Goal: Contribute content: Contribute content

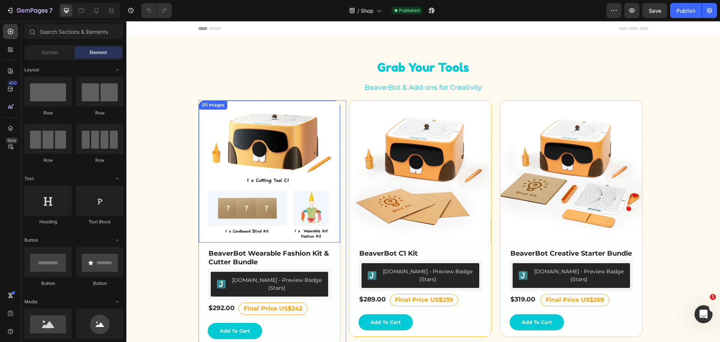
scroll to position [113, 0]
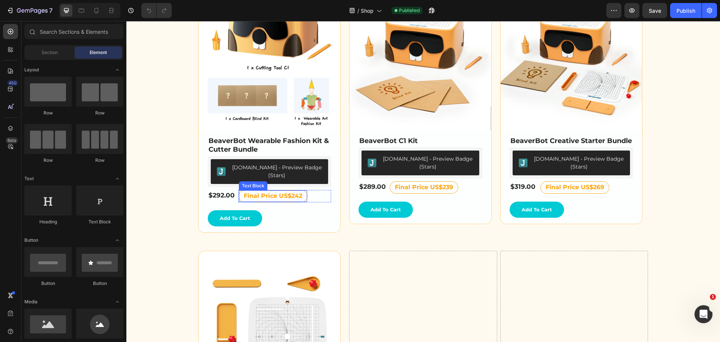
drag, startPoint x: 287, startPoint y: 192, endPoint x: 295, endPoint y: 189, distance: 8.3
click at [287, 192] on strong "Final Price US$242" at bounding box center [273, 195] width 59 height 7
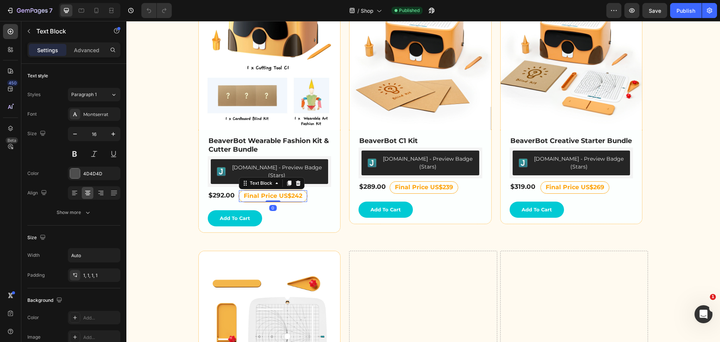
click at [294, 192] on strong "Final Price US$242" at bounding box center [273, 195] width 59 height 7
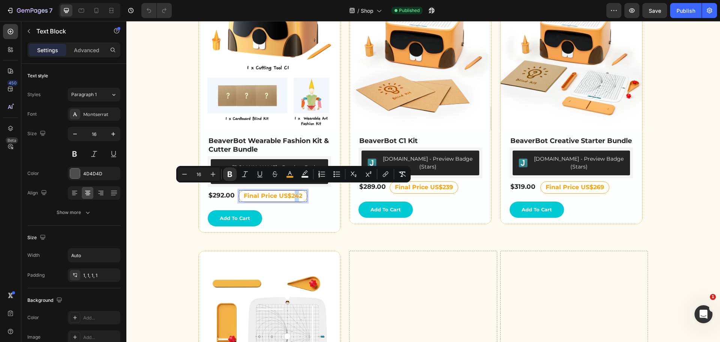
click at [293, 192] on strong "Final Price US$242" at bounding box center [273, 195] width 59 height 7
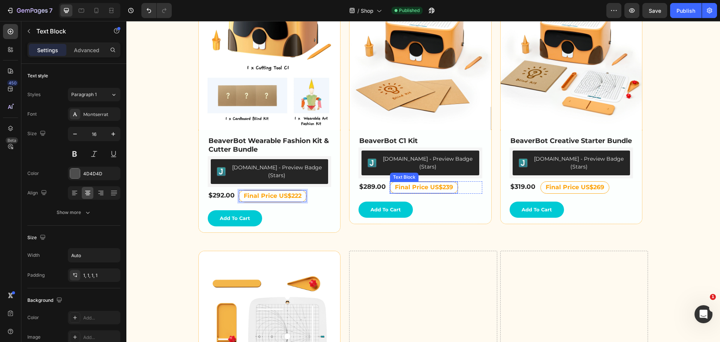
click at [438, 183] on strong "Final Price US$239" at bounding box center [424, 186] width 58 height 7
click at [451, 181] on div "Final Price US$239 Text Block 0" at bounding box center [424, 187] width 69 height 12
click at [446, 183] on strong "Final Price US$239" at bounding box center [424, 186] width 58 height 7
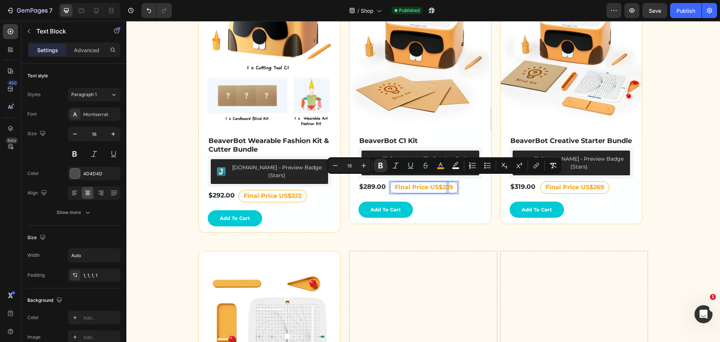
click at [441, 183] on strong "Final Price US$239" at bounding box center [424, 186] width 58 height 7
click at [442, 183] on strong "Final Price US$229" at bounding box center [424, 186] width 58 height 7
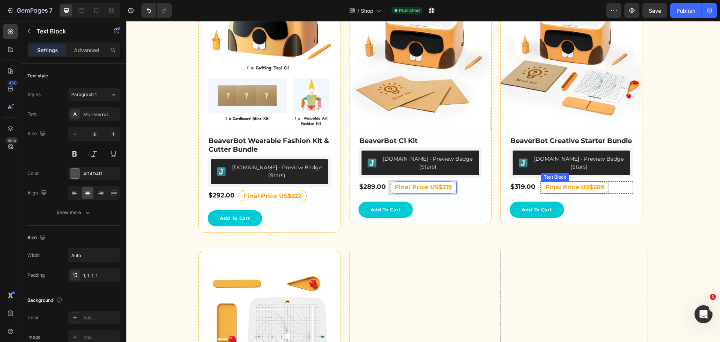
drag, startPoint x: 588, startPoint y: 182, endPoint x: 595, endPoint y: 182, distance: 7.1
click at [588, 183] on strong "Final Price US$269" at bounding box center [575, 186] width 59 height 7
click at [596, 183] on strong "Final Price US$269" at bounding box center [575, 186] width 59 height 7
click at [595, 183] on strong "Final Price US$269" at bounding box center [575, 186] width 59 height 7
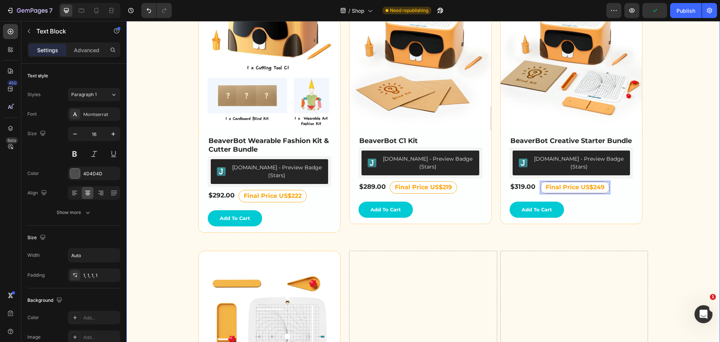
click at [660, 185] on div "Grab Your Tools Heading BeaverBot & Add-ons for Creativity Text Block Row (P) I…" at bounding box center [423, 231] width 583 height 570
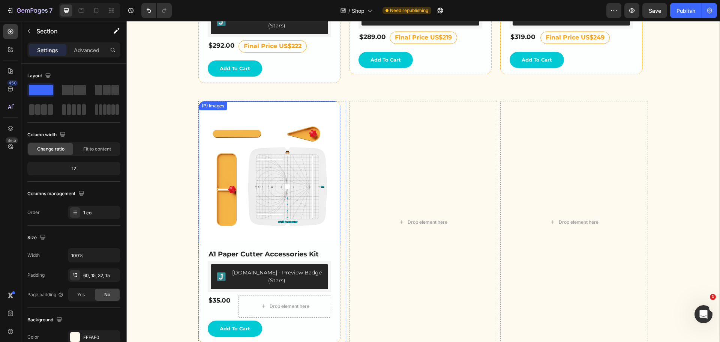
scroll to position [263, 0]
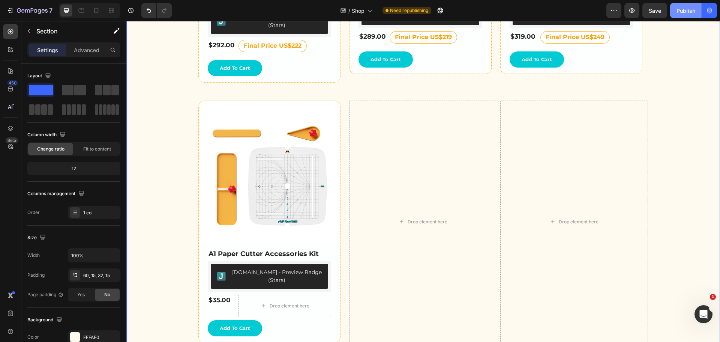
click at [680, 9] on div "Publish" at bounding box center [686, 11] width 19 height 8
click at [90, 11] on div at bounding box center [96, 11] width 12 height 12
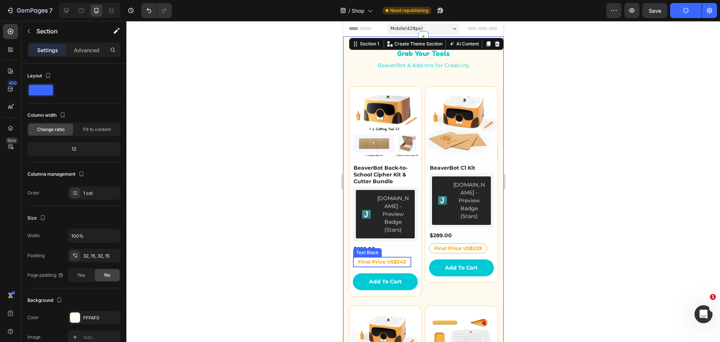
click at [393, 258] on strong "Final Price US$242" at bounding box center [382, 261] width 48 height 6
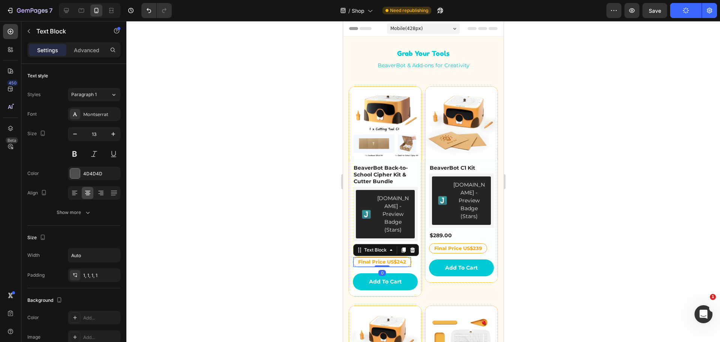
click at [404, 258] on strong "Final Price US$242" at bounding box center [382, 261] width 48 height 6
click at [399, 258] on strong "Final Price US$242" at bounding box center [382, 261] width 48 height 6
click at [477, 245] on strong "Final Price US$239" at bounding box center [458, 248] width 48 height 6
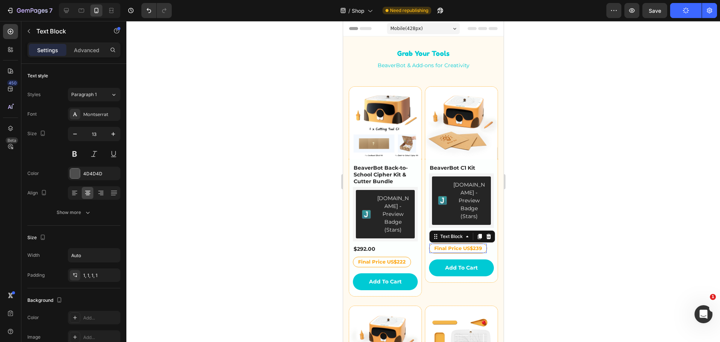
click at [477, 245] on strong "Final Price US$239" at bounding box center [458, 248] width 48 height 6
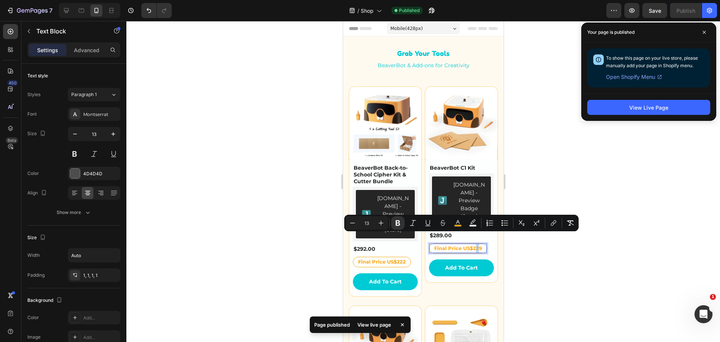
click at [473, 245] on strong "Final Price US$239" at bounding box center [458, 248] width 48 height 6
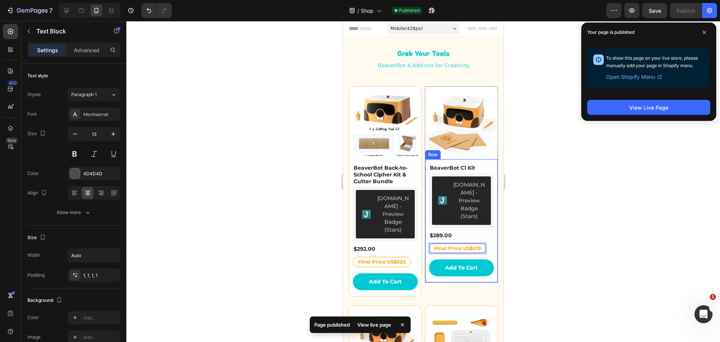
click at [488, 247] on div "BeaverBot C1 Kit (P) Title Judge.me - Preview Badge (Stars) Judge.me $289.00 (P…" at bounding box center [461, 221] width 73 height 124
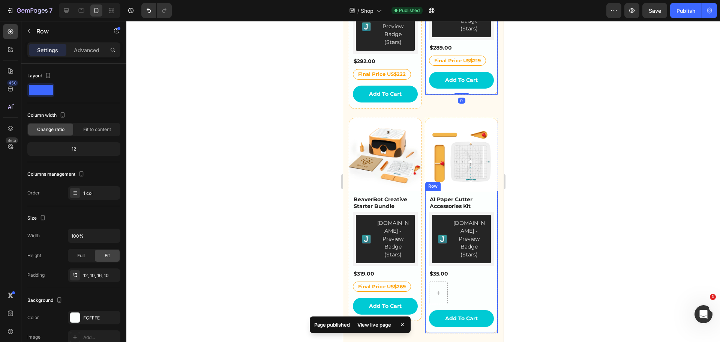
scroll to position [263, 0]
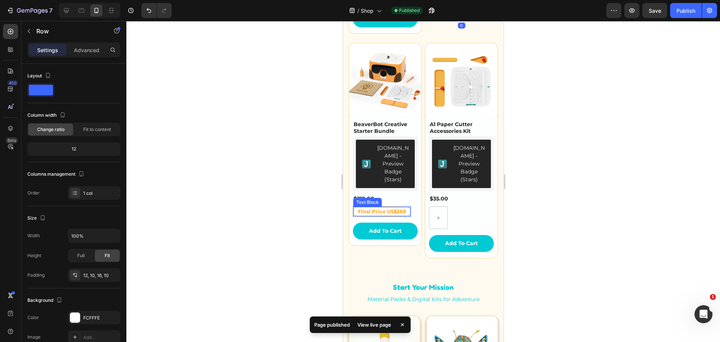
click at [399, 208] on strong "Final Price US$269" at bounding box center [382, 211] width 48 height 6
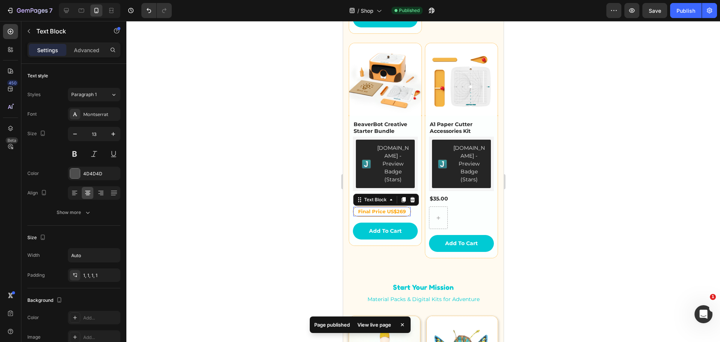
click at [401, 208] on strong "Final Price US$269" at bounding box center [382, 211] width 48 height 6
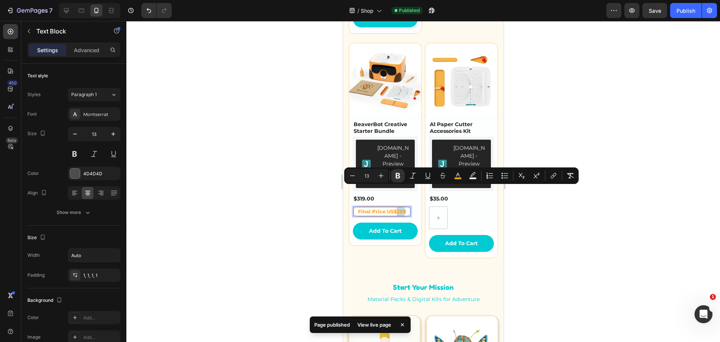
click at [402, 208] on strong "Final Price US$269" at bounding box center [382, 211] width 48 height 6
click at [399, 208] on strong "Final Price US$269" at bounding box center [382, 211] width 48 height 6
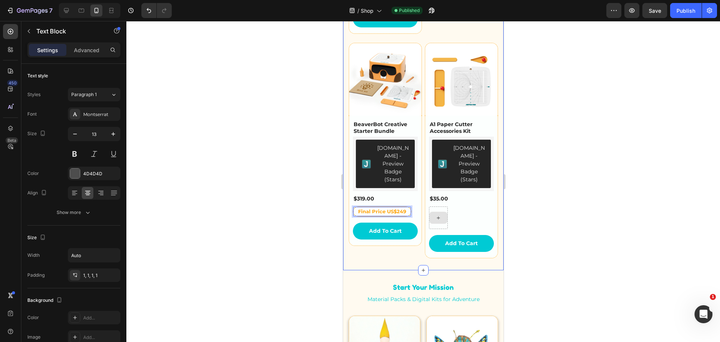
click at [494, 204] on div "Grab Your Tools Heading BeaverBot & Add-ons for Creativity Text Block Row (P) I…" at bounding box center [423, 22] width 161 height 496
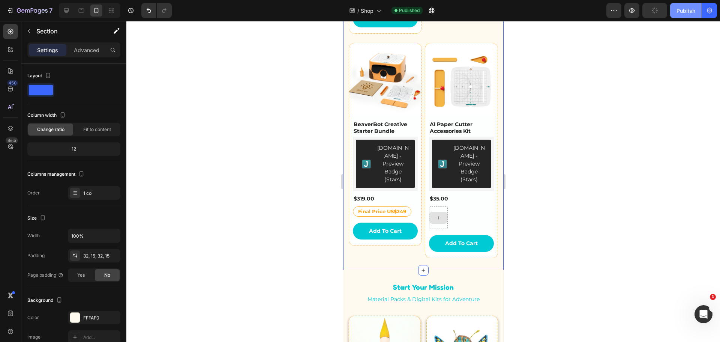
click at [674, 13] on button "Publish" at bounding box center [686, 10] width 32 height 15
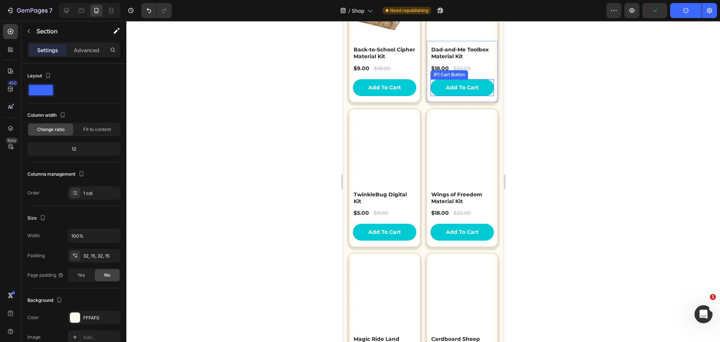
scroll to position [825, 0]
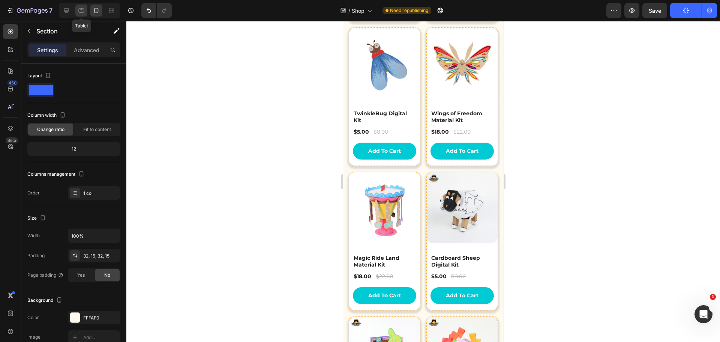
click at [83, 11] on icon at bounding box center [82, 11] width 8 height 8
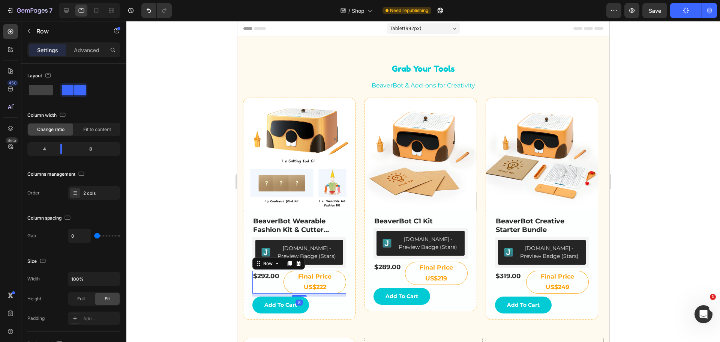
click at [276, 287] on div "$292.00 (P) Price (P) Price Row Row" at bounding box center [267, 281] width 31 height 23
click at [74, 193] on icon at bounding box center [73, 192] width 1 height 1
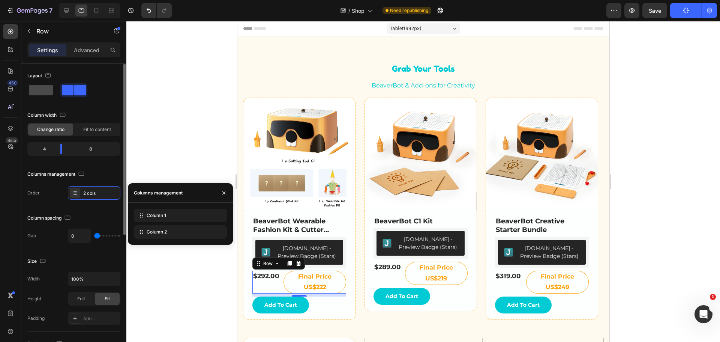
click at [35, 89] on span at bounding box center [41, 90] width 24 height 11
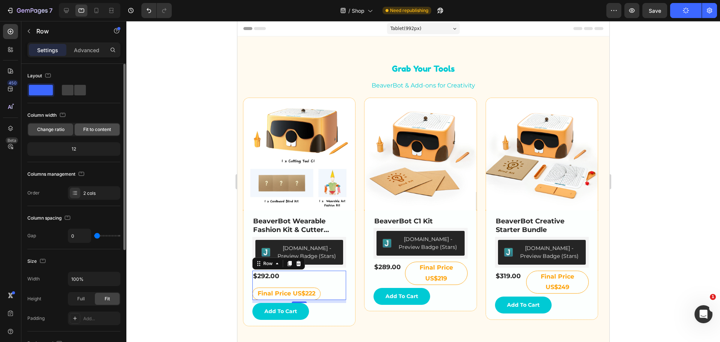
click at [93, 130] on span "Fit to content" at bounding box center [97, 129] width 28 height 7
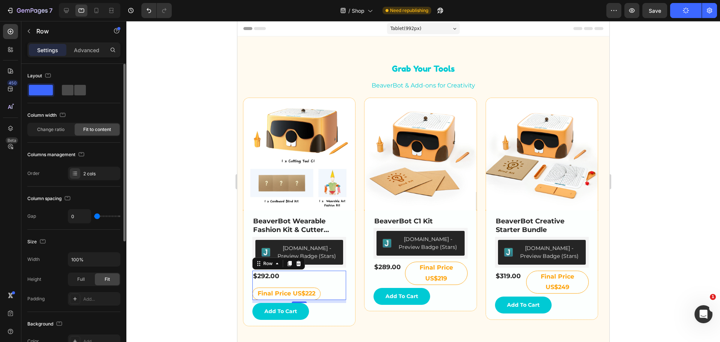
click at [66, 84] on div at bounding box center [73, 90] width 27 height 14
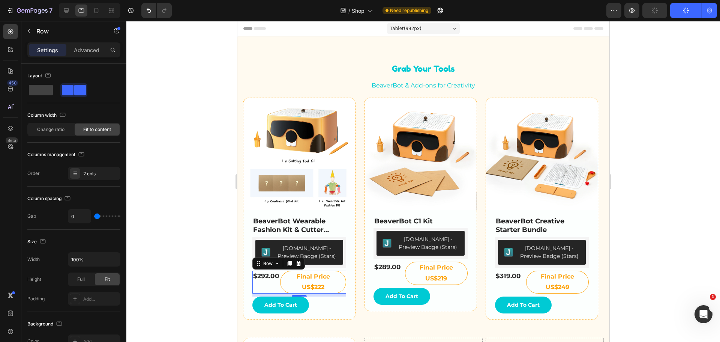
click at [177, 242] on div at bounding box center [423, 181] width 594 height 321
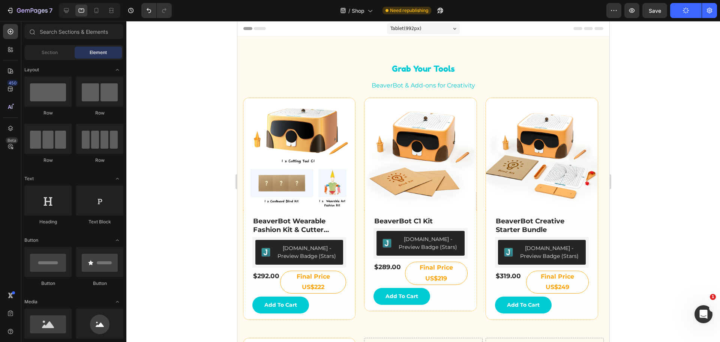
click at [640, 70] on div at bounding box center [423, 181] width 594 height 321
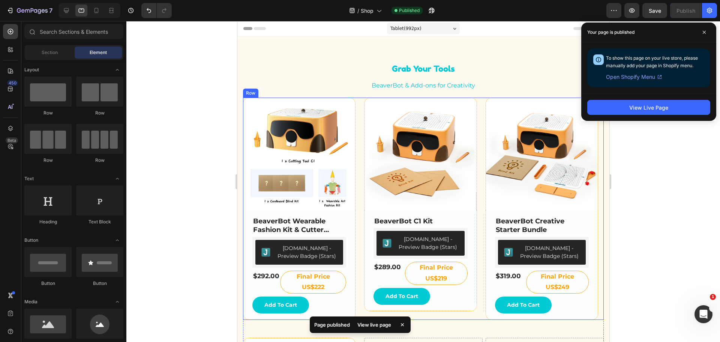
click at [480, 99] on div "(P) Images BeaverBot Wearable Fashion Kit & Cutter Bundle (P) Title Judge.me - …" at bounding box center [423, 209] width 361 height 222
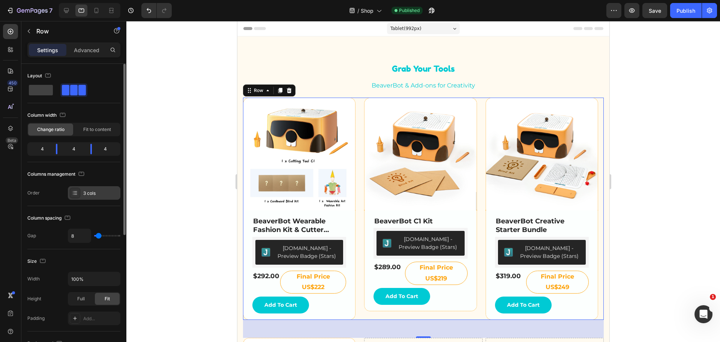
click at [71, 197] on div at bounding box center [75, 193] width 11 height 11
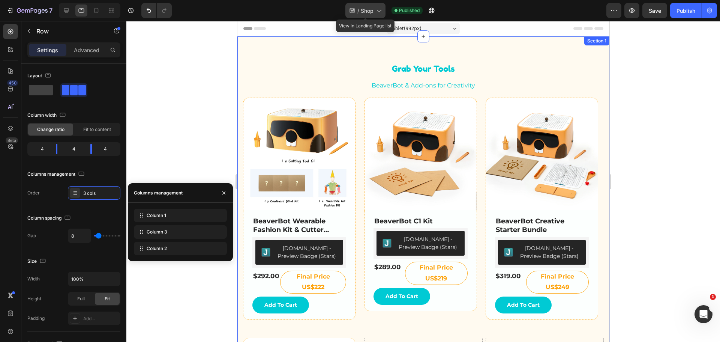
click at [375, 6] on div "/ Shop" at bounding box center [365, 10] width 40 height 15
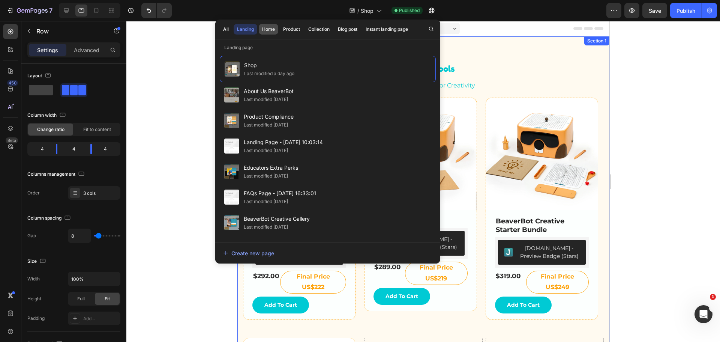
click at [269, 30] on div "Home" at bounding box center [268, 29] width 13 height 7
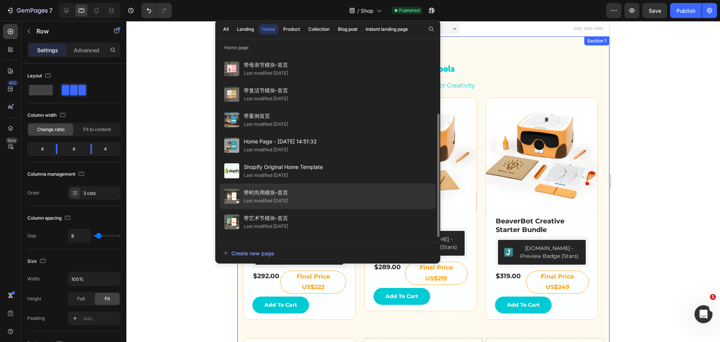
scroll to position [38, 0]
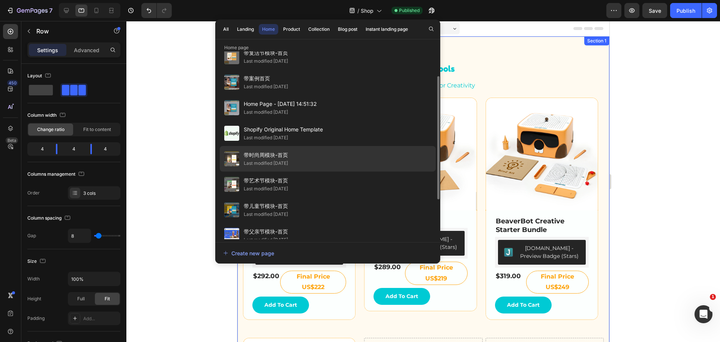
click at [283, 157] on span "带时尚周模块-首页" at bounding box center [266, 154] width 44 height 9
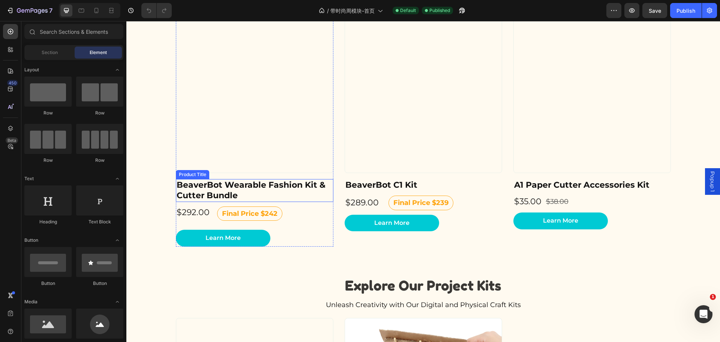
scroll to position [1463, 0]
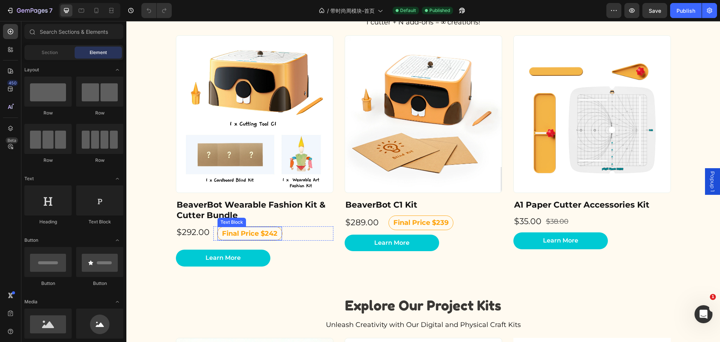
click at [261, 235] on p "Final Price $242" at bounding box center [250, 233] width 56 height 12
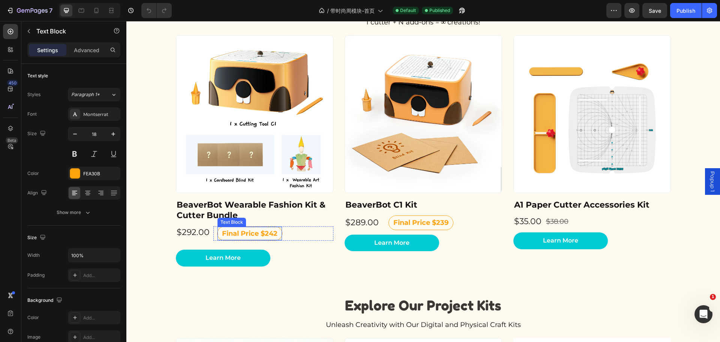
click at [261, 235] on p "Final Price $242" at bounding box center [250, 233] width 56 height 12
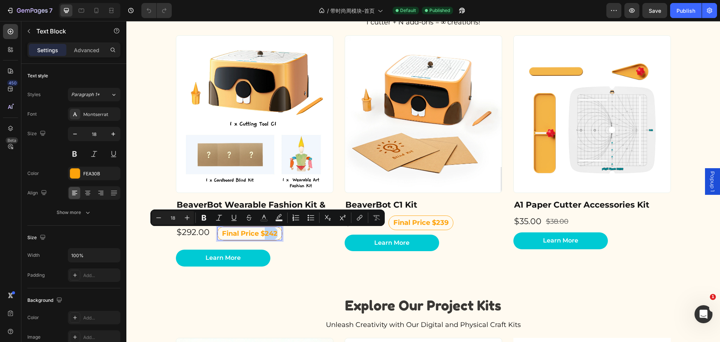
click at [268, 234] on p "Final Price $242" at bounding box center [250, 233] width 56 height 12
drag, startPoint x: 271, startPoint y: 234, endPoint x: 267, endPoint y: 235, distance: 3.8
click at [267, 235] on p "Final Price $242" at bounding box center [250, 233] width 56 height 12
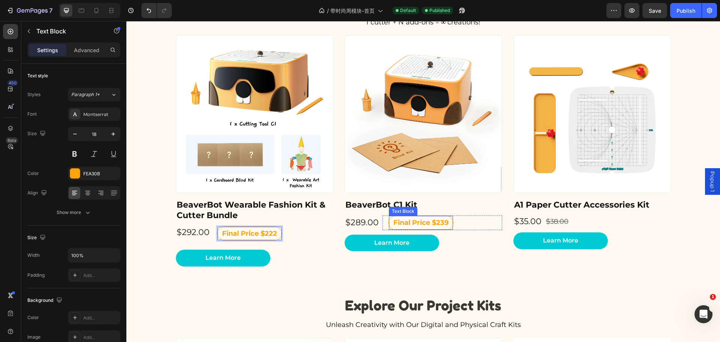
click at [435, 224] on p "Final Price $239" at bounding box center [420, 222] width 55 height 12
click at [443, 223] on p "Final Price $239" at bounding box center [420, 222] width 55 height 12
click at [438, 223] on p "Final Price $239" at bounding box center [420, 222] width 55 height 12
click at [679, 11] on div "Publish" at bounding box center [686, 11] width 19 height 8
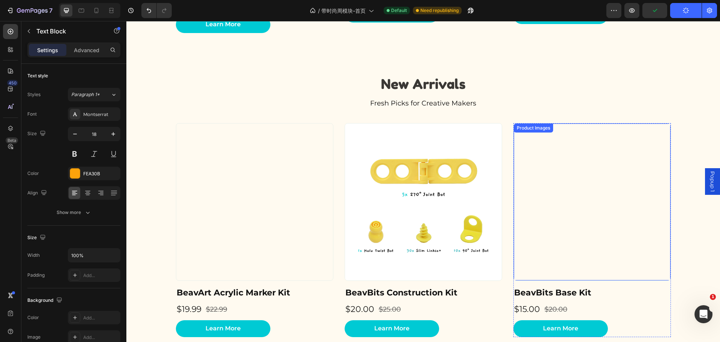
scroll to position [1838, 0]
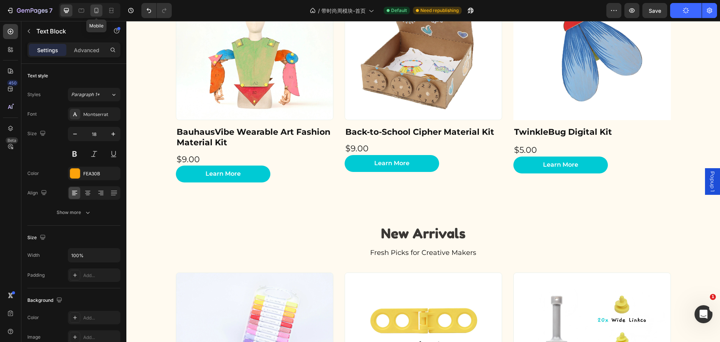
click at [98, 10] on icon at bounding box center [97, 10] width 4 height 5
type input "13"
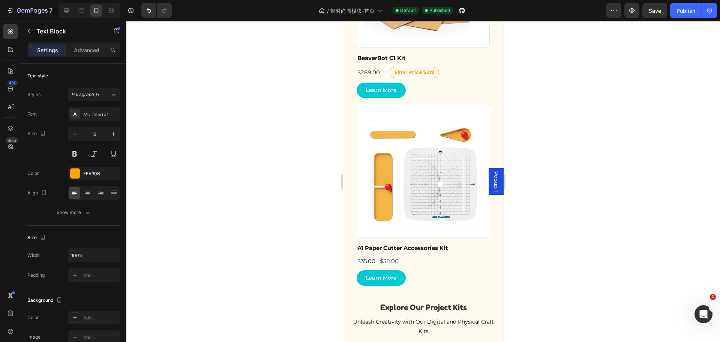
scroll to position [1157, 0]
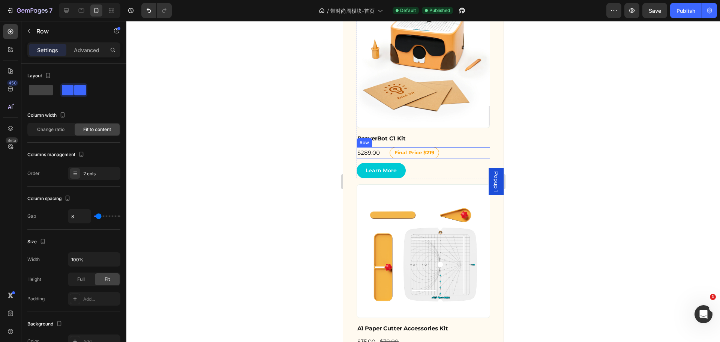
click at [463, 147] on div "$289.00 Product Price Product Price Final Price $219 Text Block Row Row" at bounding box center [423, 152] width 134 height 11
click at [96, 52] on p "Advanced" at bounding box center [87, 50] width 26 height 8
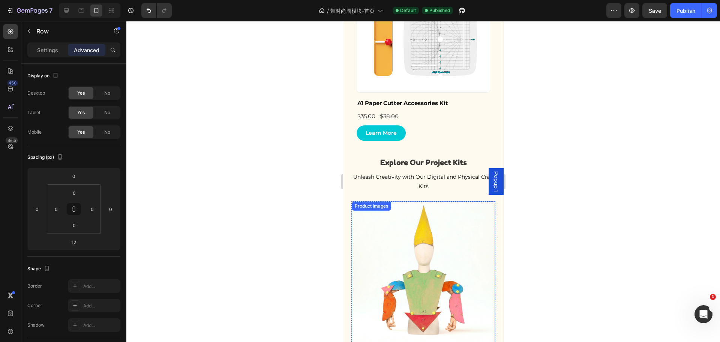
scroll to position [1495, 0]
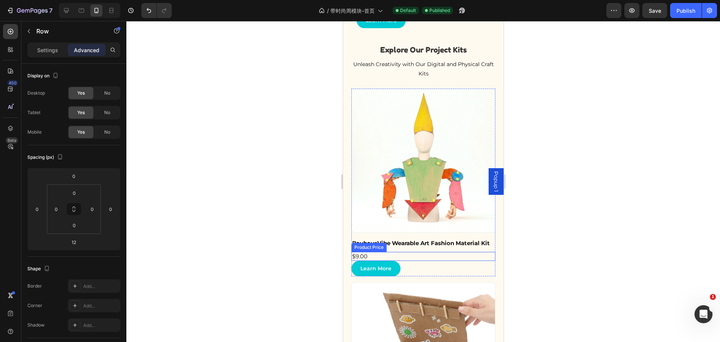
click at [458, 252] on div "$9.00" at bounding box center [423, 256] width 144 height 9
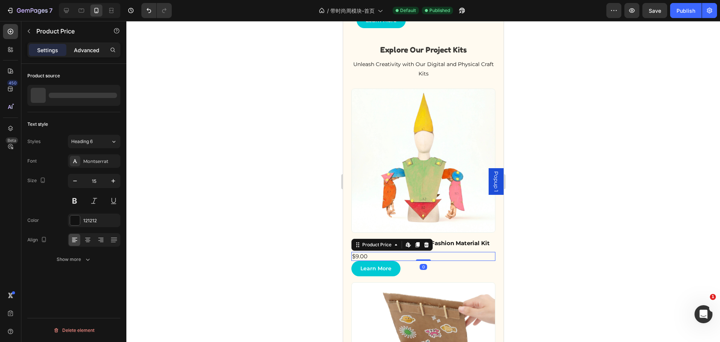
click at [89, 51] on p "Advanced" at bounding box center [87, 50] width 26 height 8
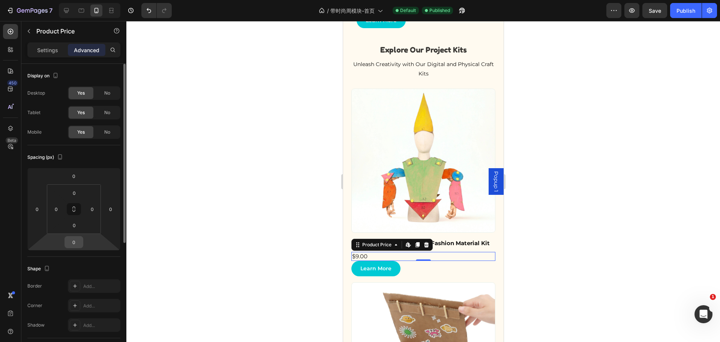
click at [78, 239] on input "0" at bounding box center [73, 241] width 15 height 11
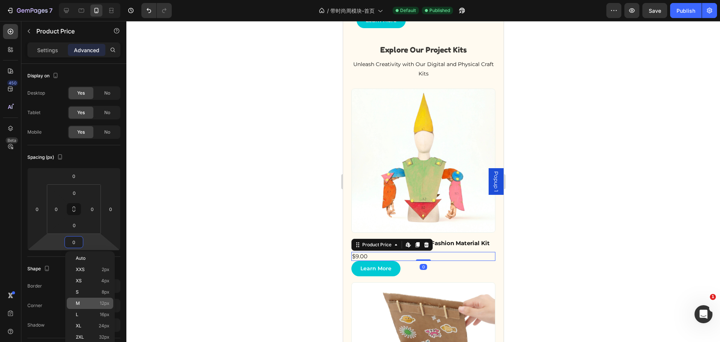
click at [93, 300] on div "M 12px" at bounding box center [90, 302] width 47 height 11
type input "12"
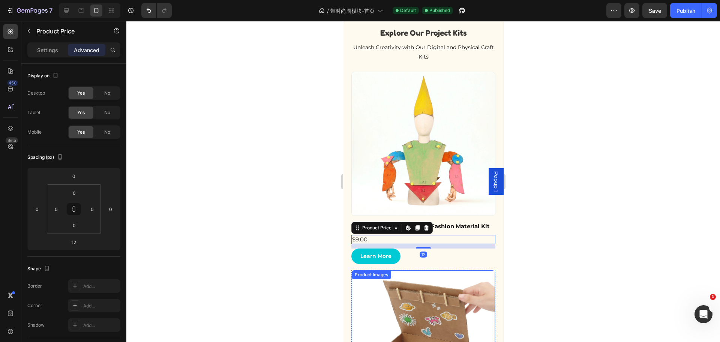
scroll to position [1682, 0]
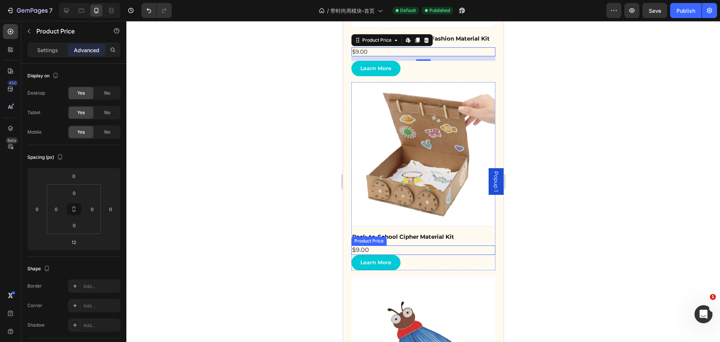
click at [464, 248] on div "$9.00" at bounding box center [423, 249] width 144 height 9
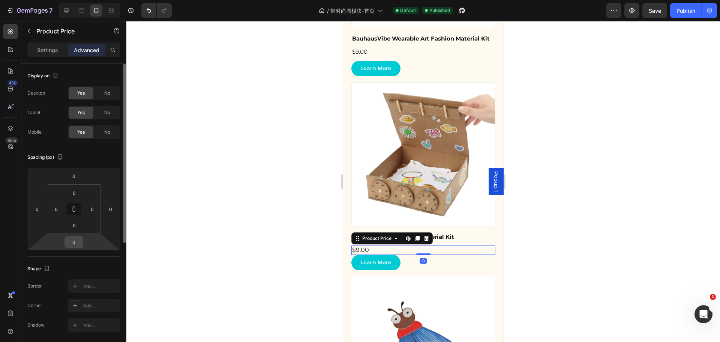
click at [78, 243] on input "0" at bounding box center [73, 241] width 15 height 11
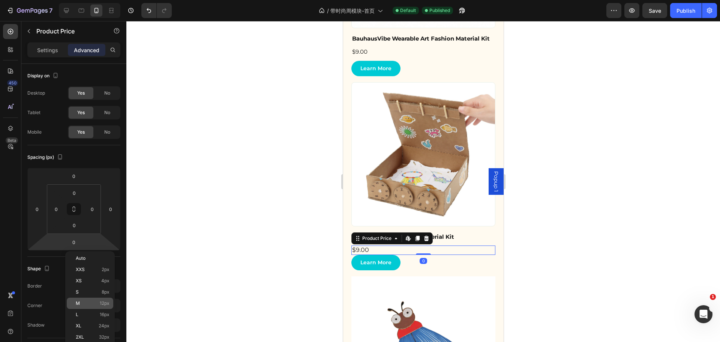
drag, startPoint x: 90, startPoint y: 305, endPoint x: 99, endPoint y: 305, distance: 8.6
click at [90, 305] on p "M 12px" at bounding box center [93, 302] width 34 height 5
type input "12"
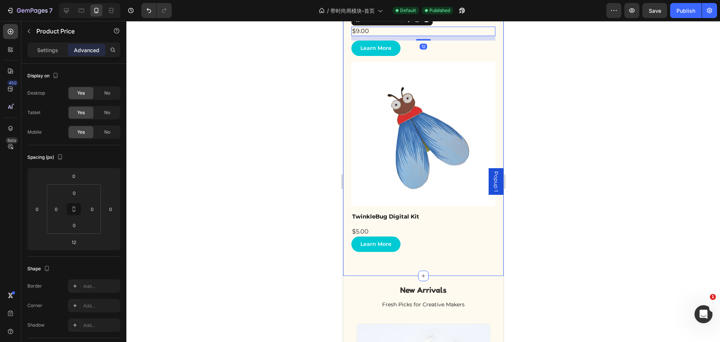
scroll to position [1912, 0]
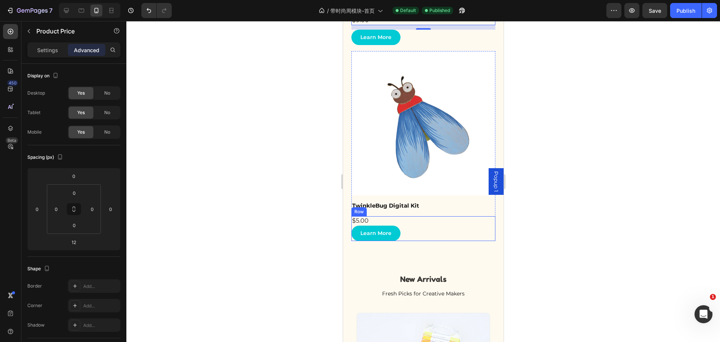
click at [441, 216] on div "$5.00 Product Price Product Price learn more Product View More Row Row" at bounding box center [423, 228] width 144 height 25
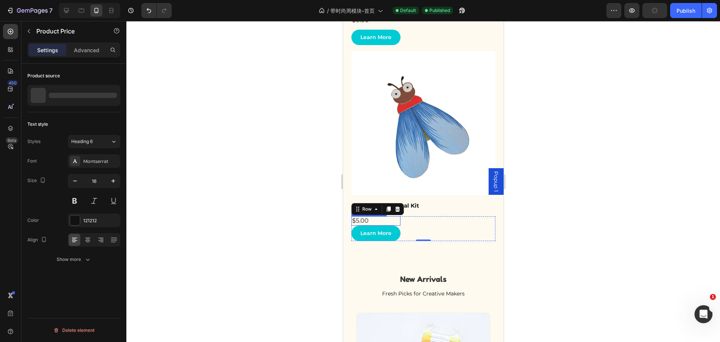
click at [386, 216] on div "$5.00" at bounding box center [375, 220] width 49 height 9
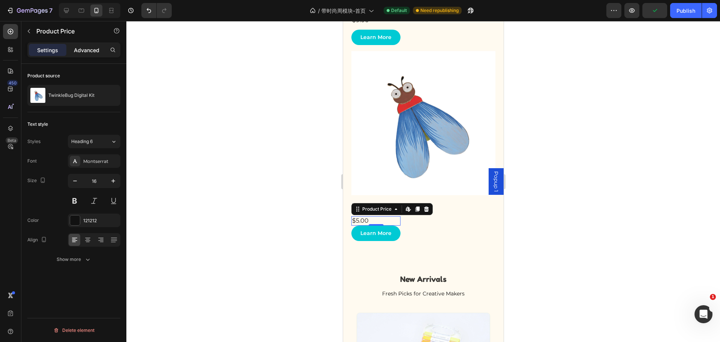
click at [87, 45] on div "Advanced" at bounding box center [87, 50] width 38 height 12
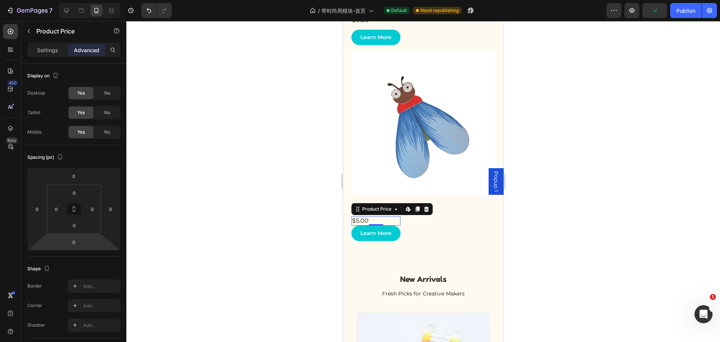
drag, startPoint x: 72, startPoint y: 239, endPoint x: 87, endPoint y: 255, distance: 21.8
click at [73, 239] on input "0" at bounding box center [73, 241] width 15 height 11
drag, startPoint x: 97, startPoint y: 299, endPoint x: 102, endPoint y: 299, distance: 4.5
click at [97, 299] on div "M 12px" at bounding box center [90, 302] width 47 height 11
type input "12"
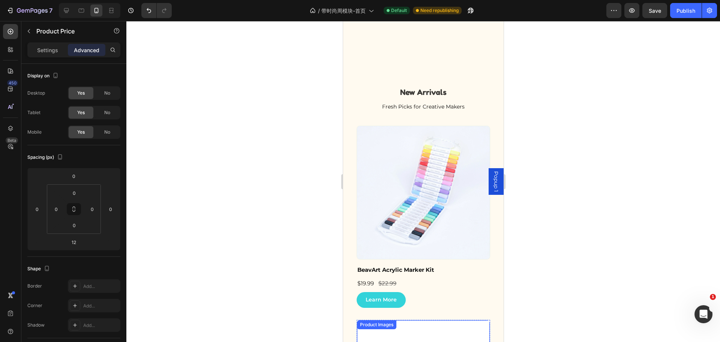
scroll to position [2174, 0]
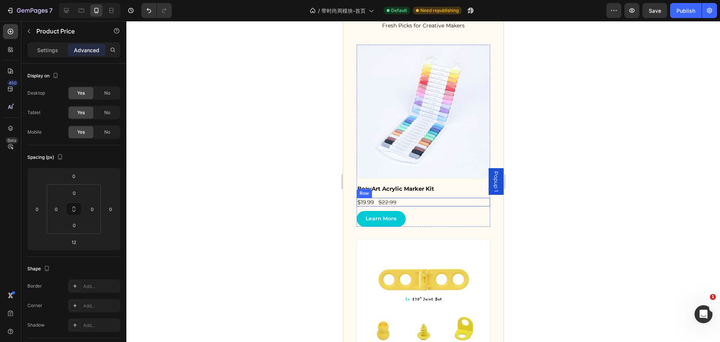
click at [442, 198] on div "$19.99 Product Price Product Price $22.99 Product Price Product Price Row" at bounding box center [423, 202] width 134 height 9
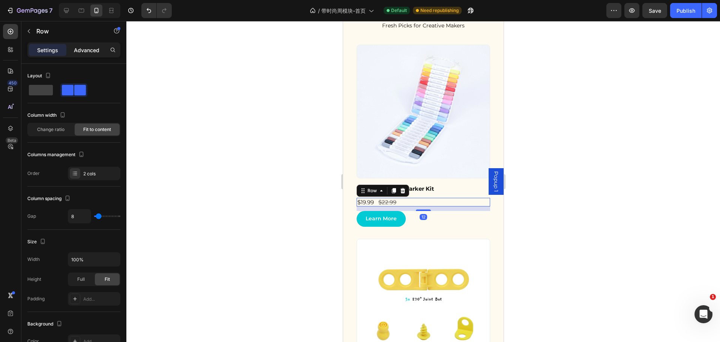
click at [87, 53] on p "Advanced" at bounding box center [87, 50] width 26 height 8
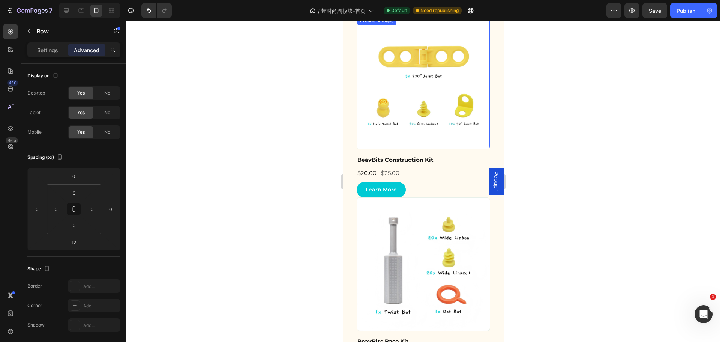
scroll to position [2400, 0]
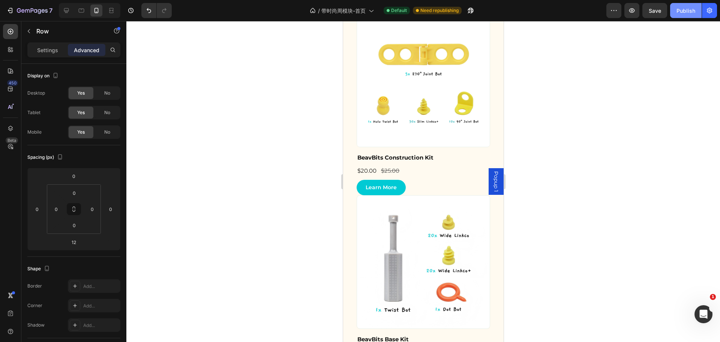
click at [682, 12] on div "Publish" at bounding box center [686, 11] width 19 height 8
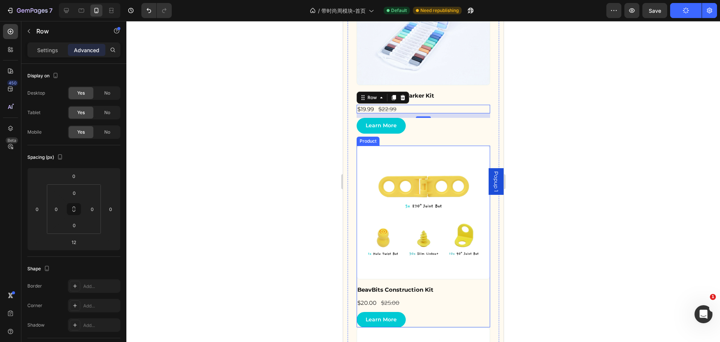
scroll to position [2212, 0]
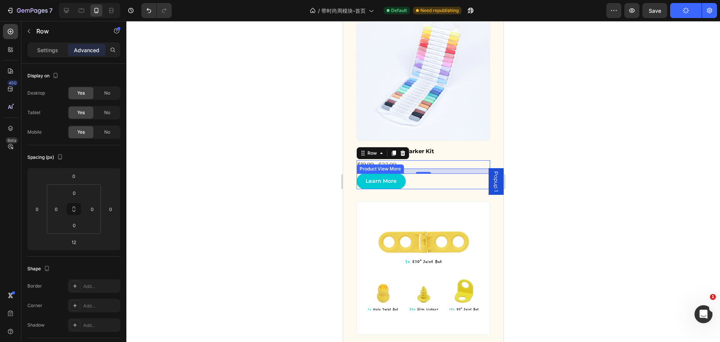
click at [470, 175] on div "learn more" at bounding box center [423, 180] width 134 height 15
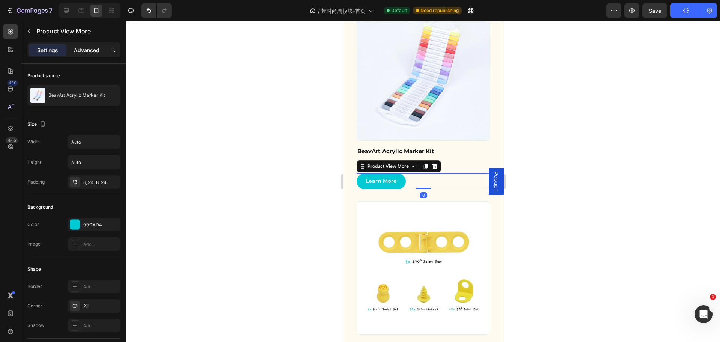
click at [90, 49] on p "Advanced" at bounding box center [87, 50] width 26 height 8
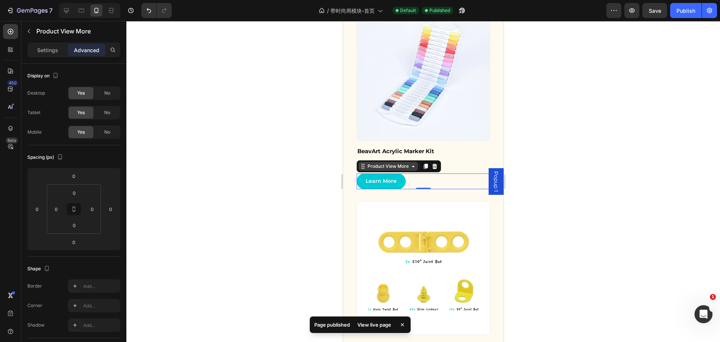
click at [375, 163] on div "Product View More" at bounding box center [388, 166] width 44 height 7
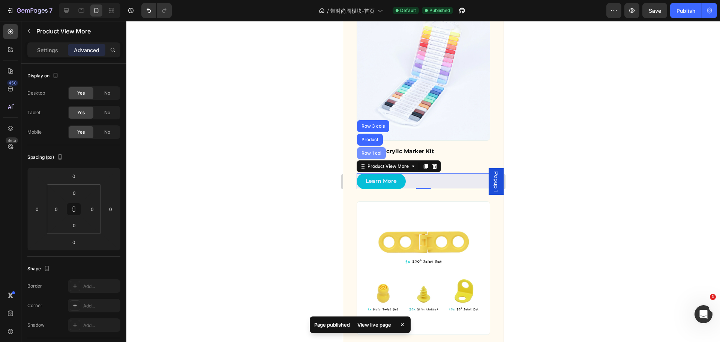
click at [373, 151] on div "Row 1 col" at bounding box center [371, 153] width 29 height 12
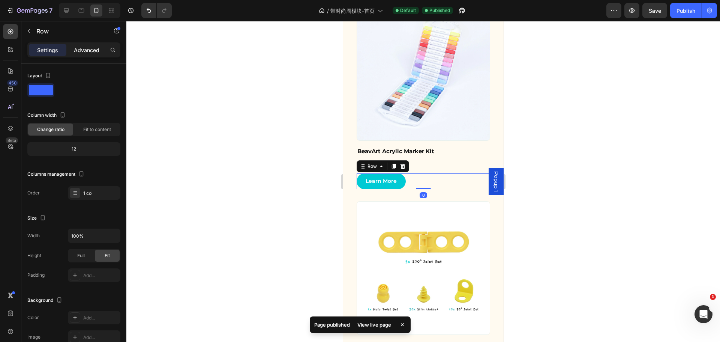
click at [90, 48] on p "Advanced" at bounding box center [87, 50] width 26 height 8
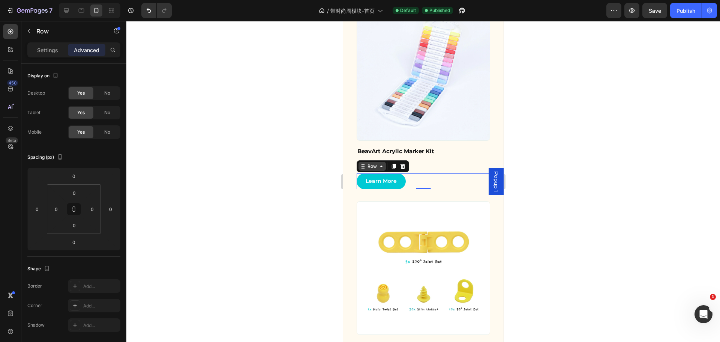
click at [372, 163] on div "Row" at bounding box center [372, 166] width 12 height 7
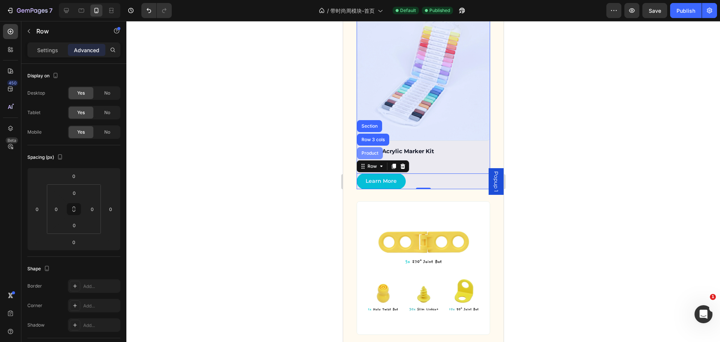
click at [368, 151] on div "Product" at bounding box center [370, 153] width 20 height 5
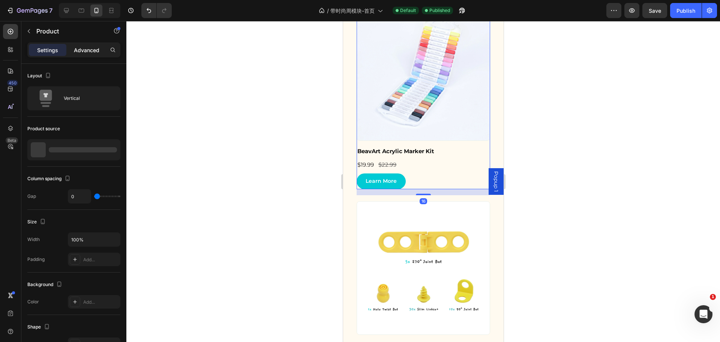
click at [86, 50] on p "Advanced" at bounding box center [87, 50] width 26 height 8
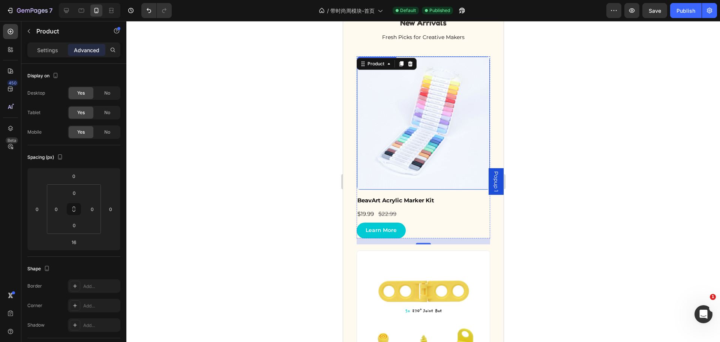
scroll to position [2062, 0]
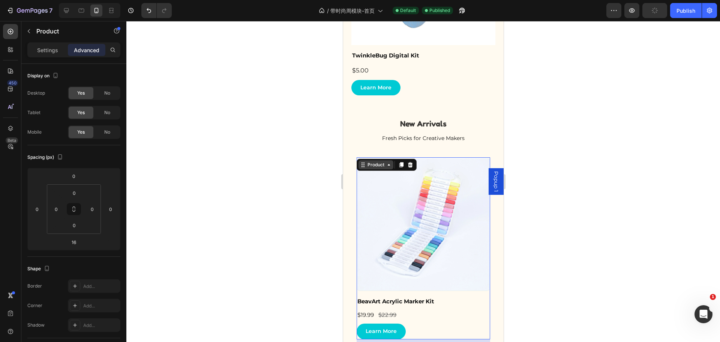
click at [382, 168] on div "Product" at bounding box center [375, 164] width 35 height 9
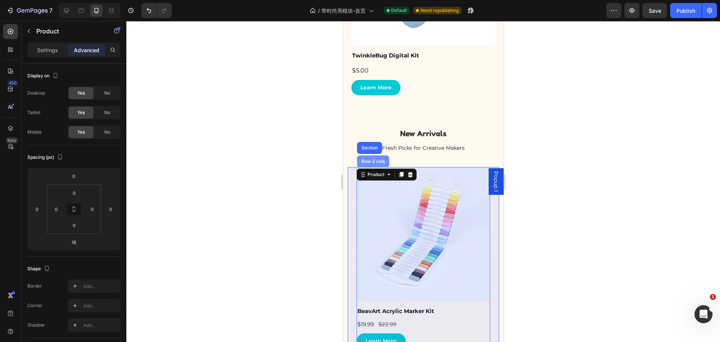
click at [376, 159] on div "Row 3 cols" at bounding box center [373, 161] width 26 height 5
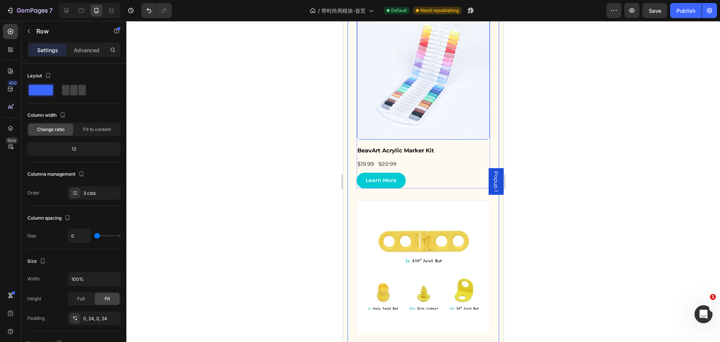
scroll to position [2287, 0]
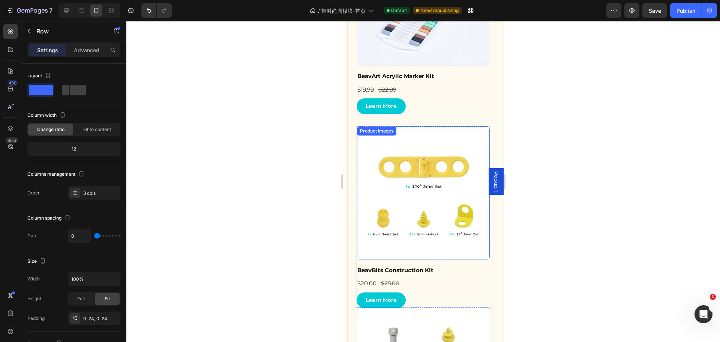
click at [373, 128] on div "Product Images" at bounding box center [376, 131] width 36 height 7
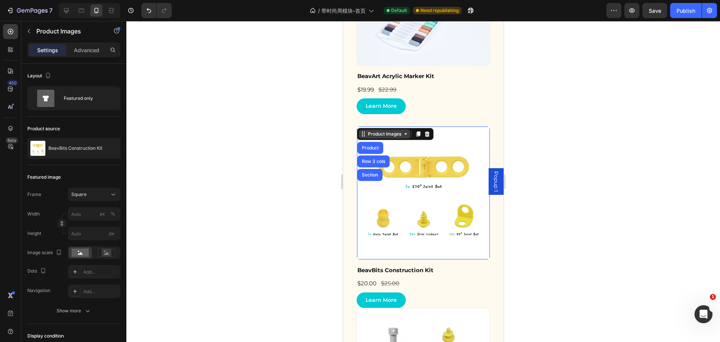
click at [374, 131] on div "Product Images" at bounding box center [384, 134] width 36 height 7
click at [373, 131] on div "Product Images" at bounding box center [384, 134] width 36 height 7
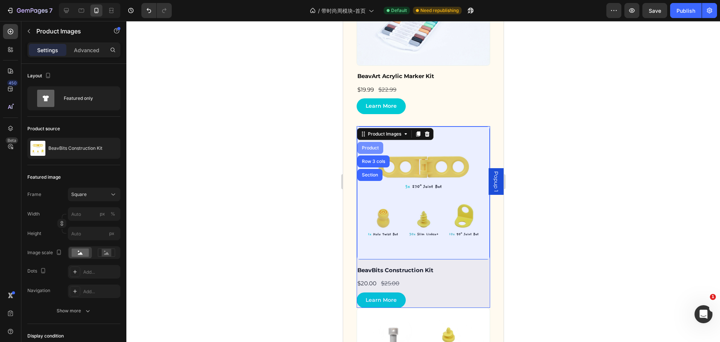
click at [372, 142] on div "Product" at bounding box center [370, 148] width 26 height 12
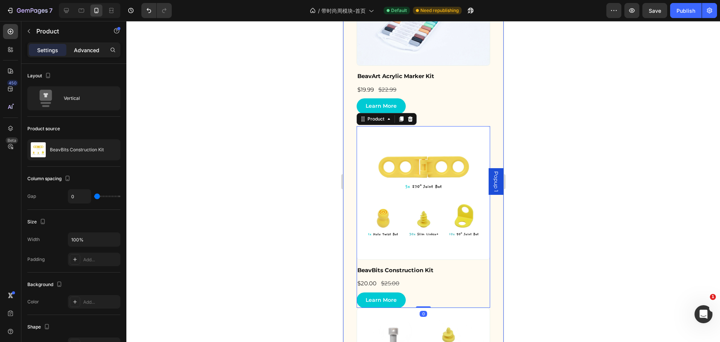
click at [89, 44] on div "Advanced" at bounding box center [87, 50] width 38 height 12
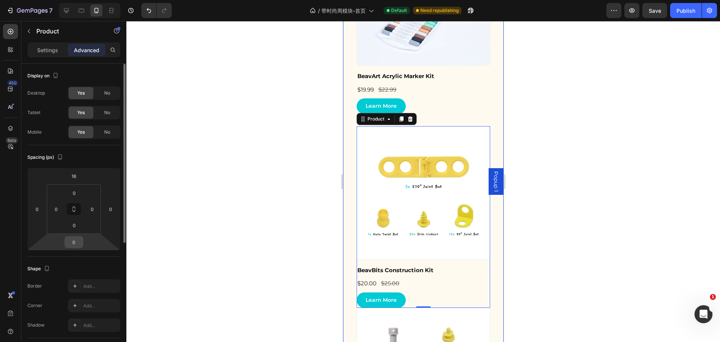
click at [72, 246] on input "0" at bounding box center [73, 241] width 15 height 11
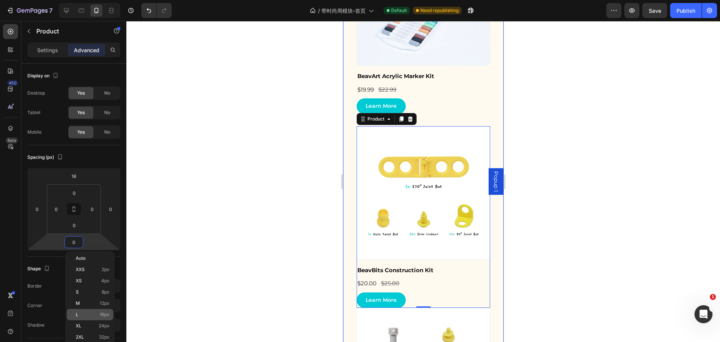
click at [94, 313] on p "L 16px" at bounding box center [93, 314] width 34 height 5
type input "16"
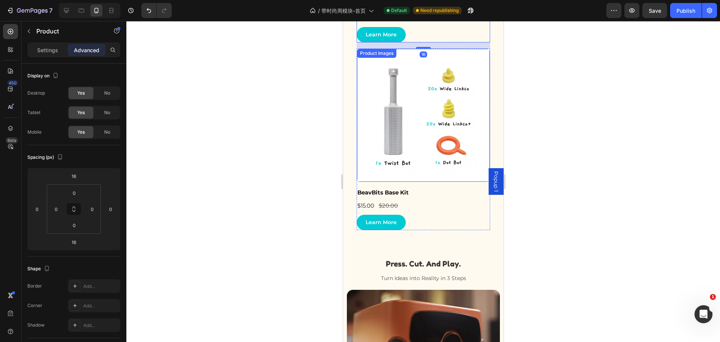
scroll to position [2556, 0]
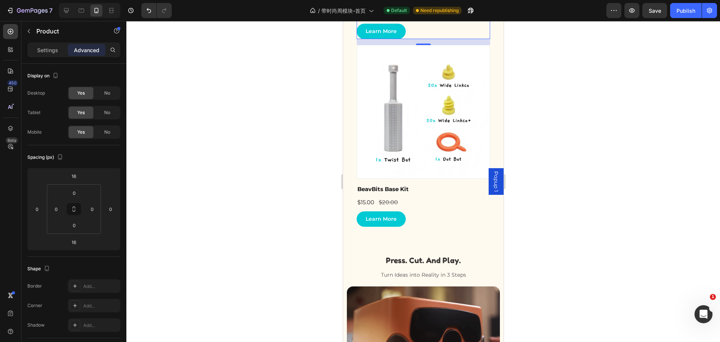
drag, startPoint x: 681, startPoint y: 12, endPoint x: 622, endPoint y: 66, distance: 80.2
click at [680, 12] on div "Publish" at bounding box center [686, 11] width 19 height 8
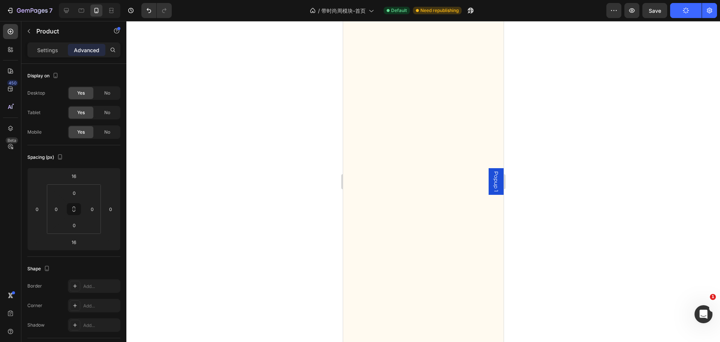
scroll to position [1211, 0]
click at [66, 10] on icon at bounding box center [67, 11] width 8 height 8
type input "0"
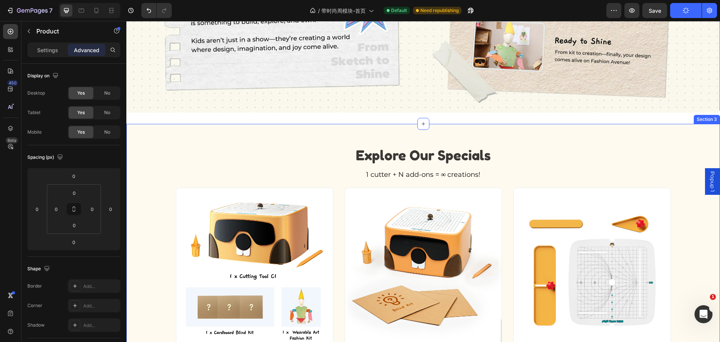
scroll to position [1321, 0]
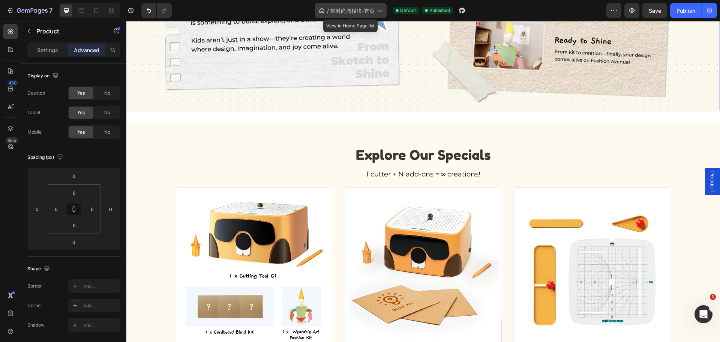
click at [365, 12] on span "带时尚周模块-首页" at bounding box center [352, 11] width 44 height 8
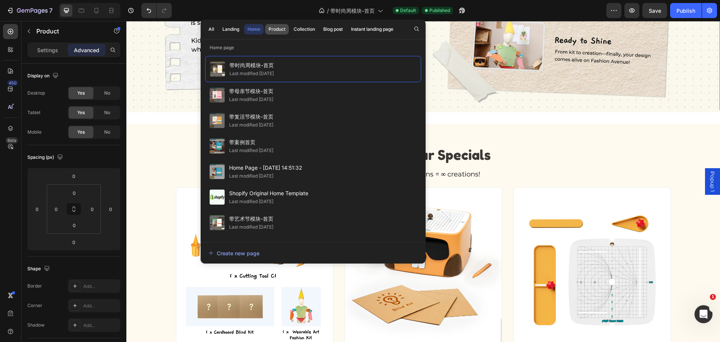
click at [278, 29] on div "Product" at bounding box center [277, 29] width 17 height 7
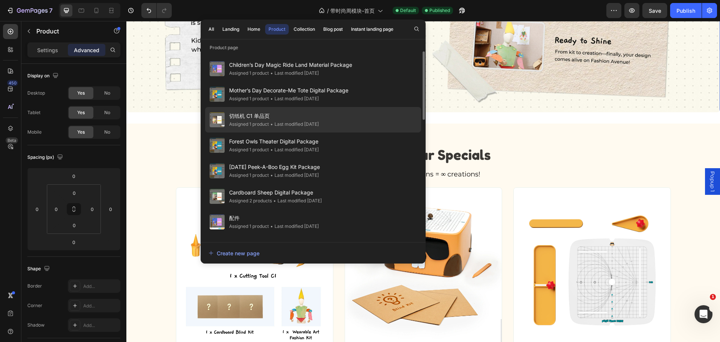
click at [278, 122] on div "• Last modified 2 days ago" at bounding box center [294, 124] width 50 height 8
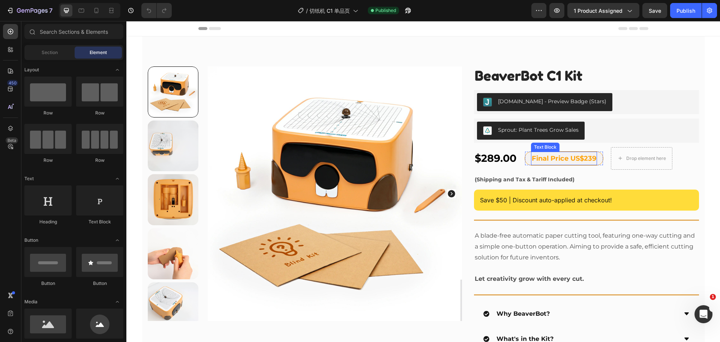
click at [558, 159] on p "Final Price US$239" at bounding box center [564, 158] width 65 height 12
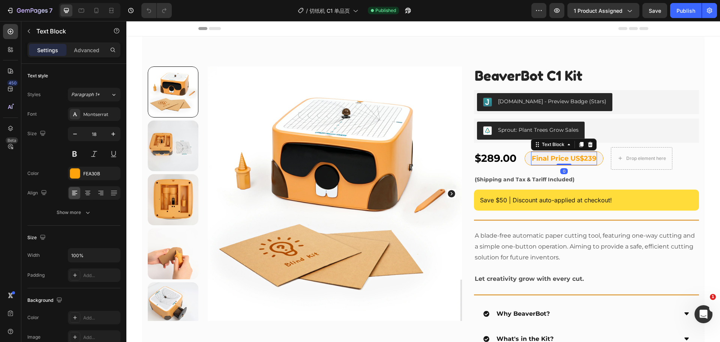
click at [587, 159] on p "Final Price US$239" at bounding box center [564, 158] width 65 height 12
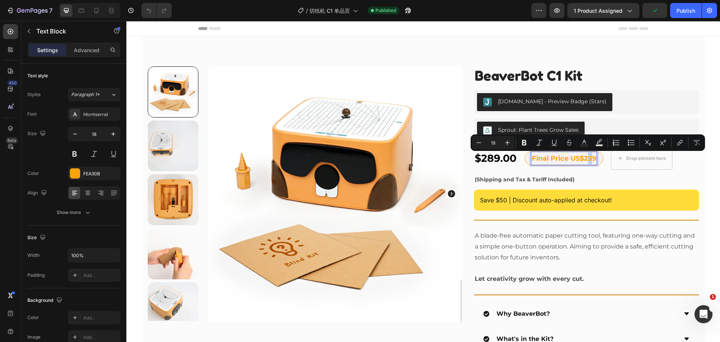
click at [588, 159] on p "Final Price US$239" at bounding box center [564, 158] width 65 height 12
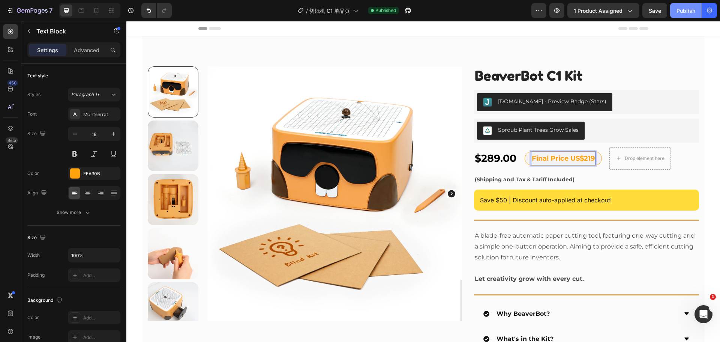
click at [680, 11] on div "Publish" at bounding box center [686, 11] width 19 height 8
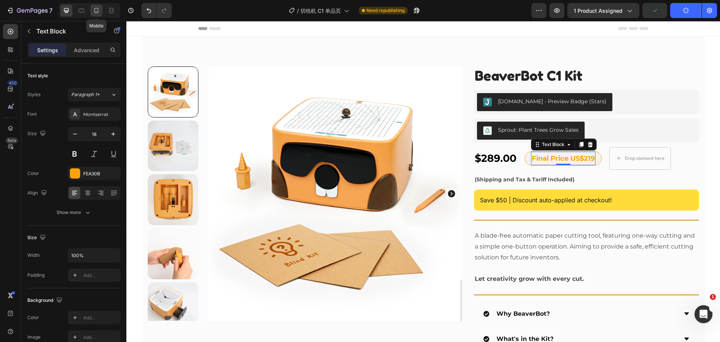
click at [96, 9] on icon at bounding box center [97, 11] width 8 height 8
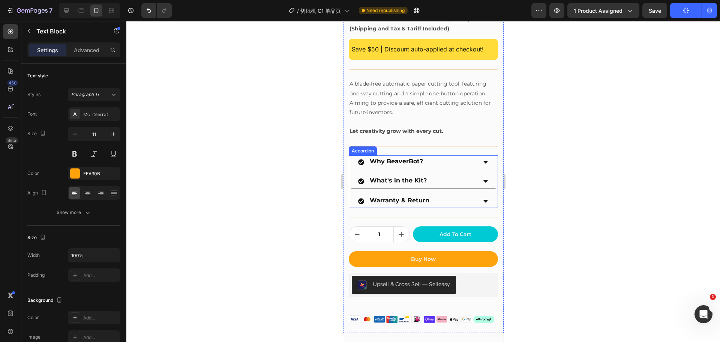
scroll to position [129, 0]
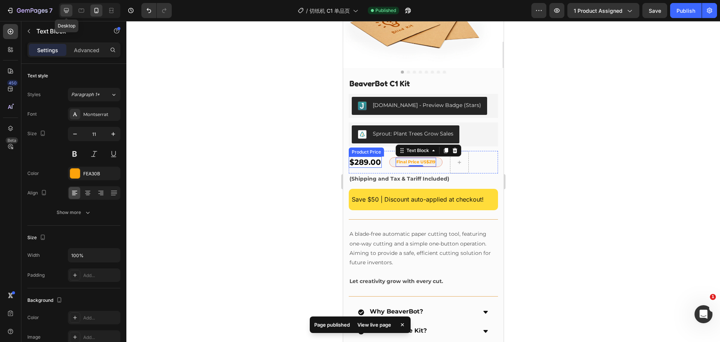
click at [70, 11] on icon at bounding box center [67, 11] width 8 height 8
type input "18"
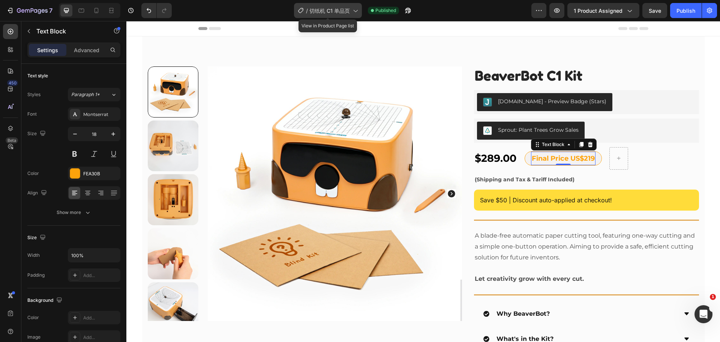
click at [324, 8] on span "切纸机 C1 单品页" at bounding box center [329, 11] width 41 height 8
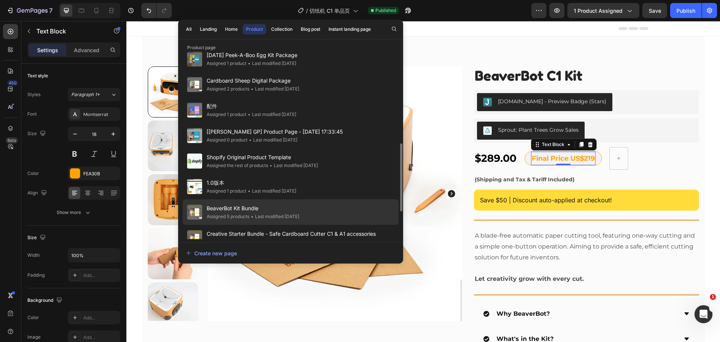
scroll to position [150, 0]
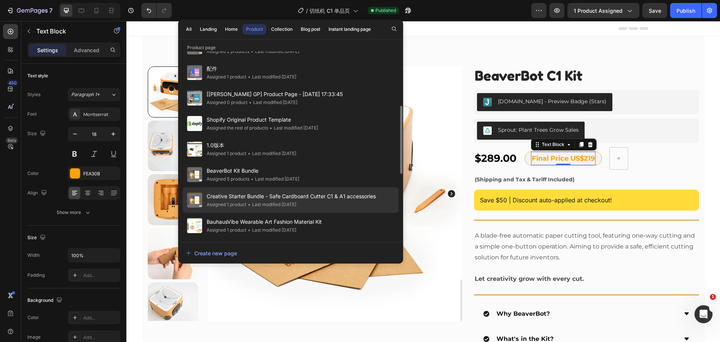
click at [286, 200] on span "Creative Starter Bundle - Safe Cardboard Cutter C1 & A1 accessories" at bounding box center [291, 196] width 169 height 9
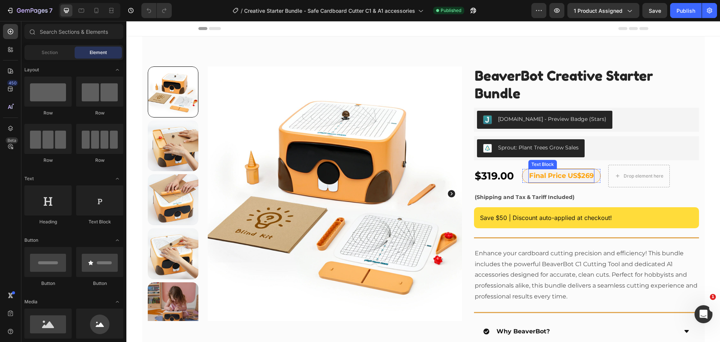
click at [577, 177] on p "Final Price US$269" at bounding box center [561, 176] width 65 height 12
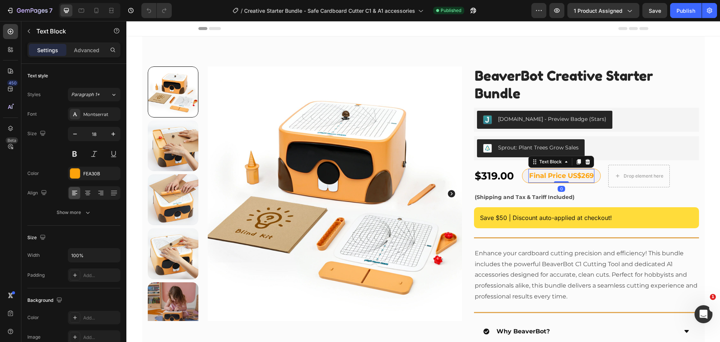
click at [585, 176] on p "Final Price US$269" at bounding box center [561, 176] width 65 height 12
click at [586, 176] on p "Final Price US$269" at bounding box center [561, 176] width 65 height 12
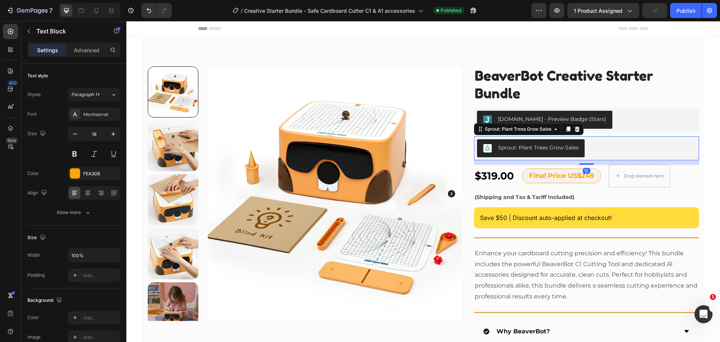
click at [686, 154] on div "Sprout: Plant Trees Grow Sales" at bounding box center [586, 148] width 219 height 18
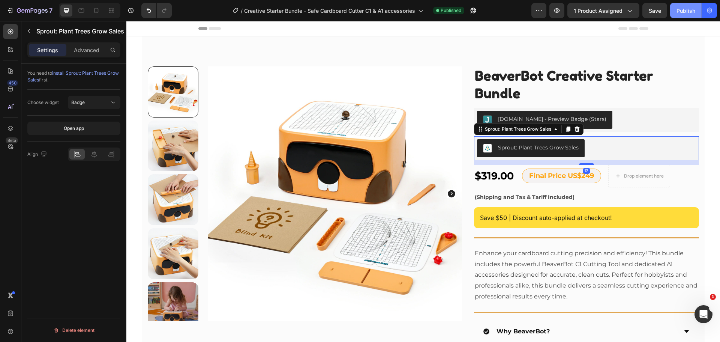
click at [684, 13] on div "Publish" at bounding box center [686, 11] width 19 height 8
click at [93, 11] on icon at bounding box center [97, 11] width 8 height 8
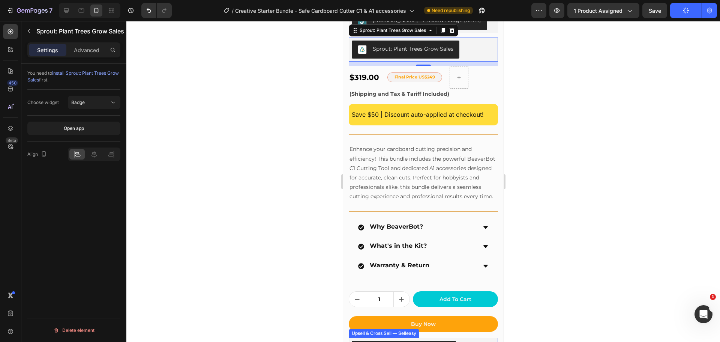
scroll to position [169, 0]
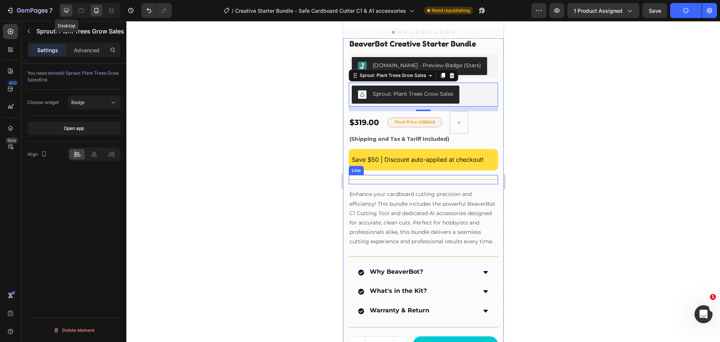
click at [62, 10] on div at bounding box center [66, 11] width 12 height 12
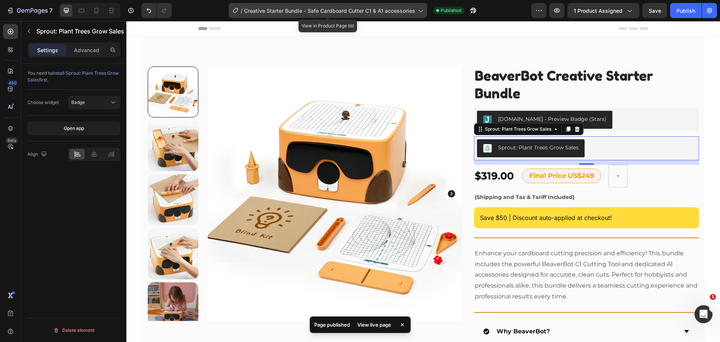
click at [372, 5] on div "/ Creative Starter Bundle - Safe Cardboard Cutter C1 & A1 accessories" at bounding box center [328, 10] width 198 height 15
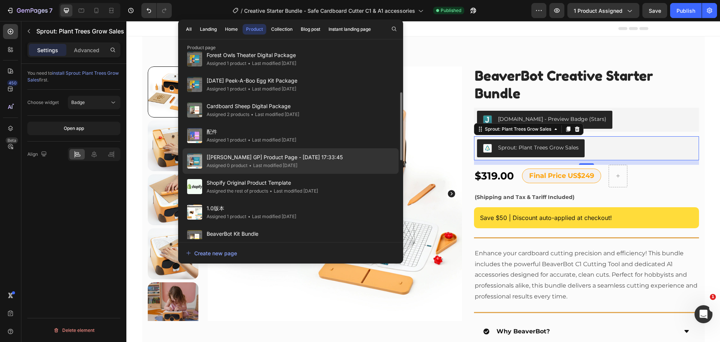
scroll to position [150, 0]
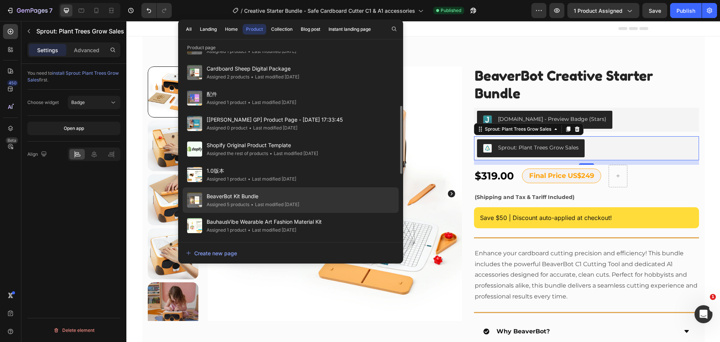
click at [282, 191] on div "BeaverBot Kit Bundle Assigned 5 products • Last modified 3 days ago" at bounding box center [291, 200] width 216 height 26
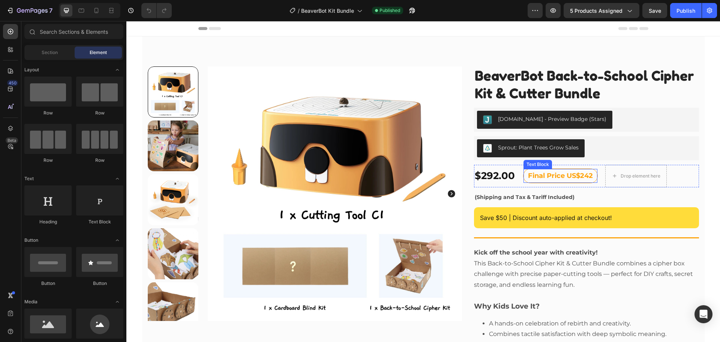
drag, startPoint x: 582, startPoint y: 179, endPoint x: 587, endPoint y: 178, distance: 5.3
click at [583, 179] on p "Final Price US$242" at bounding box center [560, 176] width 65 height 12
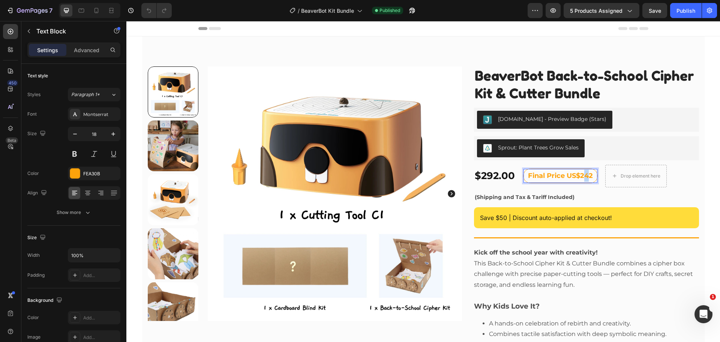
click at [584, 176] on p "Final Price US$242" at bounding box center [560, 176] width 65 height 12
click at [679, 11] on div "Publish" at bounding box center [686, 11] width 19 height 8
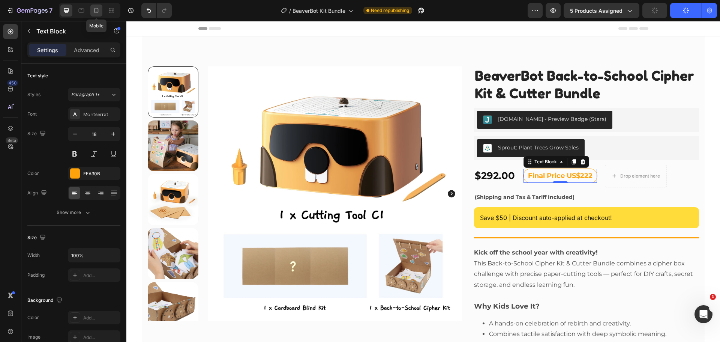
click at [97, 9] on icon at bounding box center [97, 11] width 8 height 8
type input "14"
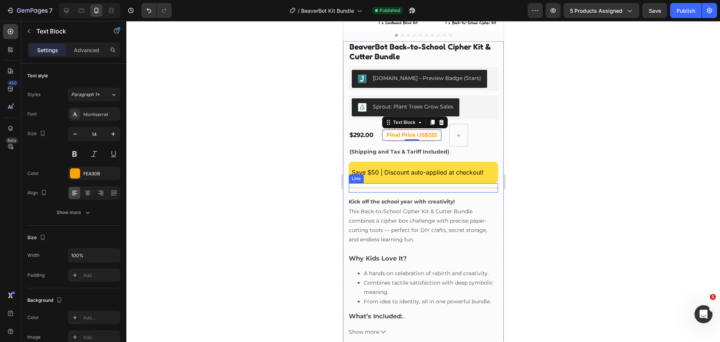
scroll to position [175, 0]
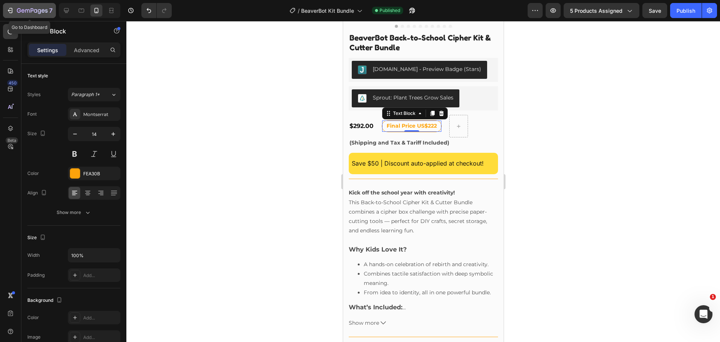
click at [13, 12] on icon "button" at bounding box center [10, 11] width 8 height 8
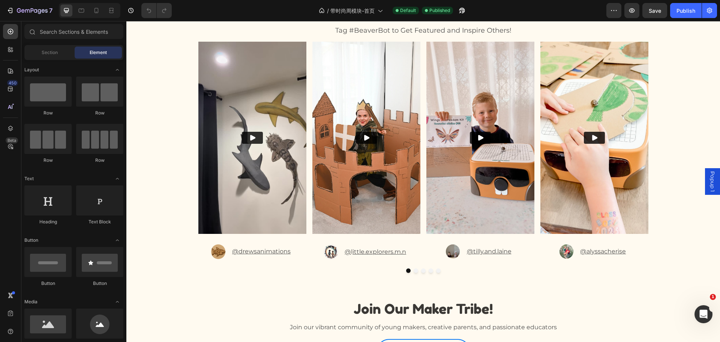
scroll to position [3739, 0]
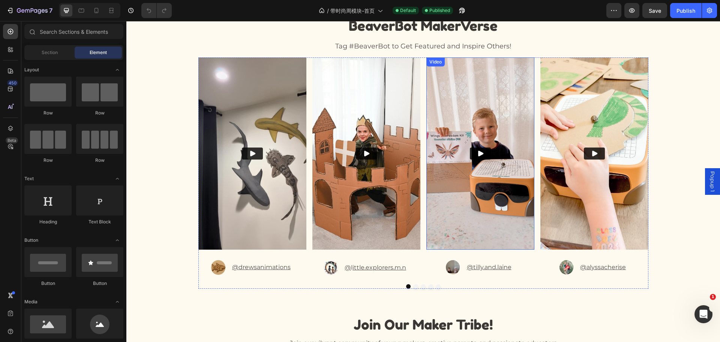
click at [469, 126] on img at bounding box center [480, 153] width 108 height 192
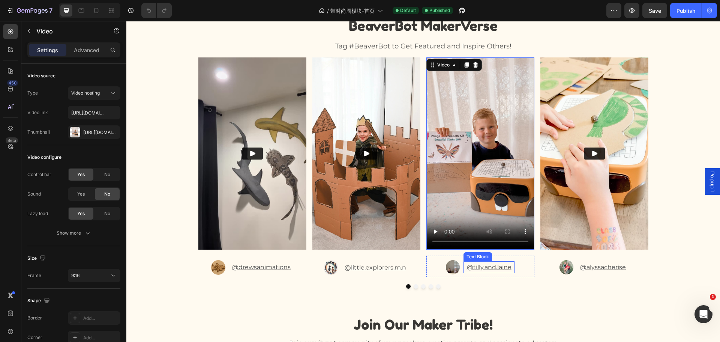
click at [482, 271] on p "@tilly.and.laine" at bounding box center [489, 267] width 50 height 11
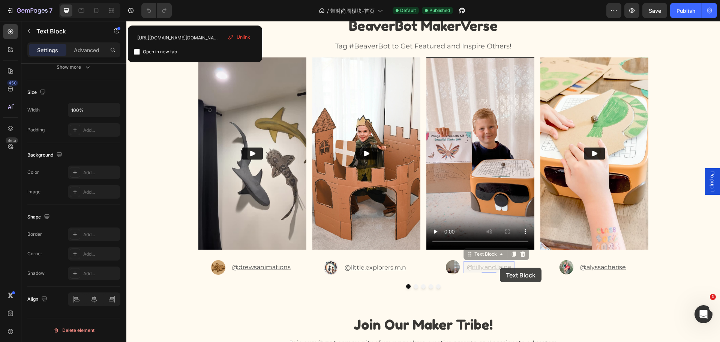
scroll to position [3738, 0]
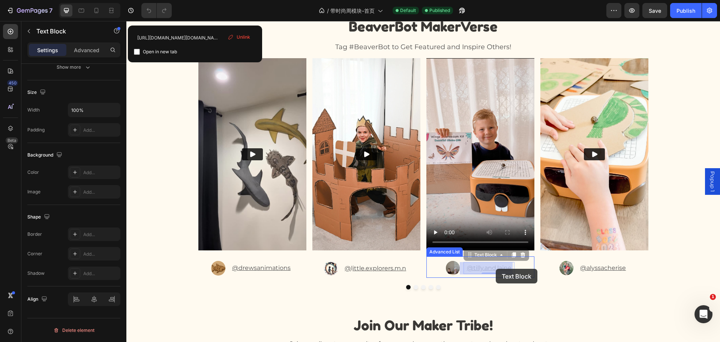
drag, startPoint x: 510, startPoint y: 267, endPoint x: 496, endPoint y: 269, distance: 14.3
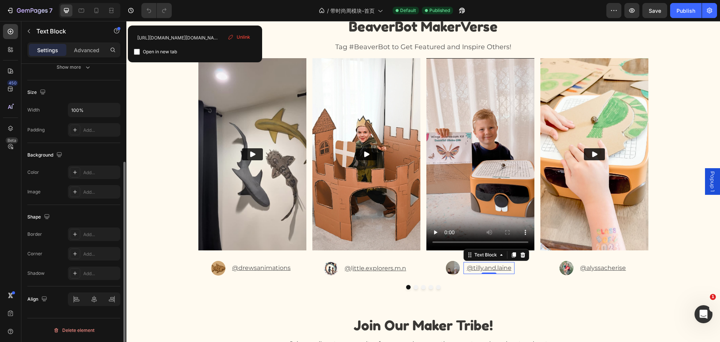
scroll to position [0, 0]
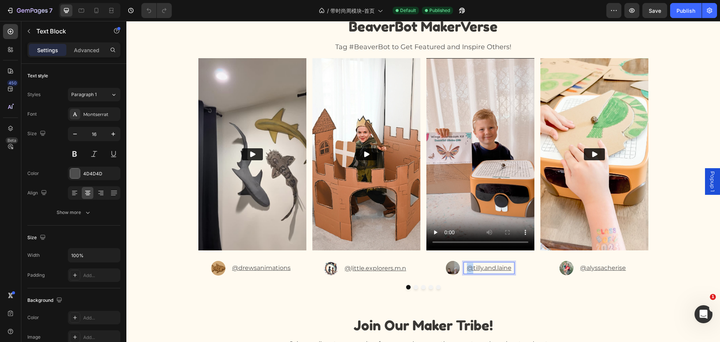
click at [467, 269] on u "@tilly.and.laine" at bounding box center [489, 267] width 45 height 7
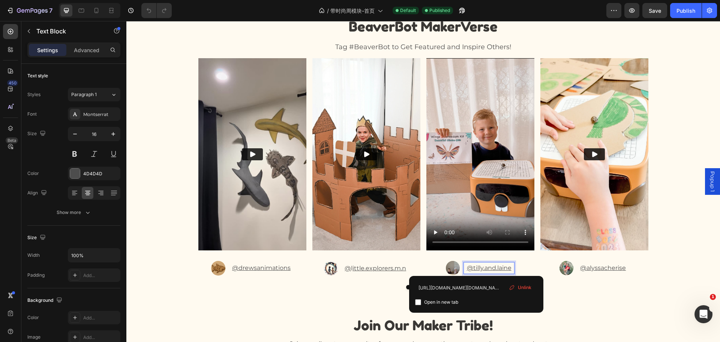
drag, startPoint x: 465, startPoint y: 268, endPoint x: 476, endPoint y: 267, distance: 11.7
click at [476, 267] on u "@tilly.and.laine" at bounding box center [489, 267] width 45 height 7
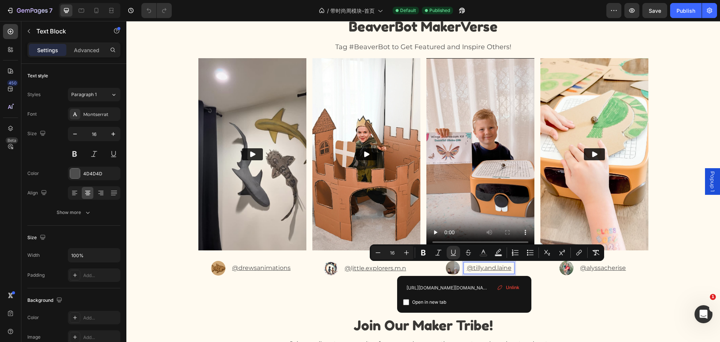
drag, startPoint x: 466, startPoint y: 267, endPoint x: 509, endPoint y: 265, distance: 43.2
click at [509, 265] on u "@tilly.and.laine" at bounding box center [489, 267] width 45 height 7
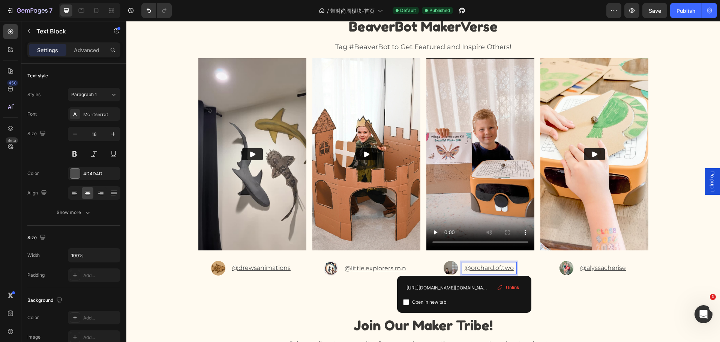
scroll to position [3737, 0]
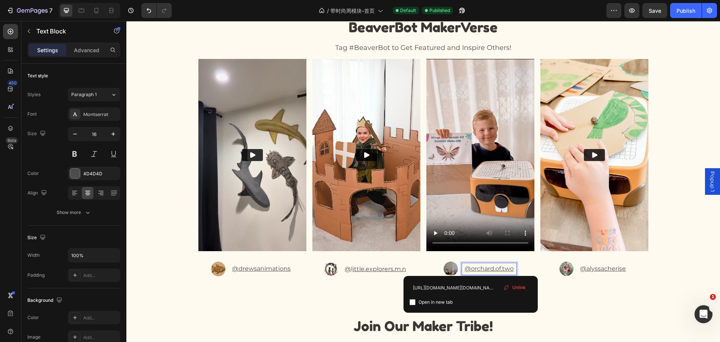
click at [470, 265] on u "@orchard.of.two" at bounding box center [489, 268] width 49 height 7
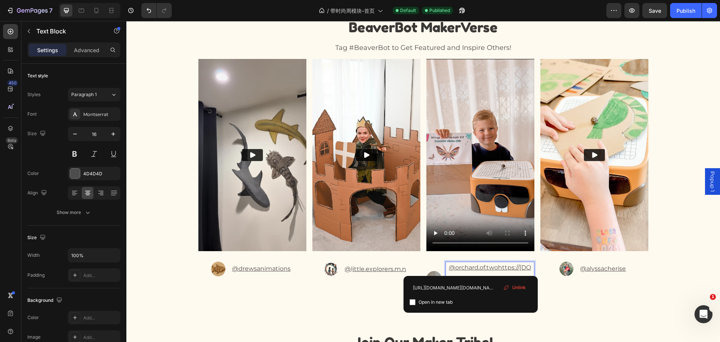
scroll to position [3738, 0]
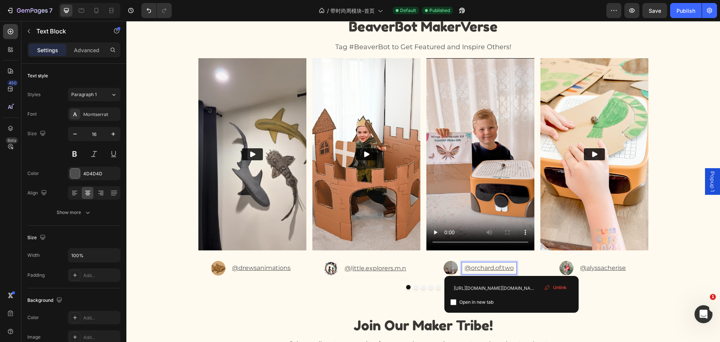
click at [557, 287] on span "Unlink" at bounding box center [560, 287] width 14 height 7
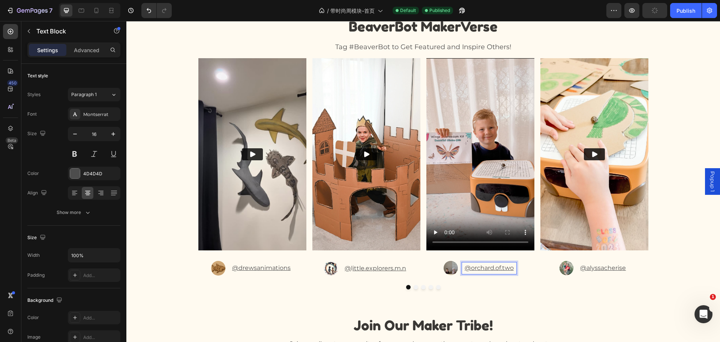
click at [485, 268] on u "@orchard.of.two" at bounding box center [489, 267] width 49 height 7
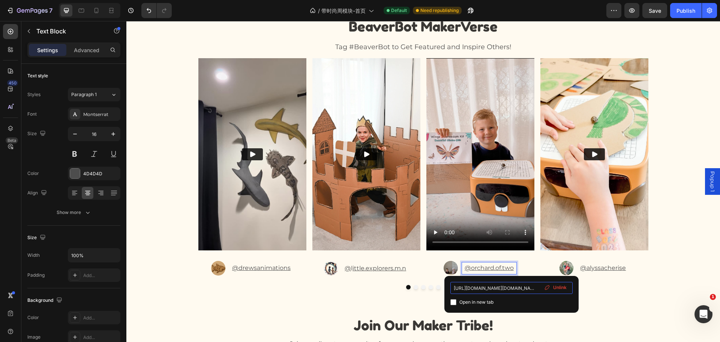
click at [529, 290] on input "[URL][DOMAIN_NAME][DOMAIN_NAME]" at bounding box center [512, 288] width 122 height 12
paste input "orchard.of.two/#"
type input "[URL][DOMAIN_NAME][DOMAIN_NAME]"
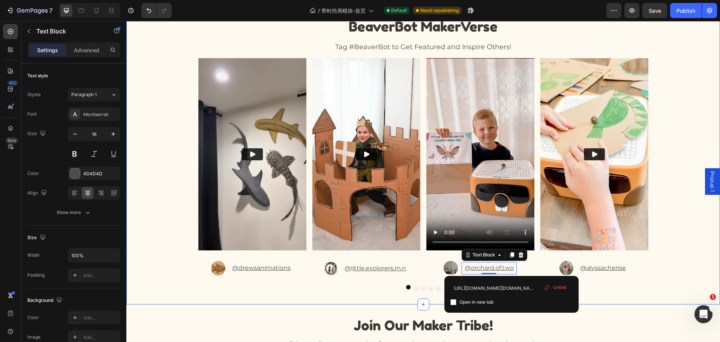
click at [668, 262] on div "Video Image @drewsanimations Text Block Advanced List Video Image @ l ittle.exp…" at bounding box center [423, 173] width 594 height 231
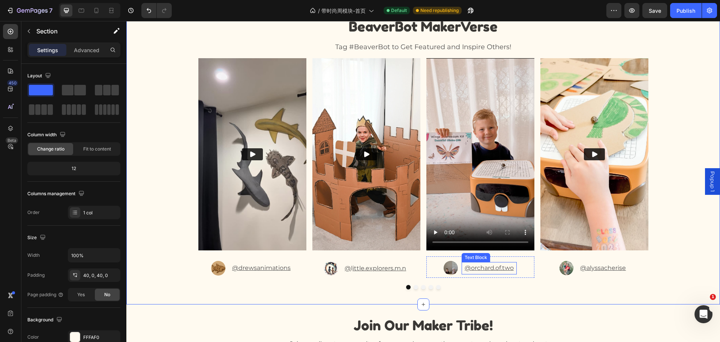
click at [491, 270] on u "@orchard.of.two" at bounding box center [489, 267] width 49 height 7
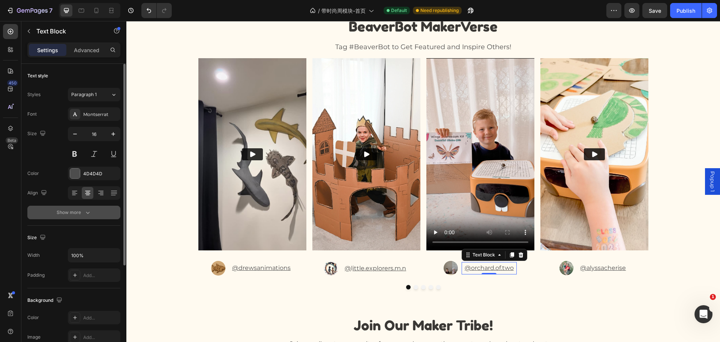
click at [68, 209] on div "Show more" at bounding box center [74, 213] width 35 height 8
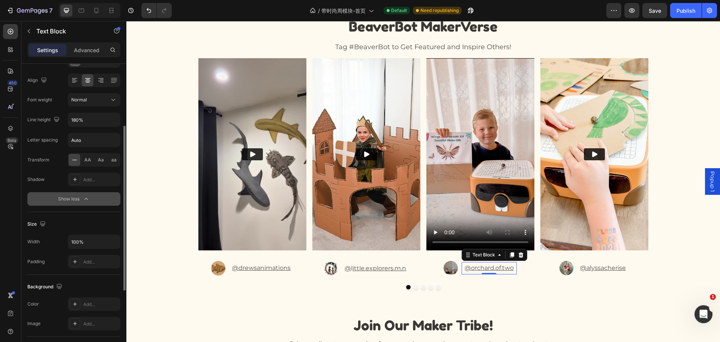
scroll to position [0, 0]
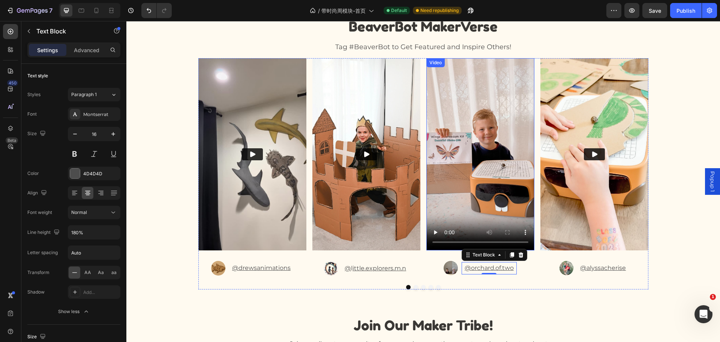
click at [460, 155] on video at bounding box center [480, 154] width 108 height 192
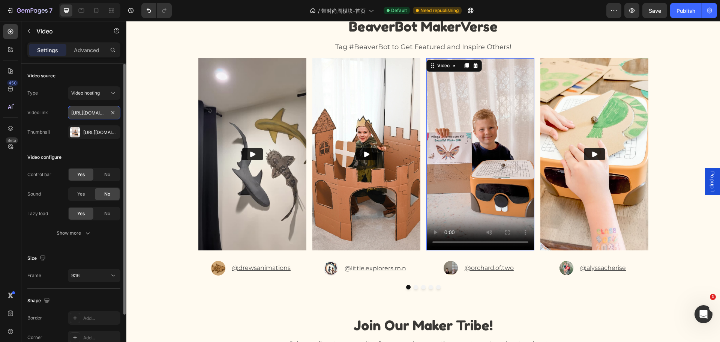
click at [90, 112] on input "[URL][DOMAIN_NAME]" at bounding box center [94, 113] width 53 height 14
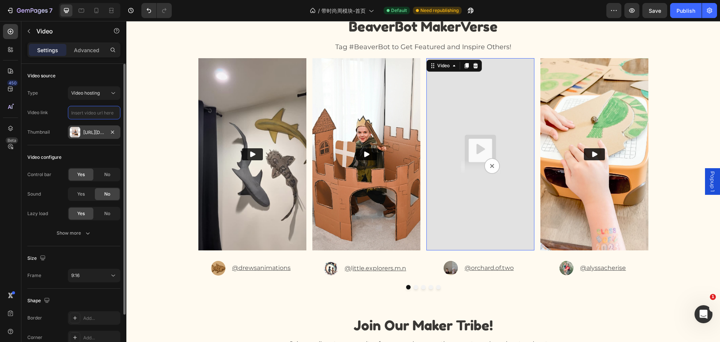
paste input "[URL][DOMAIN_NAME]"
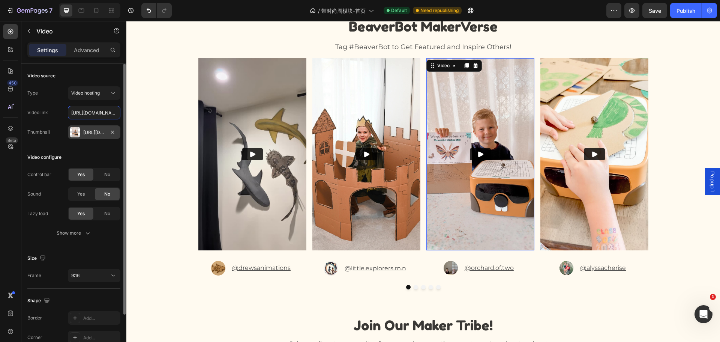
scroll to position [0, 138]
type input "[URL][DOMAIN_NAME]"
click at [112, 133] on icon "button" at bounding box center [112, 131] width 3 height 3
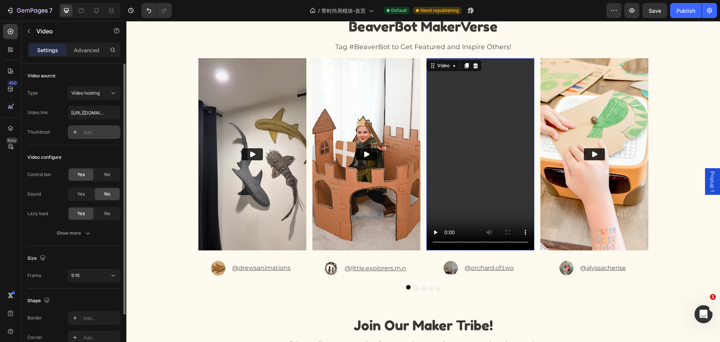
click at [91, 133] on div "Add..." at bounding box center [100, 132] width 35 height 7
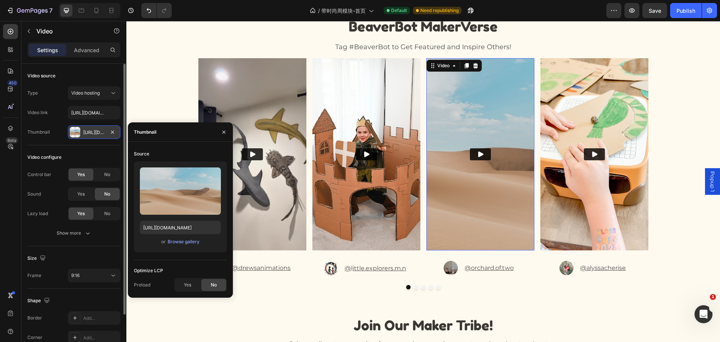
drag, startPoint x: 76, startPoint y: 132, endPoint x: 82, endPoint y: 132, distance: 6.0
click at [76, 132] on div at bounding box center [75, 132] width 11 height 11
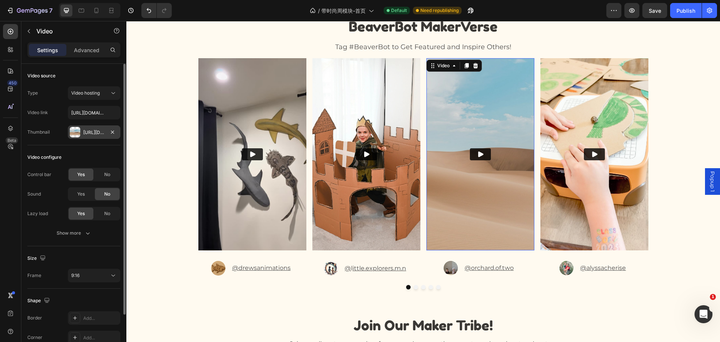
click at [87, 132] on div "[URL][DOMAIN_NAME]" at bounding box center [94, 132] width 22 height 7
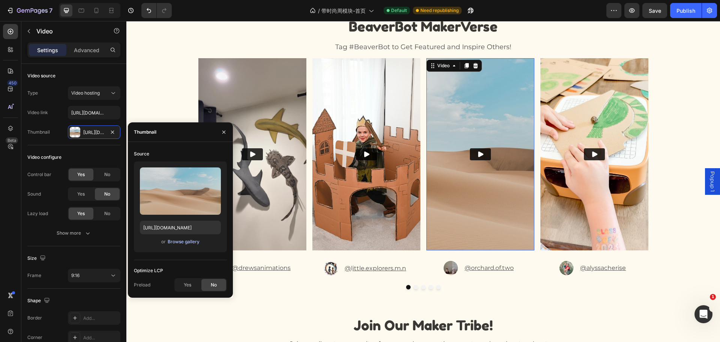
click at [179, 241] on div "Browse gallery" at bounding box center [184, 241] width 32 height 7
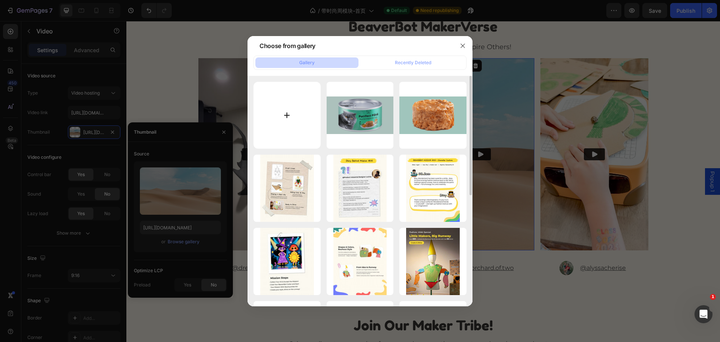
click at [289, 117] on input "file" at bounding box center [287, 115] width 67 height 67
type input "C:\fakepath\Orchard.Of.Two. - Bridge - Two Children Playing_1080x1440(1).jpg"
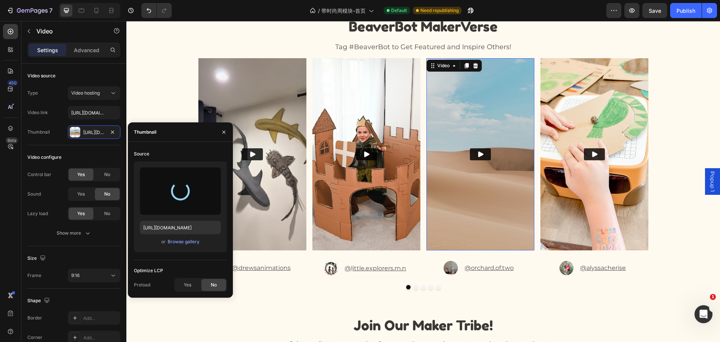
type input "[URL][DOMAIN_NAME]"
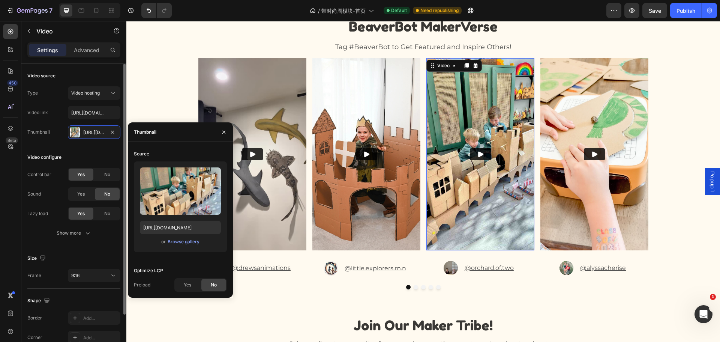
click at [89, 149] on div "Video configure Control bar Yes No Sound Yes No Lazy load Yes No Show more" at bounding box center [73, 195] width 93 height 101
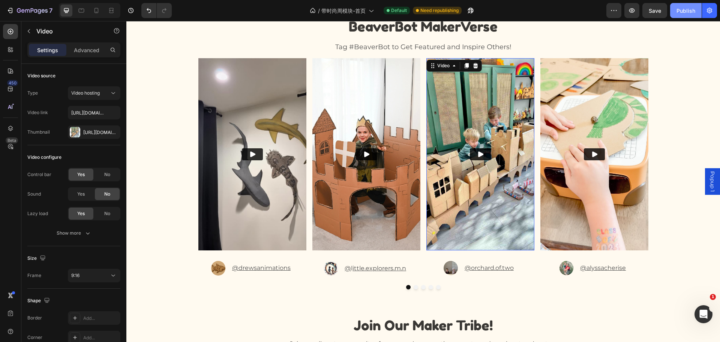
click at [682, 12] on div "Publish" at bounding box center [686, 11] width 19 height 8
drag, startPoint x: 80, startPoint y: 13, endPoint x: 90, endPoint y: 13, distance: 9.4
click at [81, 13] on icon at bounding box center [82, 11] width 8 height 8
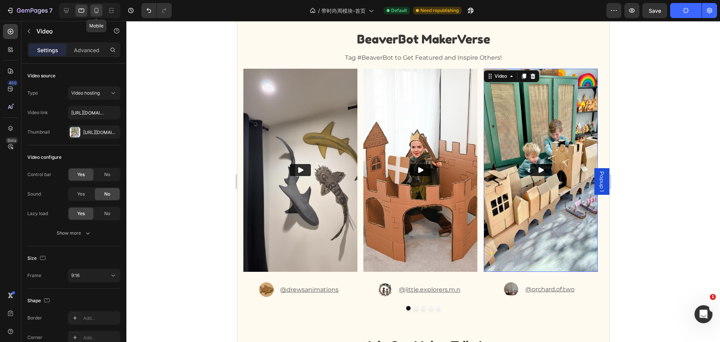
scroll to position [3760, 0]
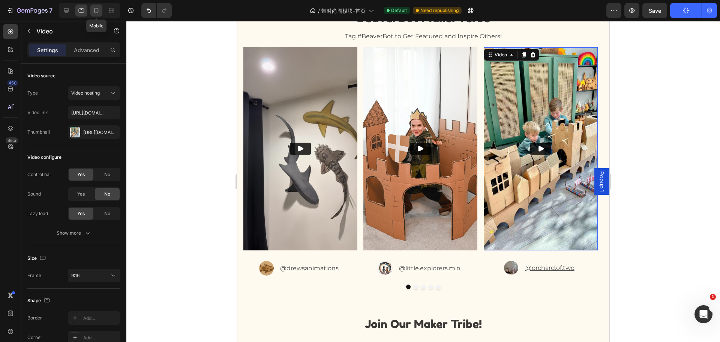
click at [94, 11] on icon at bounding box center [97, 11] width 8 height 8
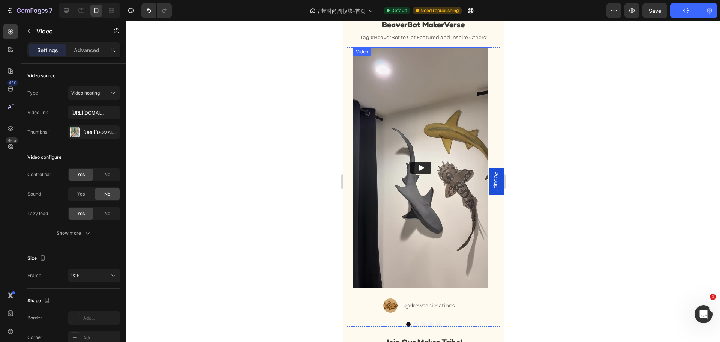
scroll to position [3838, 0]
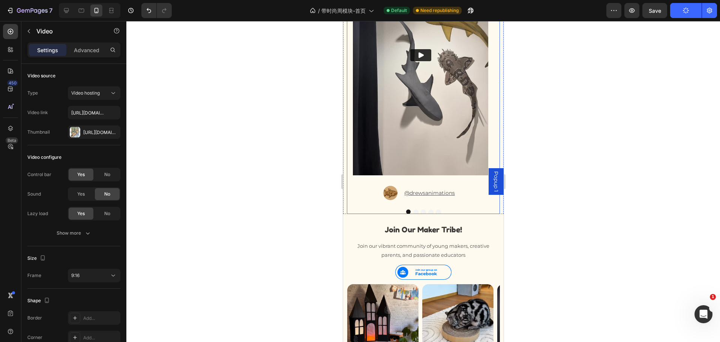
click at [413, 210] on button "Dot" at bounding box center [415, 211] width 5 height 5
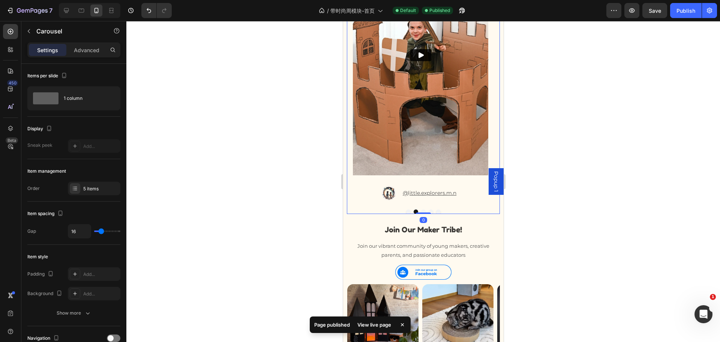
click at [421, 210] on button "Dot" at bounding box center [423, 211] width 5 height 5
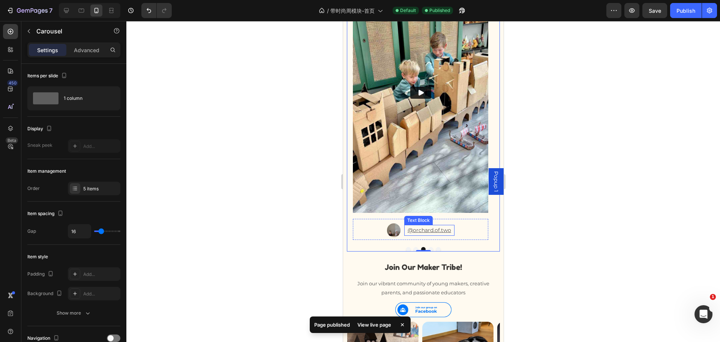
scroll to position [3763, 0]
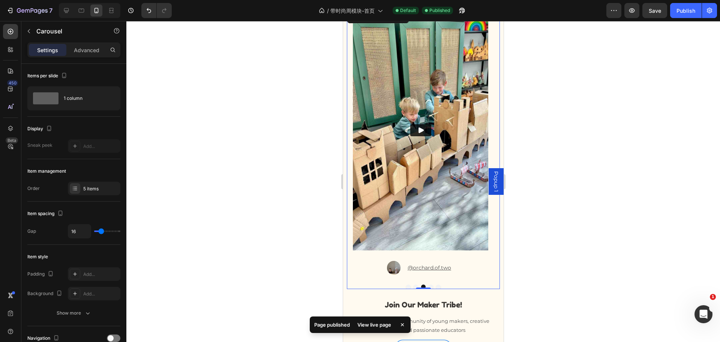
click at [431, 286] on div at bounding box center [423, 286] width 141 height 5
click at [429, 286] on button "Dot" at bounding box center [430, 286] width 5 height 5
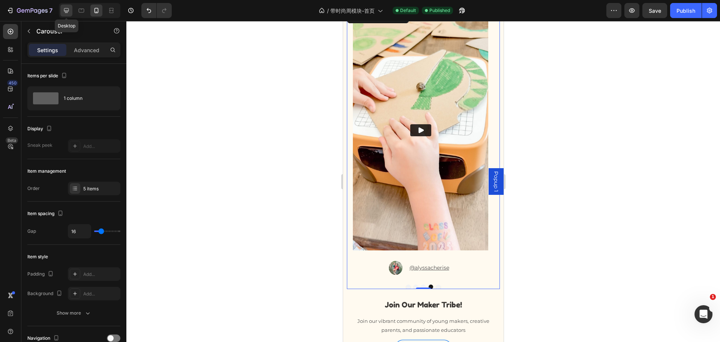
click at [69, 12] on icon at bounding box center [67, 11] width 8 height 8
type input "1200"
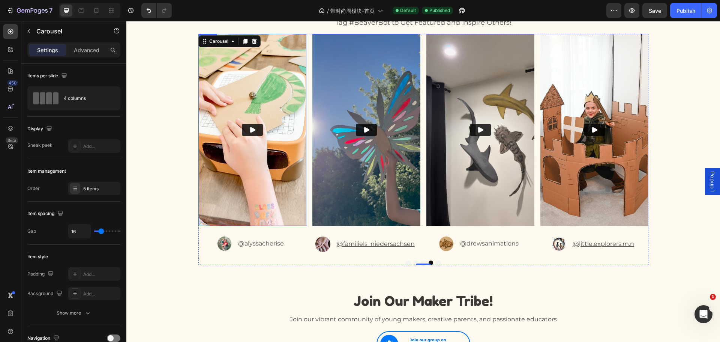
scroll to position [3749, 0]
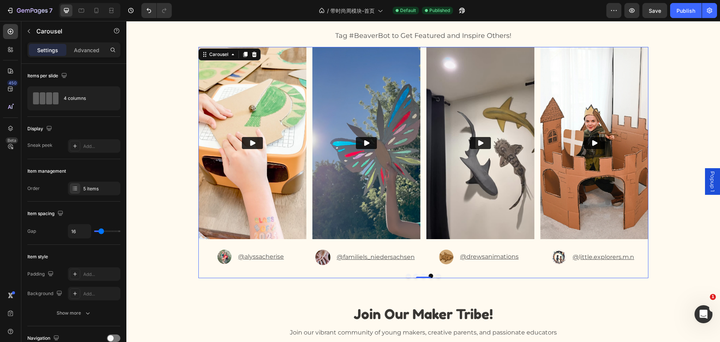
click at [436, 275] on button "Dot" at bounding box center [438, 275] width 5 height 5
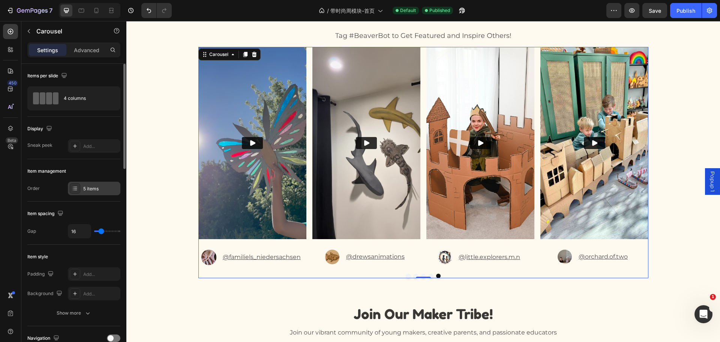
click at [86, 184] on div "5 items" at bounding box center [94, 189] width 53 height 14
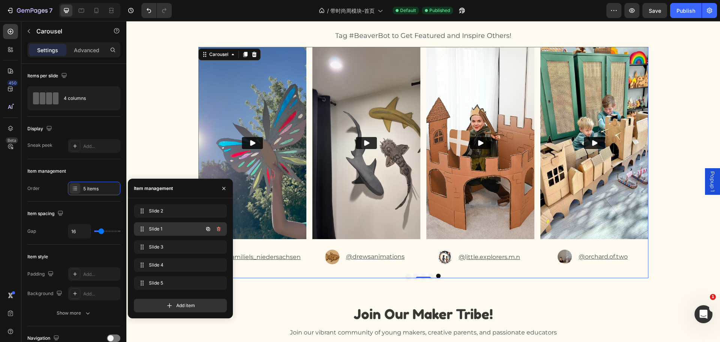
click at [163, 228] on span "Slide 1" at bounding box center [170, 228] width 42 height 7
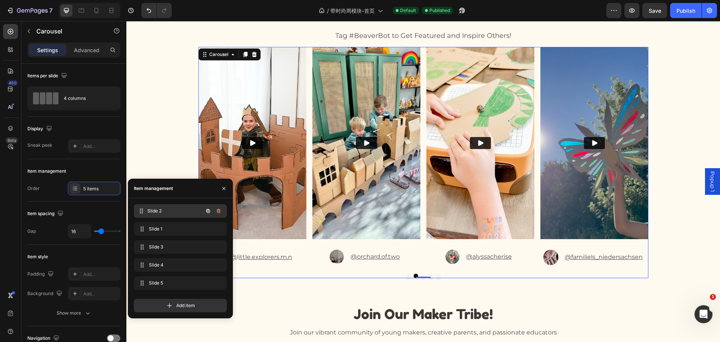
click at [163, 210] on span "Slide 2" at bounding box center [175, 210] width 56 height 7
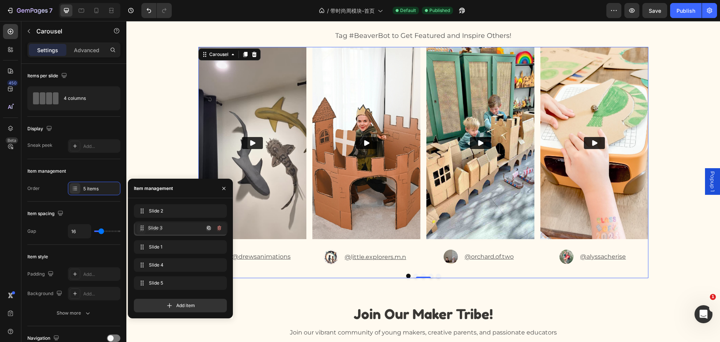
drag, startPoint x: 141, startPoint y: 245, endPoint x: 141, endPoint y: 226, distance: 19.1
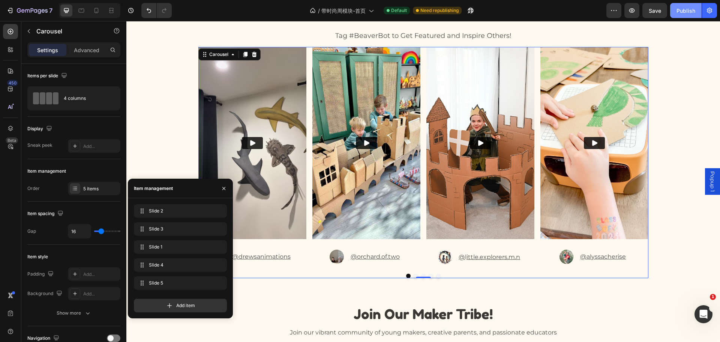
click at [679, 13] on div "Publish" at bounding box center [686, 11] width 19 height 8
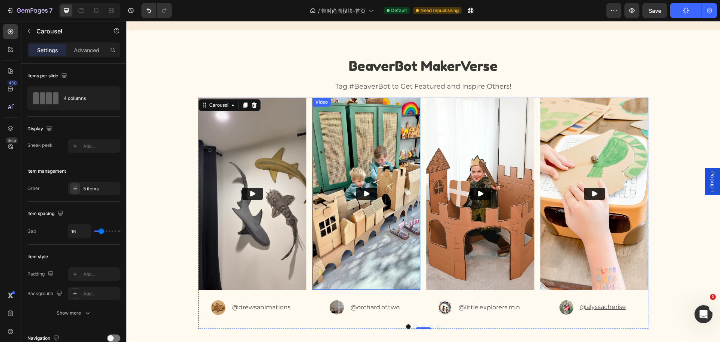
scroll to position [3712, 0]
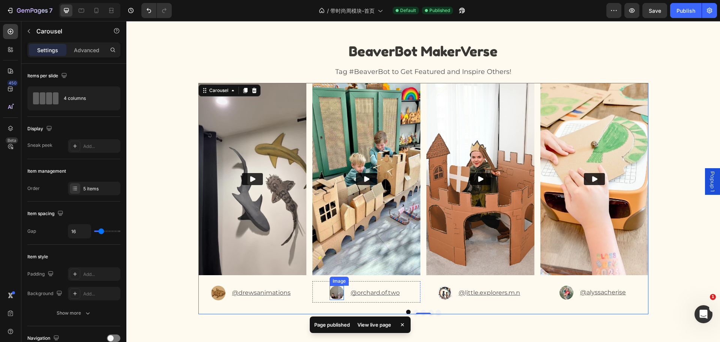
click at [334, 293] on img at bounding box center [337, 292] width 14 height 14
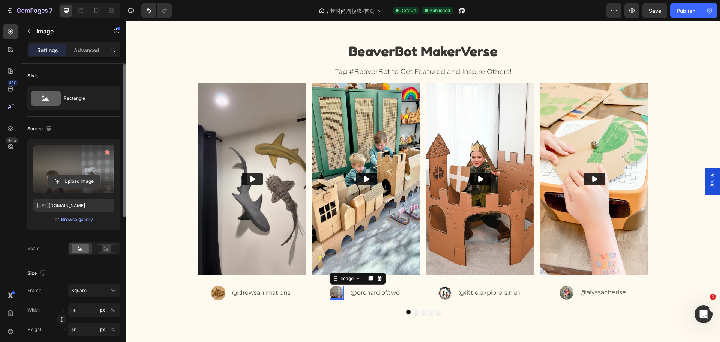
click at [67, 180] on input "file" at bounding box center [74, 181] width 52 height 13
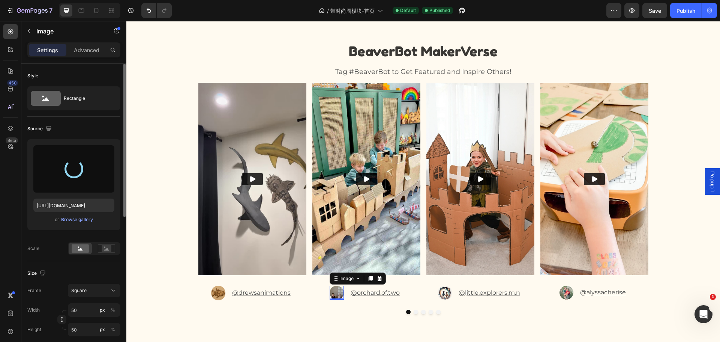
type input "https://cdn.shopify.com/s/files/1/0714/5245/9263/files/gempages_536210066068472…"
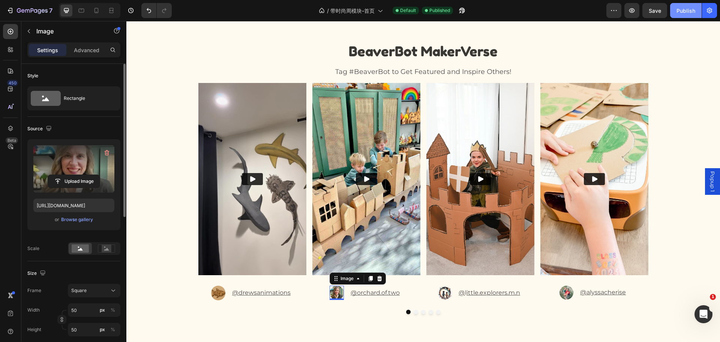
click at [679, 9] on div "Publish" at bounding box center [686, 11] width 19 height 8
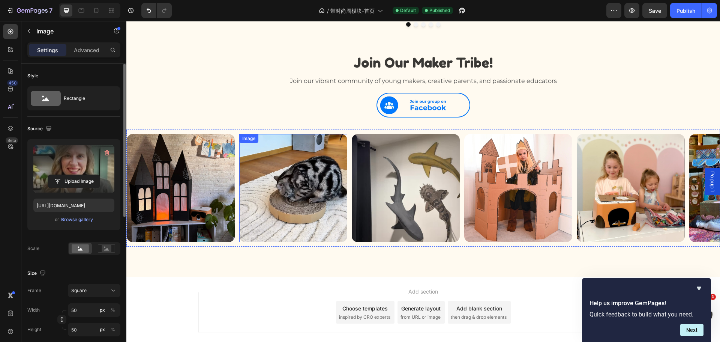
scroll to position [4005, 0]
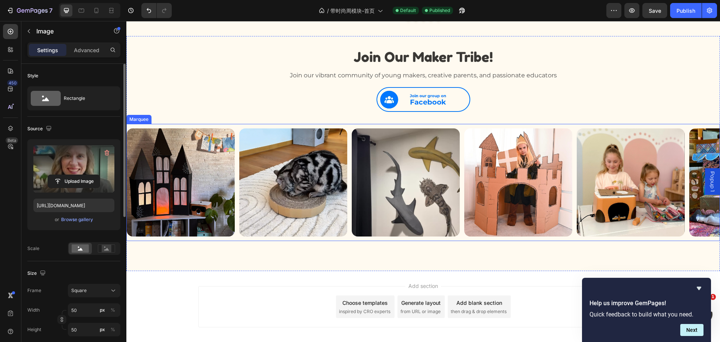
click at [351, 238] on div "Image Image Image Image Image Image Image Image Image Image Image Image Image I…" at bounding box center [423, 182] width 594 height 117
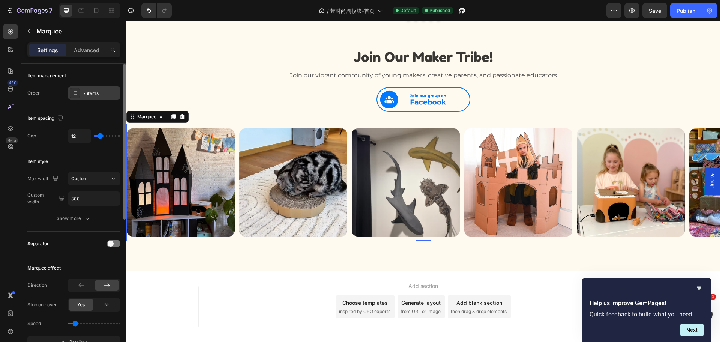
click at [89, 96] on div "7 items" at bounding box center [100, 93] width 35 height 7
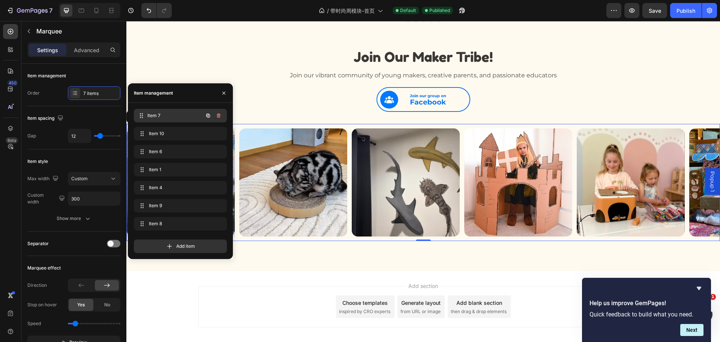
click at [150, 111] on div "Item 7 Item 7" at bounding box center [170, 115] width 66 height 11
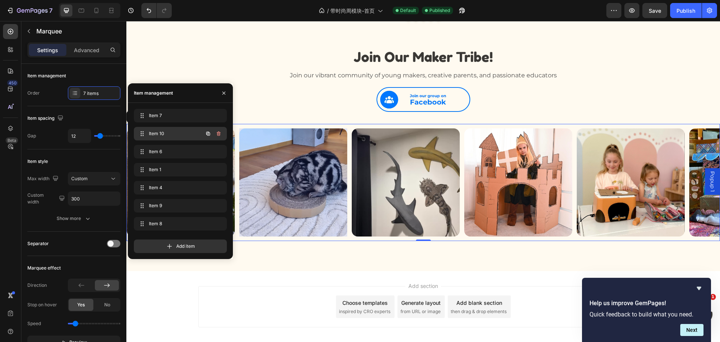
click at [159, 131] on span "Item 10" at bounding box center [170, 133] width 42 height 7
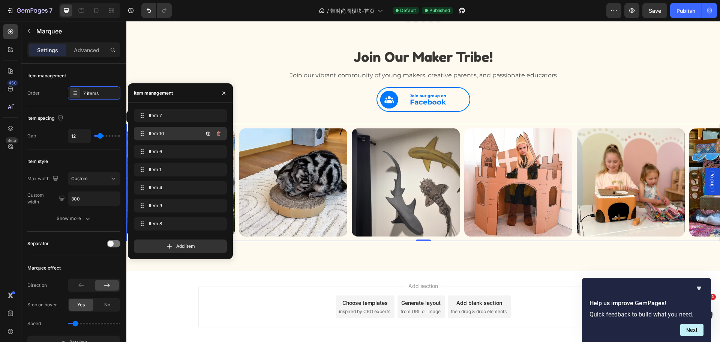
click at [159, 137] on span "Item 10" at bounding box center [170, 133] width 42 height 7
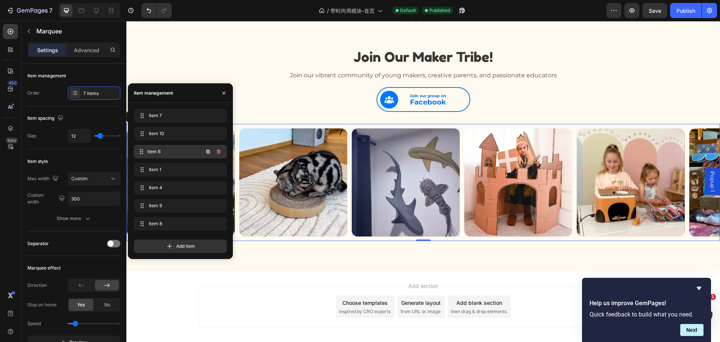
click at [164, 150] on span "Item 6" at bounding box center [175, 151] width 56 height 7
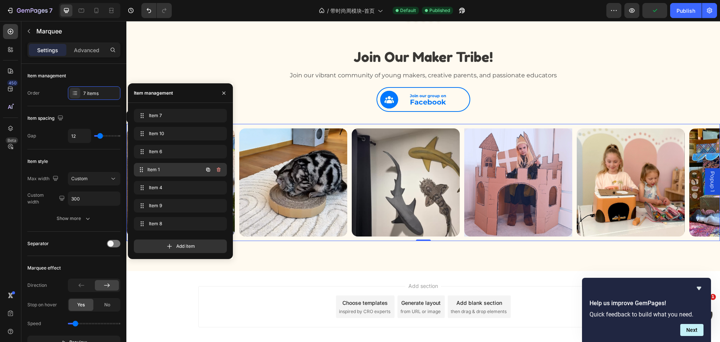
click at [167, 171] on span "Item 1" at bounding box center [175, 169] width 56 height 7
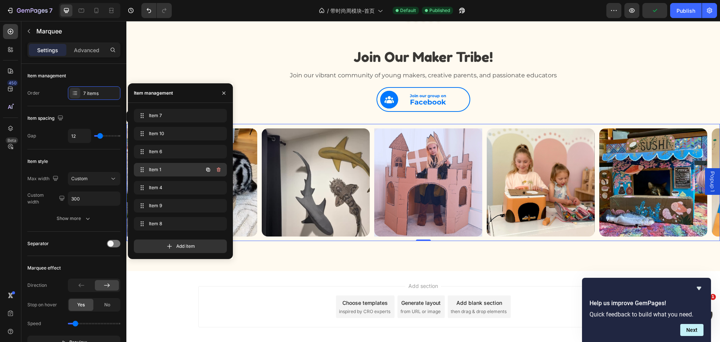
scroll to position [0, 98]
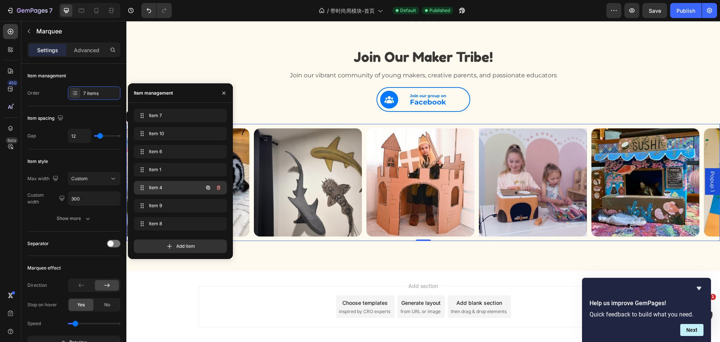
click at [170, 184] on span "Item 4" at bounding box center [170, 187] width 42 height 7
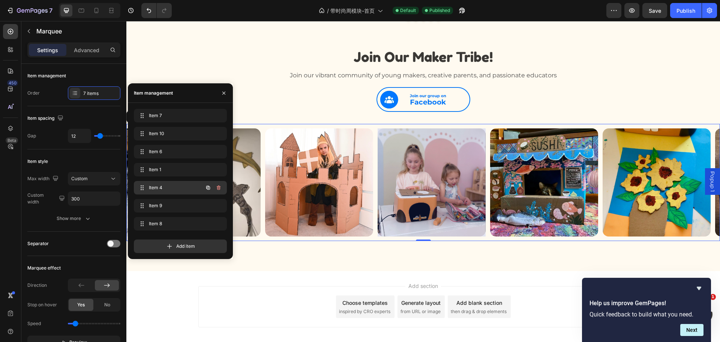
scroll to position [0, 210]
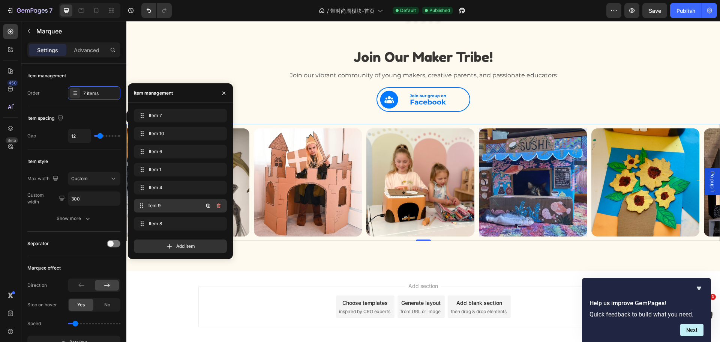
click at [167, 204] on span "Item 9" at bounding box center [175, 205] width 56 height 7
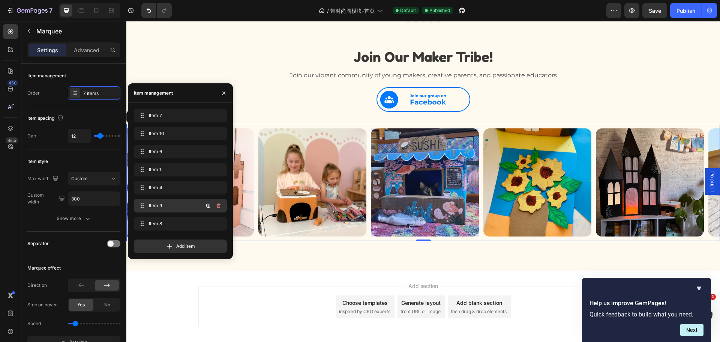
scroll to position [0, 323]
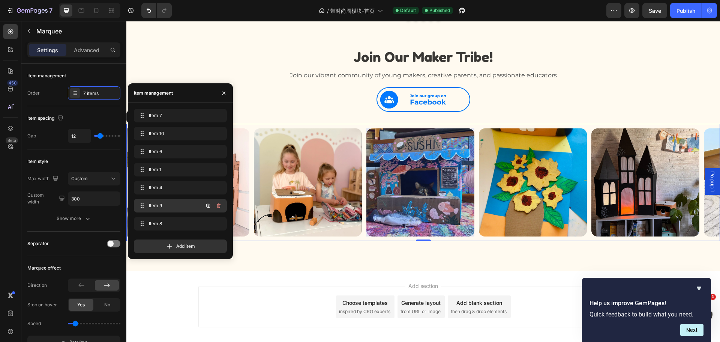
click at [167, 203] on span "Item 9" at bounding box center [170, 205] width 42 height 7
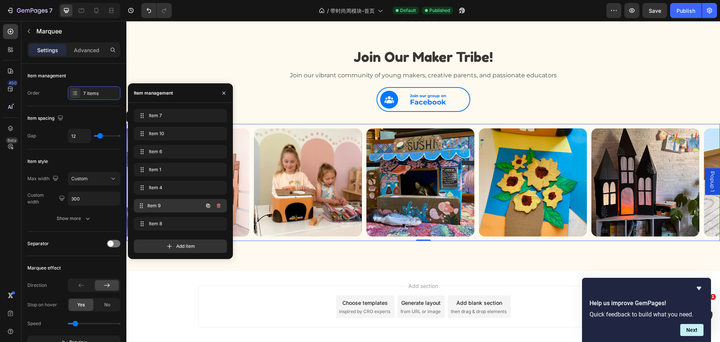
click at [167, 204] on span "Item 9" at bounding box center [175, 205] width 56 height 7
click at [411, 174] on img at bounding box center [420, 182] width 108 height 108
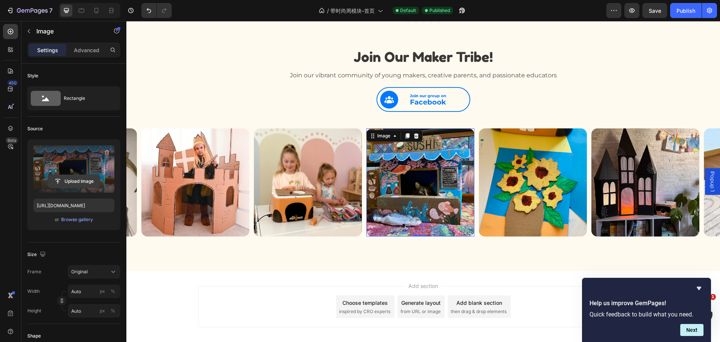
click at [75, 182] on input "file" at bounding box center [74, 181] width 52 height 13
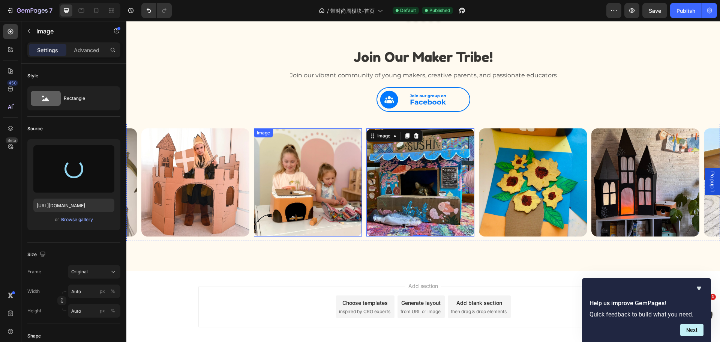
type input "https://cdn.shopify.com/s/files/1/0714/5245/9263/files/gempages_536210066068472…"
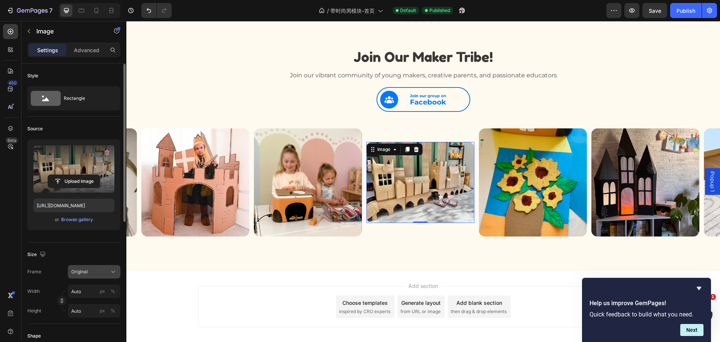
click at [86, 273] on span "Original" at bounding box center [79, 271] width 17 height 7
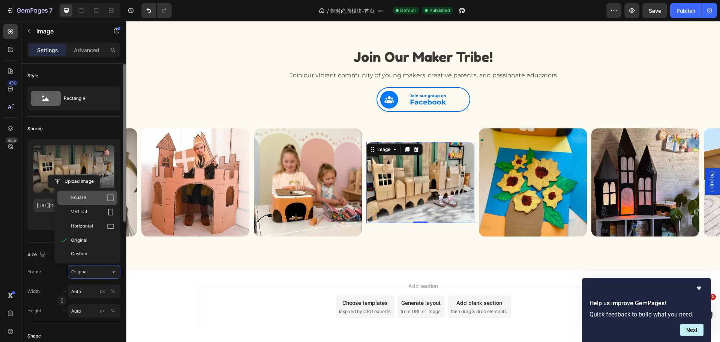
click at [89, 200] on div "Square" at bounding box center [93, 198] width 44 height 8
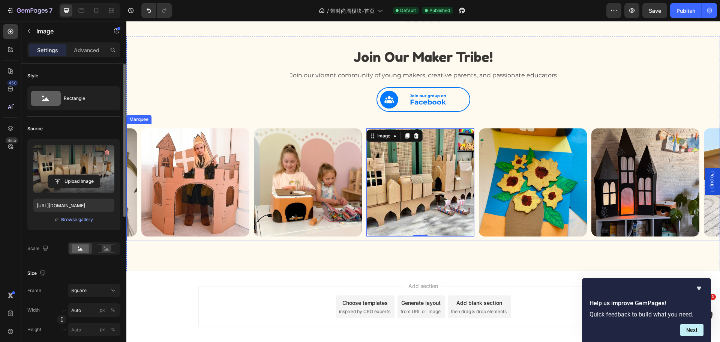
click at [363, 129] on div "Image" at bounding box center [310, 182] width 113 height 108
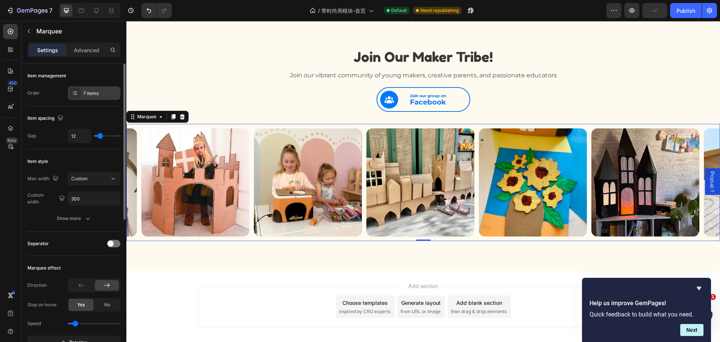
click at [84, 90] on div "7 items" at bounding box center [100, 93] width 35 height 7
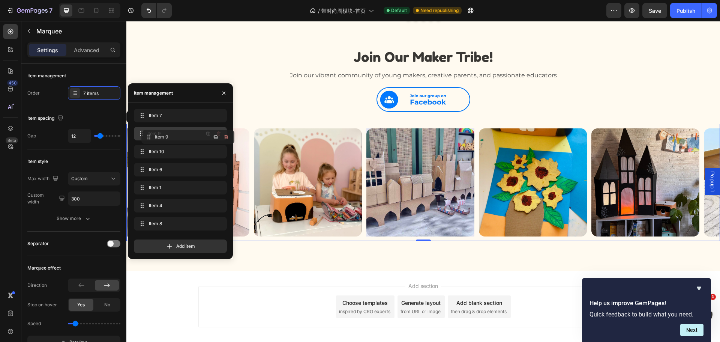
drag, startPoint x: 142, startPoint y: 204, endPoint x: 149, endPoint y: 135, distance: 69.1
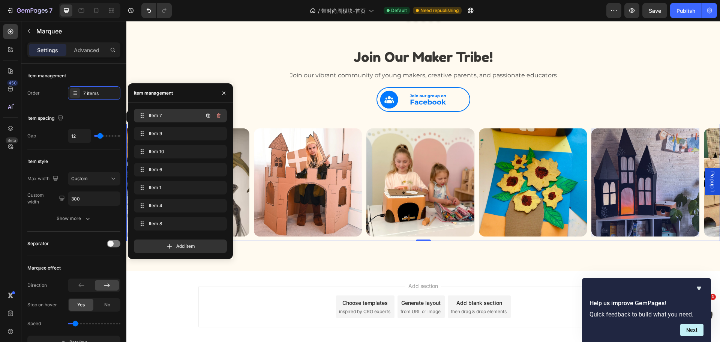
click at [163, 112] on div "Item 7 Item 7" at bounding box center [170, 115] width 66 height 11
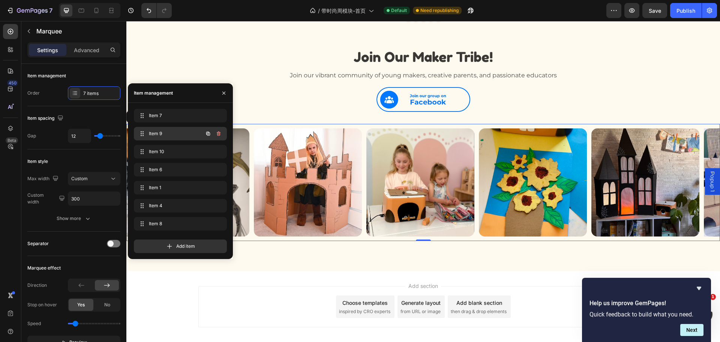
click at [159, 135] on span "Item 9" at bounding box center [170, 133] width 42 height 7
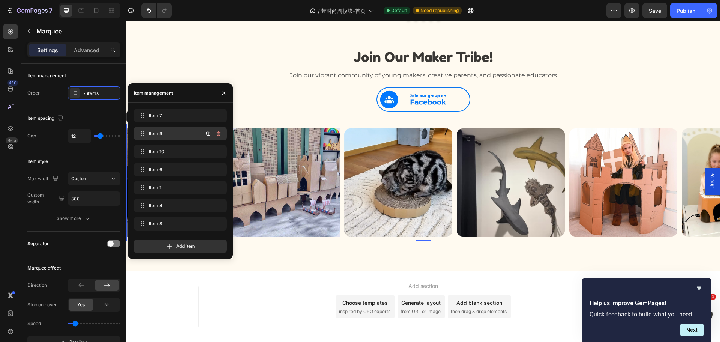
scroll to position [0, 0]
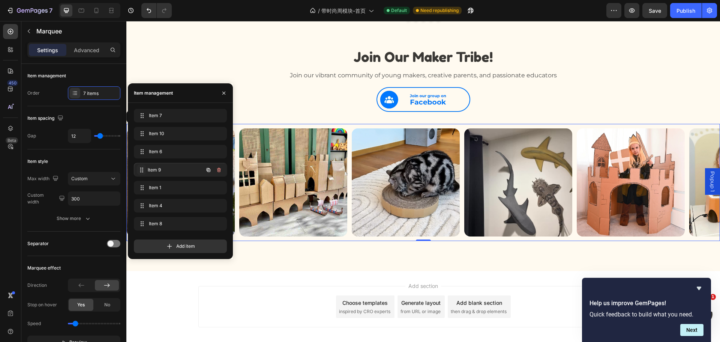
drag, startPoint x: 141, startPoint y: 133, endPoint x: 142, endPoint y: 170, distance: 36.4
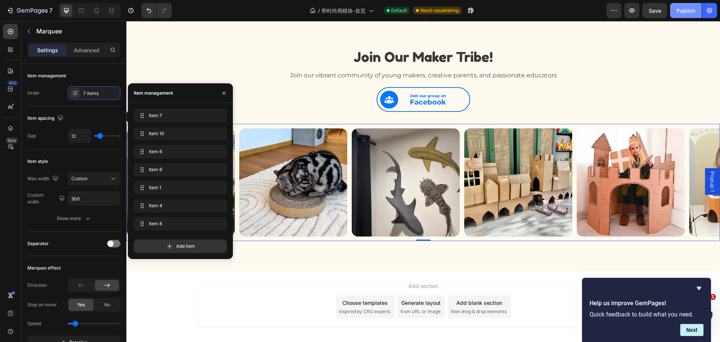
click at [681, 11] on div "Publish" at bounding box center [686, 11] width 19 height 8
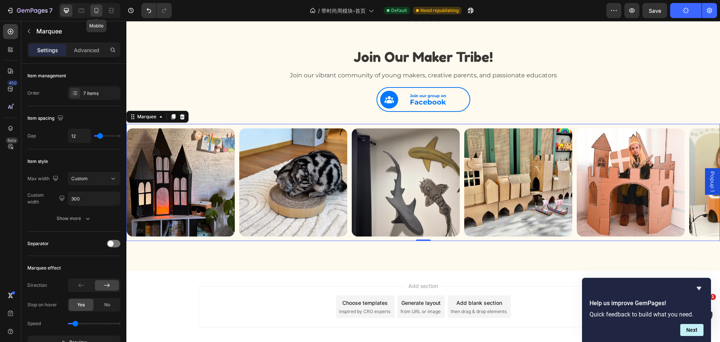
click at [99, 12] on icon at bounding box center [97, 11] width 8 height 8
type input "200"
type input "10"
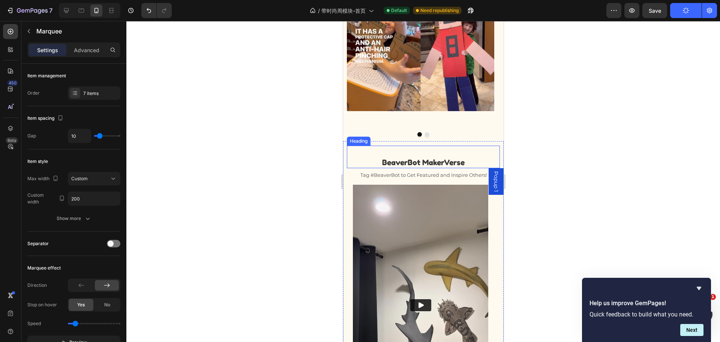
scroll to position [3753, 0]
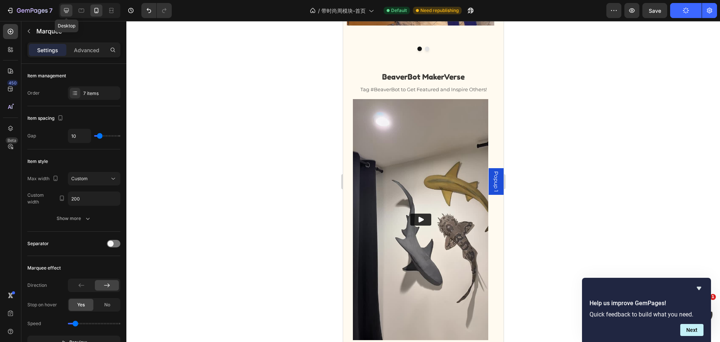
click at [70, 9] on icon at bounding box center [67, 11] width 8 height 8
type input "300"
type input "12"
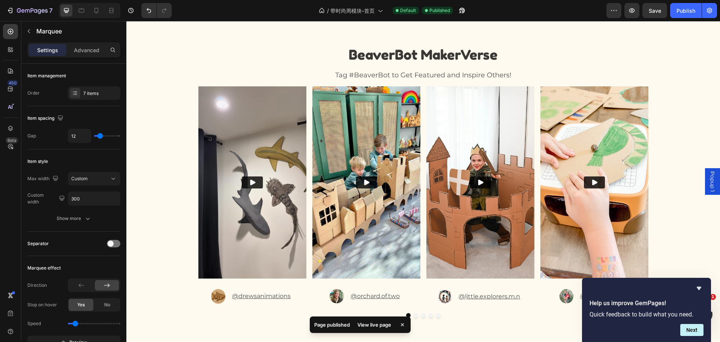
scroll to position [3693, 0]
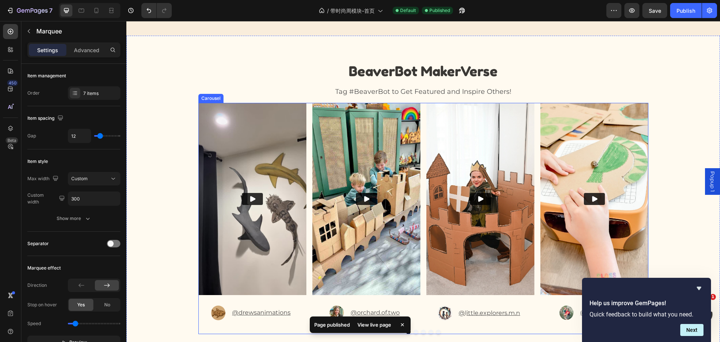
click at [419, 104] on div "Video Image @drewsanimations Text Block Advanced List Video Image @orchard.of.t…" at bounding box center [423, 213] width 450 height 221
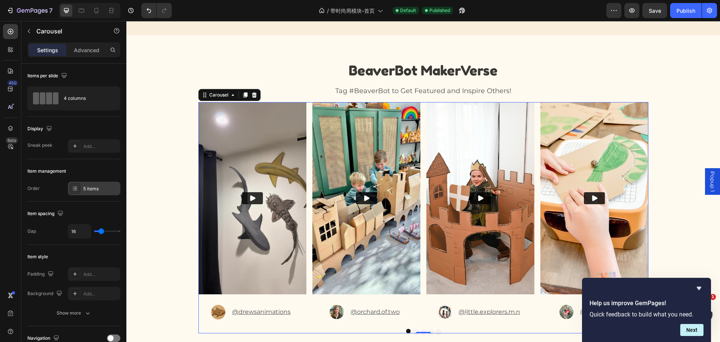
click at [76, 185] on icon at bounding box center [75, 188] width 6 height 6
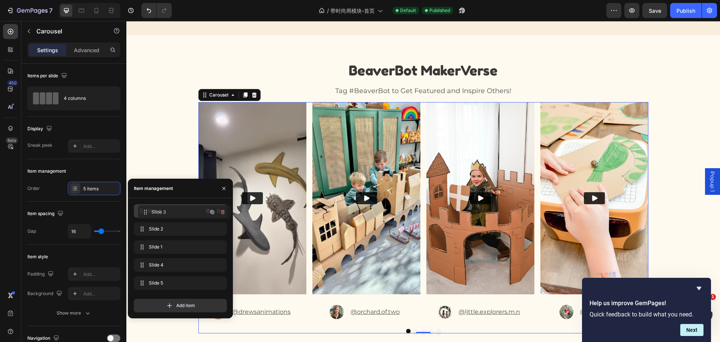
drag, startPoint x: 143, startPoint y: 229, endPoint x: 149, endPoint y: 165, distance: 63.7
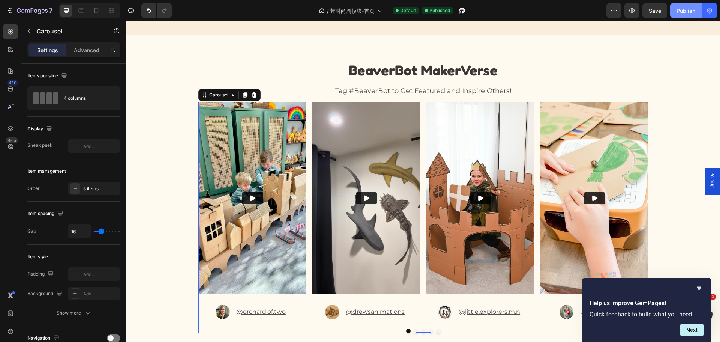
click at [680, 12] on div "Publish" at bounding box center [686, 11] width 19 height 8
click at [83, 11] on icon at bounding box center [82, 11] width 8 height 8
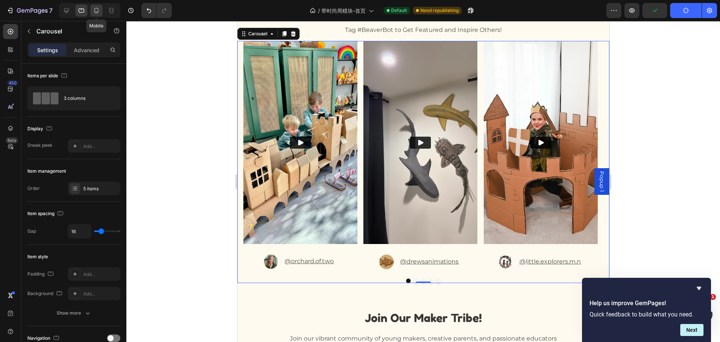
scroll to position [3698, 0]
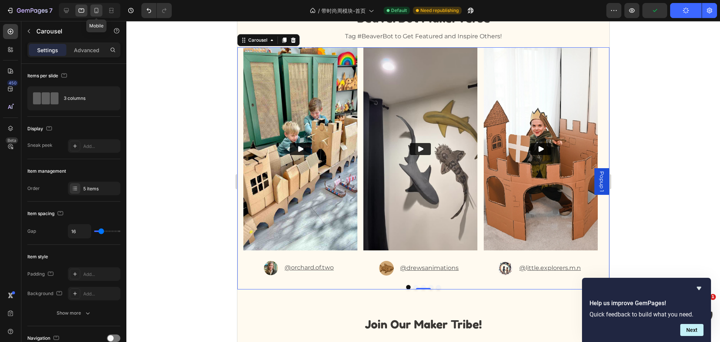
click at [96, 9] on icon at bounding box center [97, 11] width 8 height 8
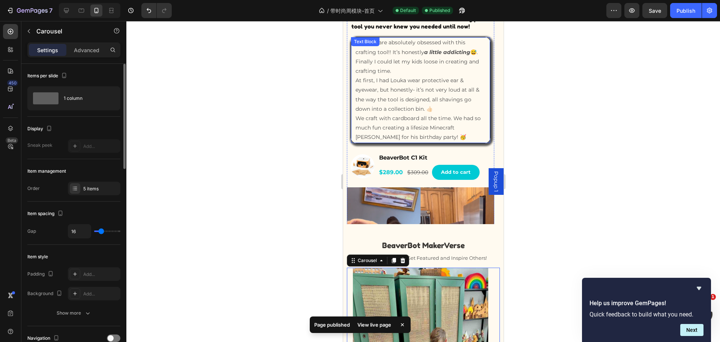
scroll to position [3364, 0]
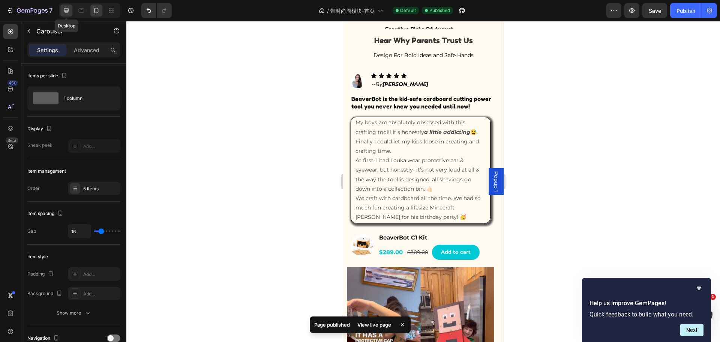
click at [66, 11] on icon at bounding box center [66, 10] width 5 height 5
type input "1200"
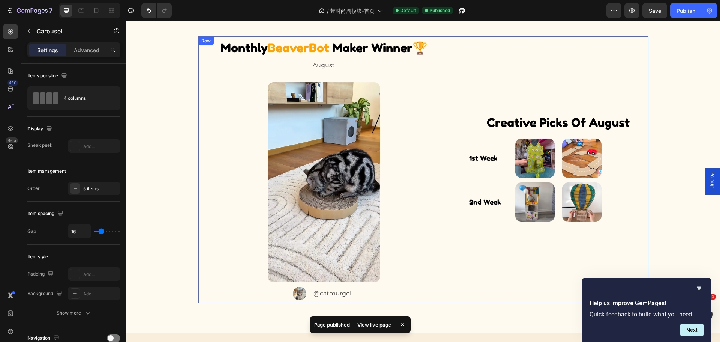
scroll to position [3040, 0]
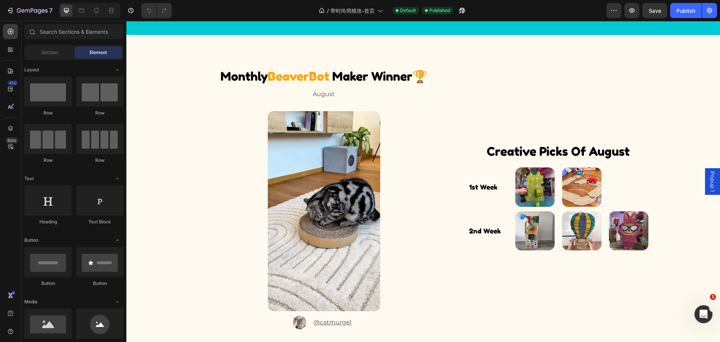
scroll to position [2162, 0]
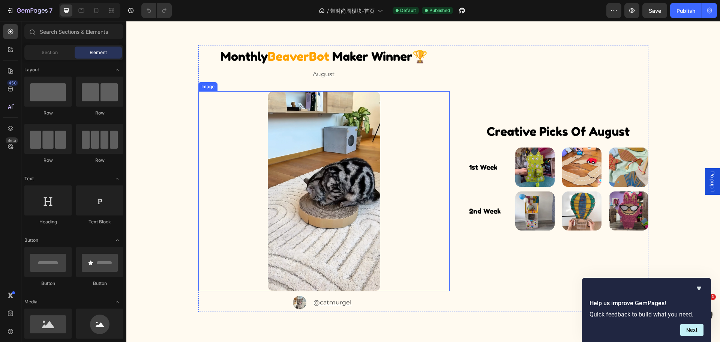
click at [307, 181] on img at bounding box center [324, 191] width 113 height 200
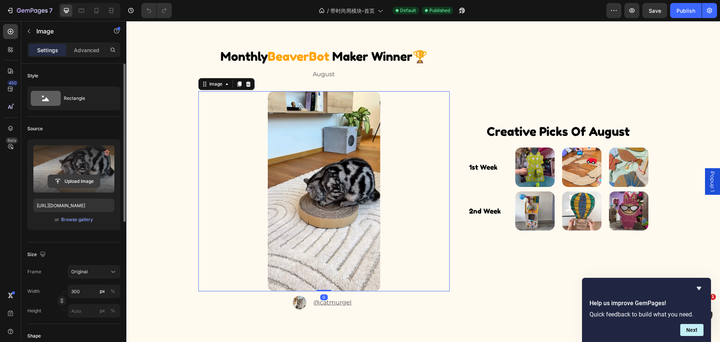
click at [73, 182] on input "file" at bounding box center [74, 181] width 52 height 13
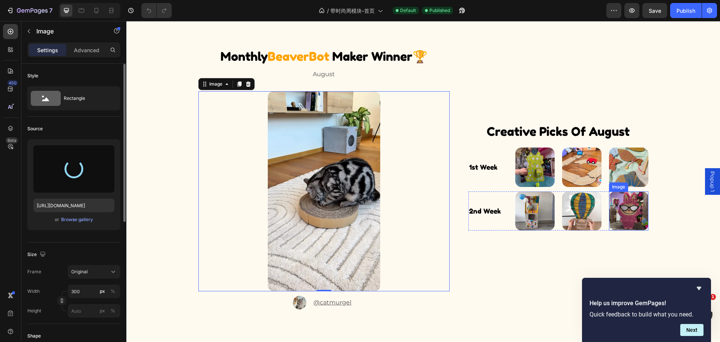
type input "[URL][DOMAIN_NAME]"
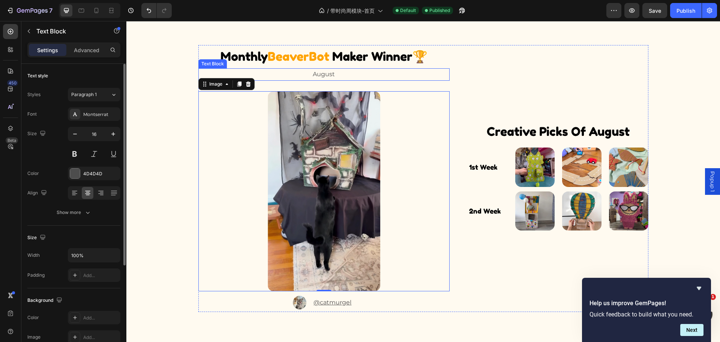
click at [328, 74] on p "August" at bounding box center [324, 74] width 250 height 11
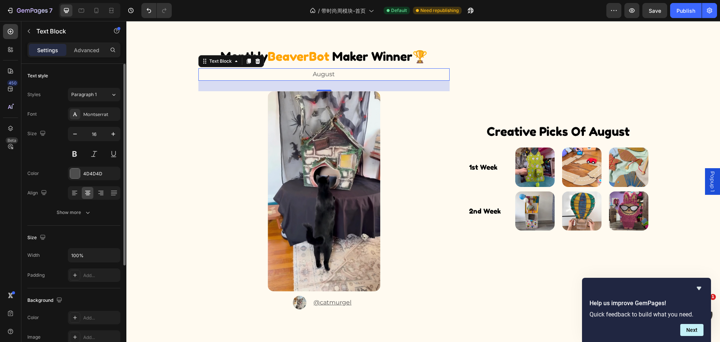
click at [323, 74] on p "August" at bounding box center [324, 74] width 250 height 11
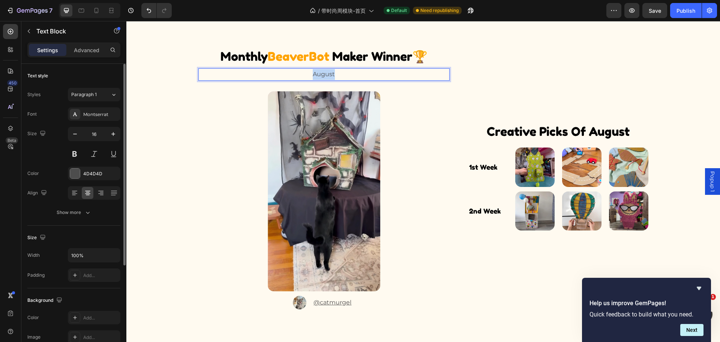
drag, startPoint x: 323, startPoint y: 74, endPoint x: 317, endPoint y: 74, distance: 5.6
click at [322, 74] on p "August" at bounding box center [324, 74] width 250 height 11
click at [406, 115] on div at bounding box center [324, 191] width 252 height 200
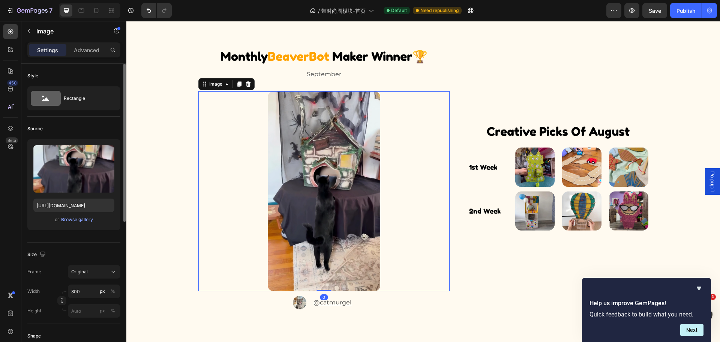
scroll to position [2199, 0]
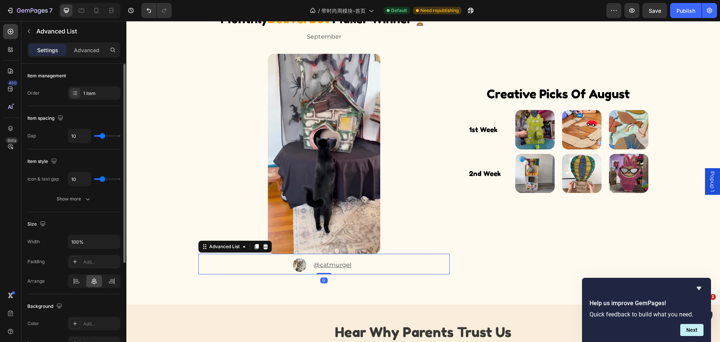
click at [380, 265] on div "Image @catmurgel Text Block" at bounding box center [324, 266] width 252 height 16
click at [367, 267] on div "Image @catmurgel Text Block" at bounding box center [324, 266] width 252 height 16
click at [350, 263] on p "@catmurgel" at bounding box center [332, 265] width 43 height 11
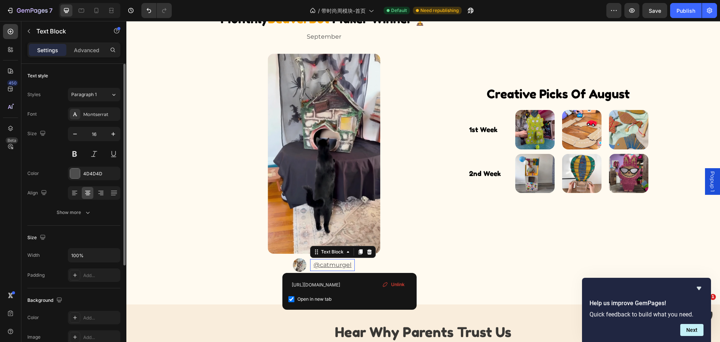
click at [350, 263] on p "@catmurgel" at bounding box center [332, 265] width 43 height 11
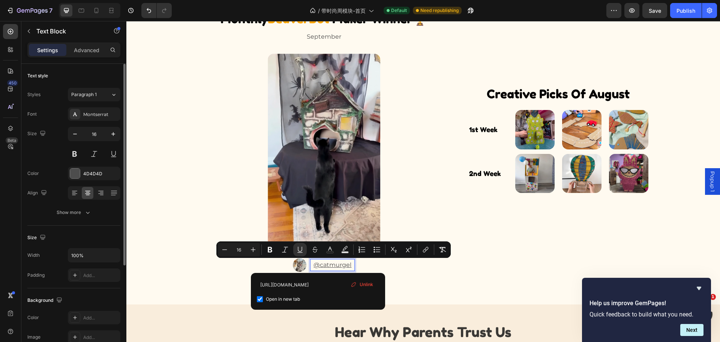
drag, startPoint x: 317, startPoint y: 265, endPoint x: 351, endPoint y: 262, distance: 34.3
click at [351, 262] on p "@catmurgel" at bounding box center [332, 265] width 43 height 11
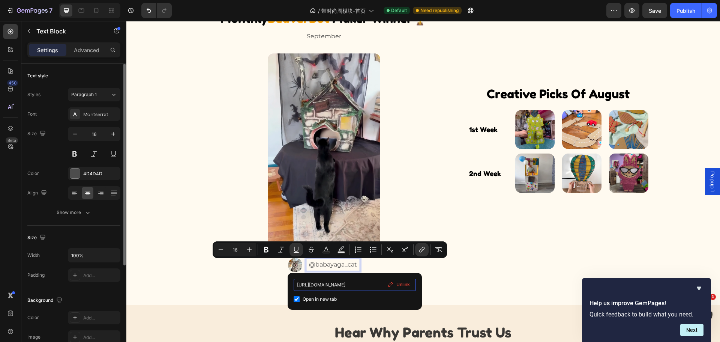
click at [370, 285] on input "[URL][DOMAIN_NAME]" at bounding box center [355, 285] width 122 height 12
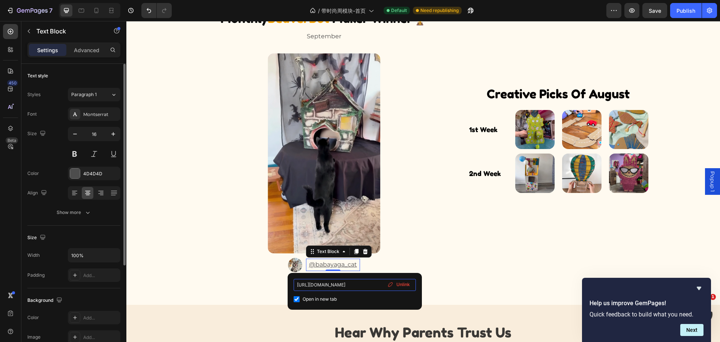
paste input "babayaga_cat/"
type input "[URL][DOMAIN_NAME]"
click at [413, 229] on div at bounding box center [324, 153] width 252 height 200
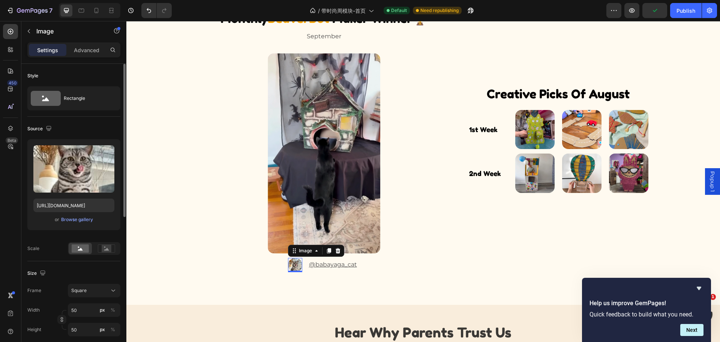
click at [291, 266] on img at bounding box center [295, 265] width 14 height 14
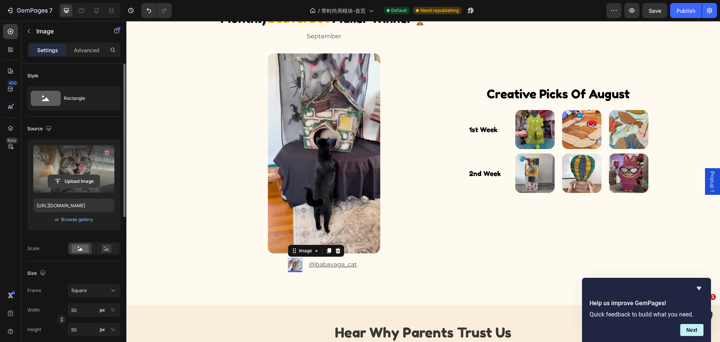
click at [82, 184] on input "file" at bounding box center [74, 181] width 52 height 13
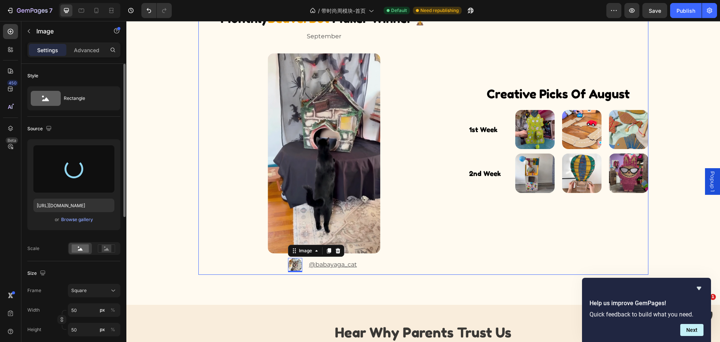
type input "[URL][DOMAIN_NAME]"
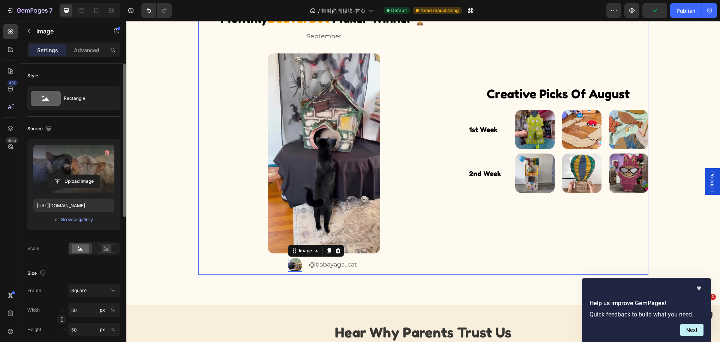
click at [462, 263] on div "Monthly BeaverBot Maker Winner🏆 Text Block September Text Block Image Image 0 @…" at bounding box center [423, 140] width 450 height 267
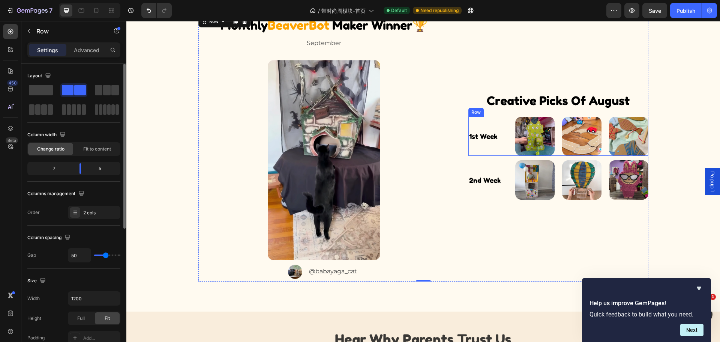
scroll to position [2165, 0]
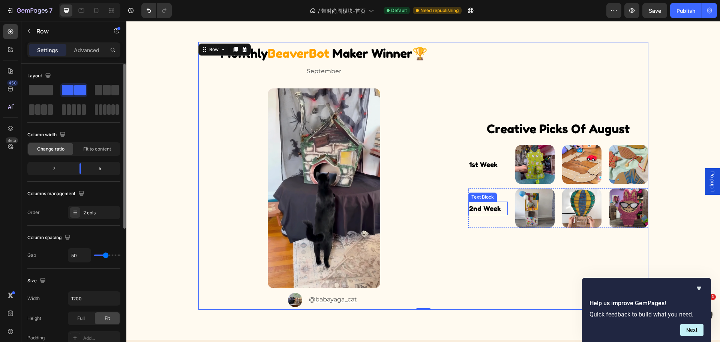
click at [473, 208] on p "2nd week" at bounding box center [488, 208] width 38 height 12
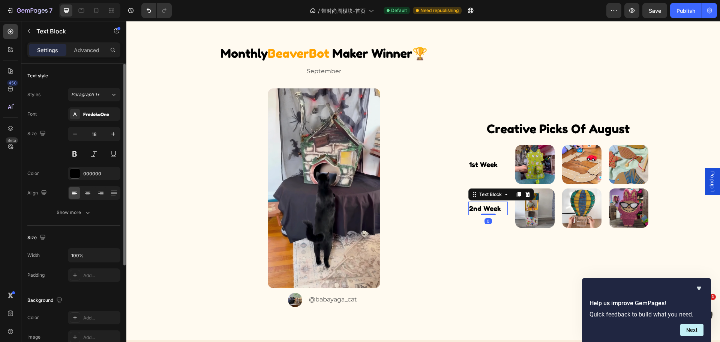
click at [473, 208] on p "2nd week" at bounding box center [488, 208] width 38 height 12
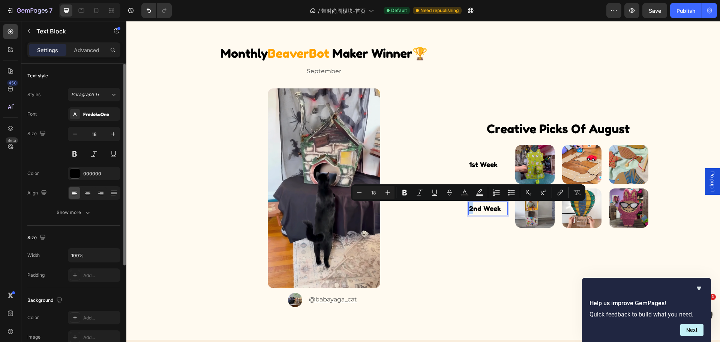
click at [469, 210] on p "2nd week" at bounding box center [488, 208] width 38 height 12
click at [481, 165] on p "1st week" at bounding box center [488, 164] width 38 height 12
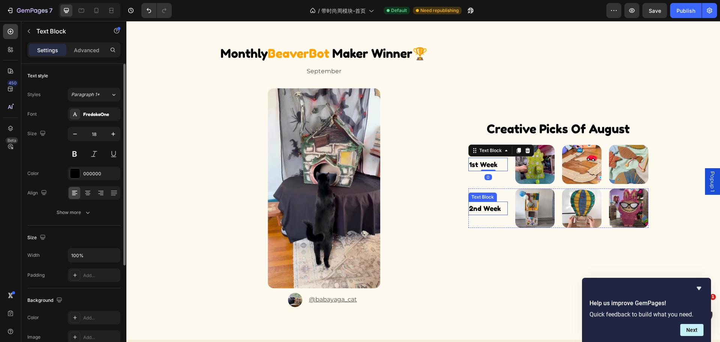
click at [473, 208] on p "2nd week" at bounding box center [488, 208] width 38 height 12
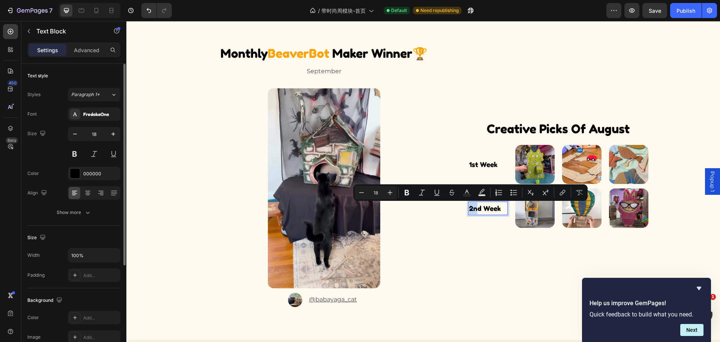
drag, startPoint x: 474, startPoint y: 209, endPoint x: 467, endPoint y: 209, distance: 6.4
click at [469, 209] on p "2nd week" at bounding box center [488, 208] width 38 height 12
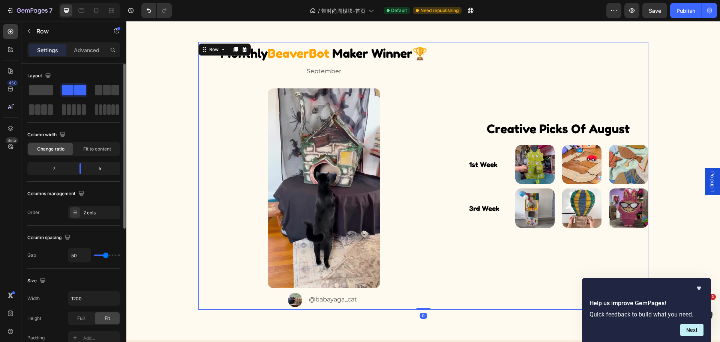
click at [452, 205] on div "Monthly BeaverBot Maker Winner🏆 Text Block September Text Block Image Image @ba…" at bounding box center [423, 175] width 450 height 267
click at [614, 124] on p "creative picks of august" at bounding box center [558, 129] width 178 height 18
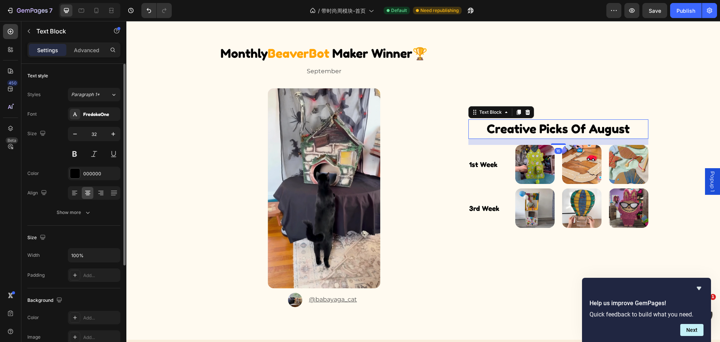
click at [589, 131] on p "creative picks of august" at bounding box center [558, 129] width 178 height 18
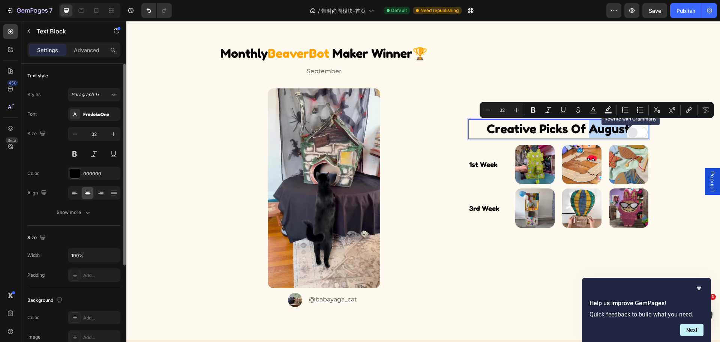
drag, startPoint x: 588, startPoint y: 129, endPoint x: 626, endPoint y: 132, distance: 38.8
click at [626, 132] on div "creative picks of august" at bounding box center [559, 129] width 180 height 20
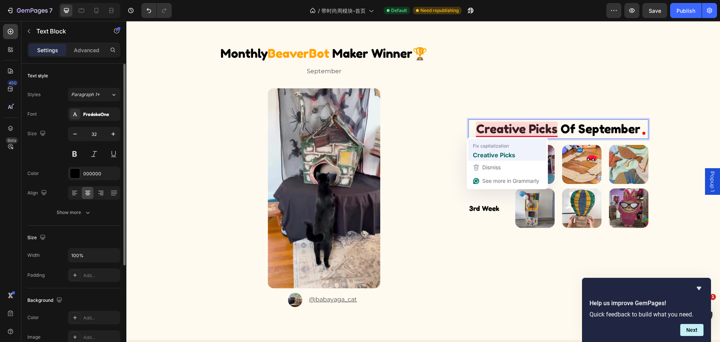
click at [515, 153] on strong "Creative Picks" at bounding box center [494, 154] width 42 height 9
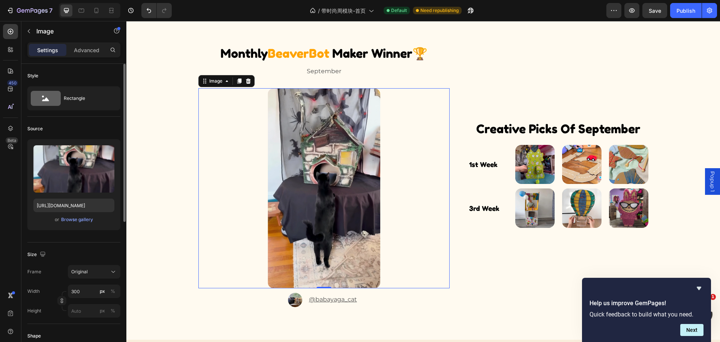
click at [441, 172] on div at bounding box center [324, 188] width 252 height 200
click at [626, 216] on img at bounding box center [628, 207] width 39 height 39
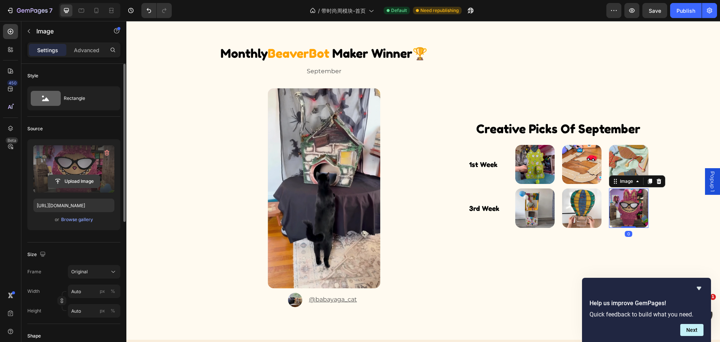
click at [75, 182] on input "file" at bounding box center [74, 181] width 52 height 13
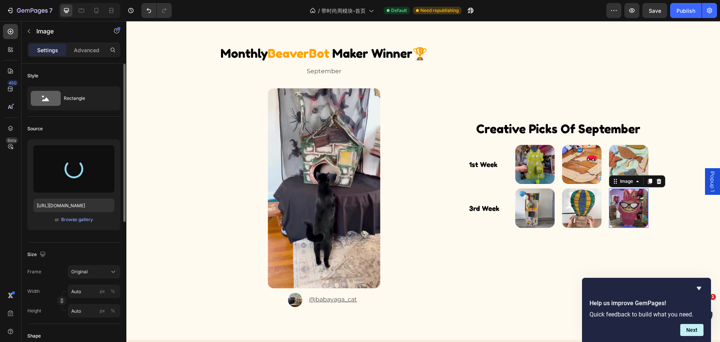
type input "[URL][DOMAIN_NAME]"
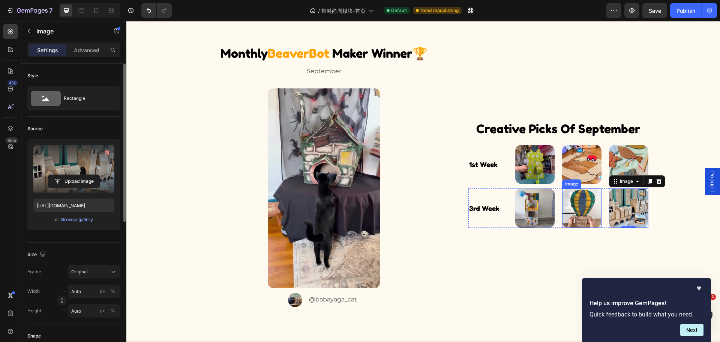
click at [570, 208] on img at bounding box center [581, 207] width 39 height 39
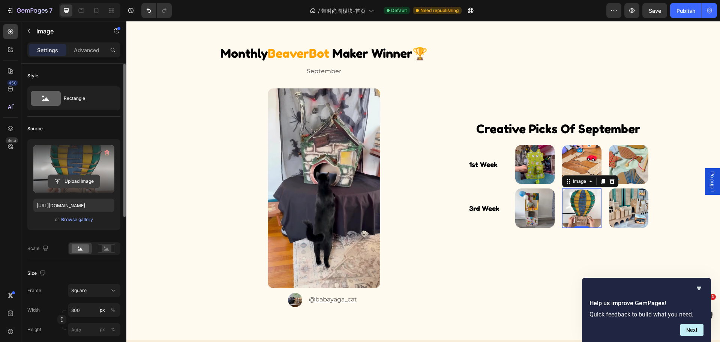
click at [73, 181] on input "file" at bounding box center [74, 181] width 52 height 13
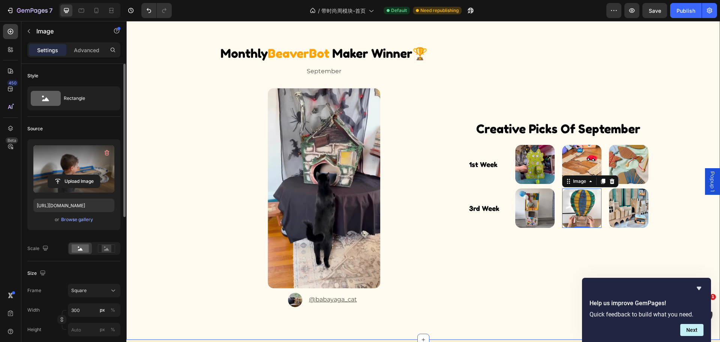
type input "[URL][DOMAIN_NAME]"
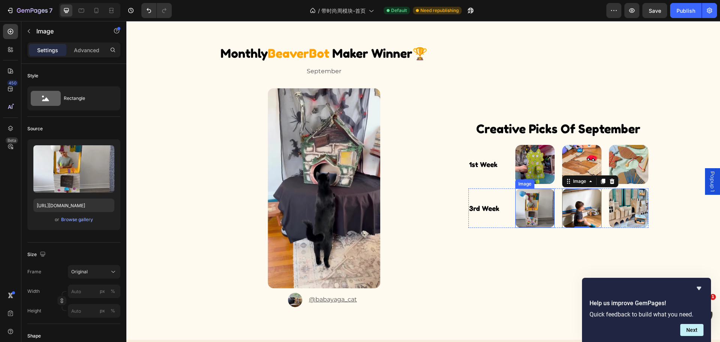
click at [532, 207] on img at bounding box center [534, 207] width 39 height 39
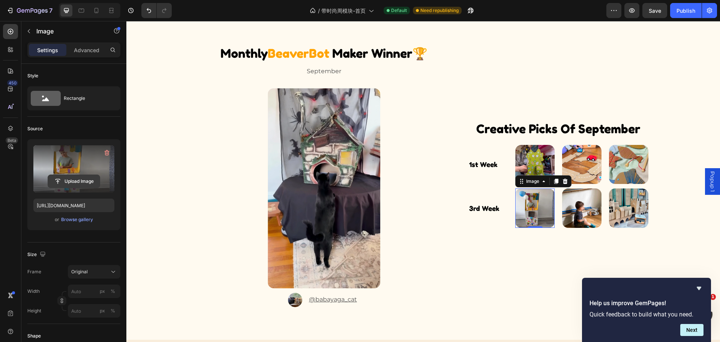
click at [72, 180] on input "file" at bounding box center [74, 181] width 52 height 13
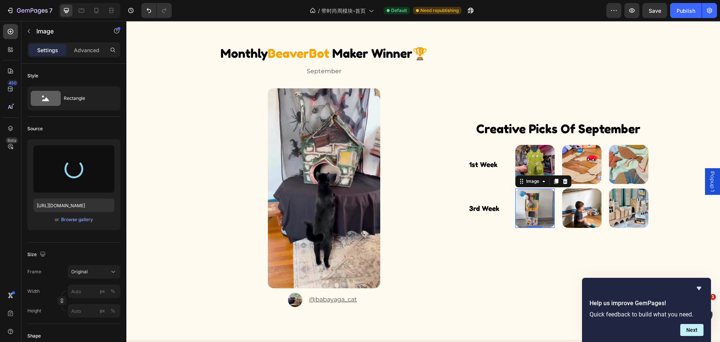
type input "[URL][DOMAIN_NAME]"
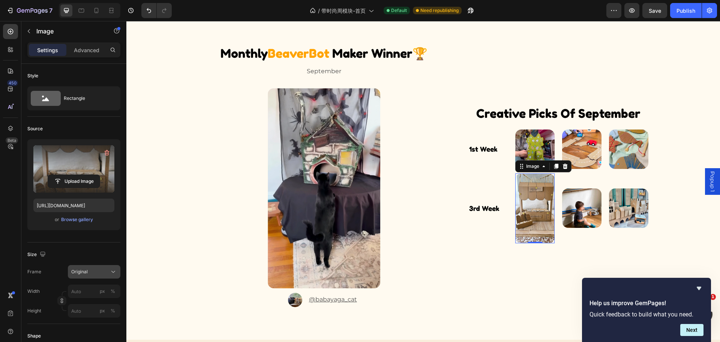
click at [94, 269] on div "Original" at bounding box center [89, 271] width 37 height 7
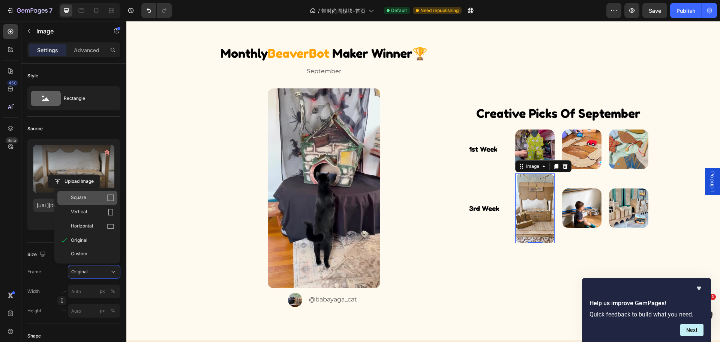
click at [92, 200] on div "Square" at bounding box center [93, 198] width 44 height 8
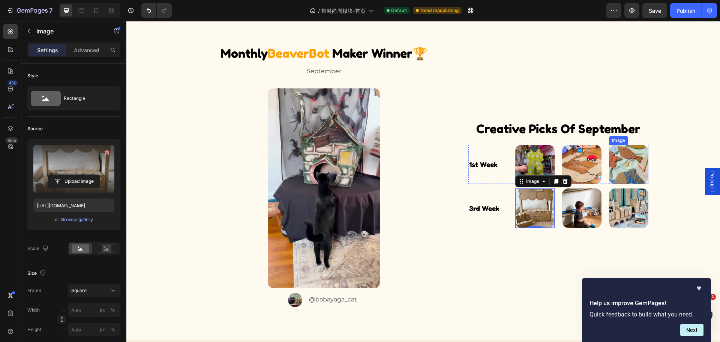
click at [621, 167] on img at bounding box center [628, 164] width 39 height 39
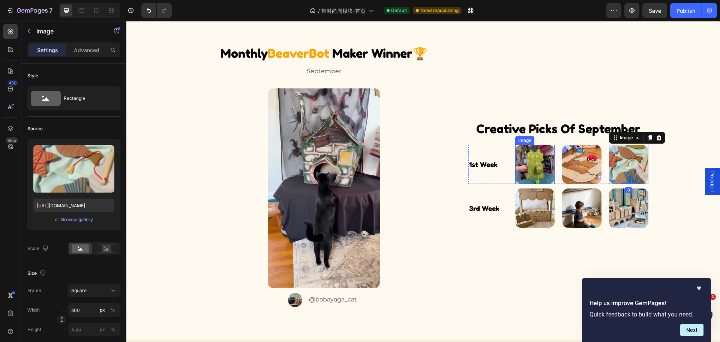
click at [538, 166] on img at bounding box center [534, 164] width 39 height 39
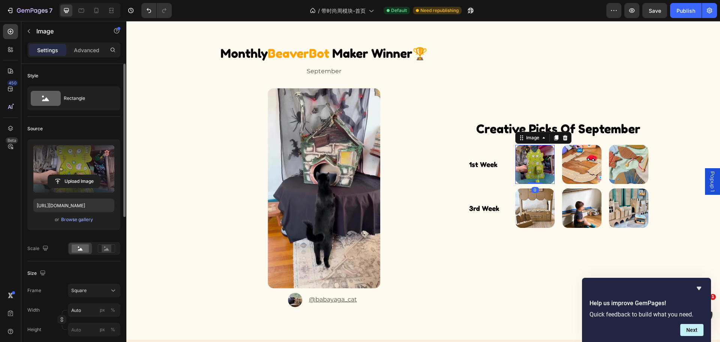
click at [78, 189] on label at bounding box center [73, 168] width 81 height 47
click at [78, 188] on input "file" at bounding box center [74, 181] width 52 height 13
type input "[URL][DOMAIN_NAME]"
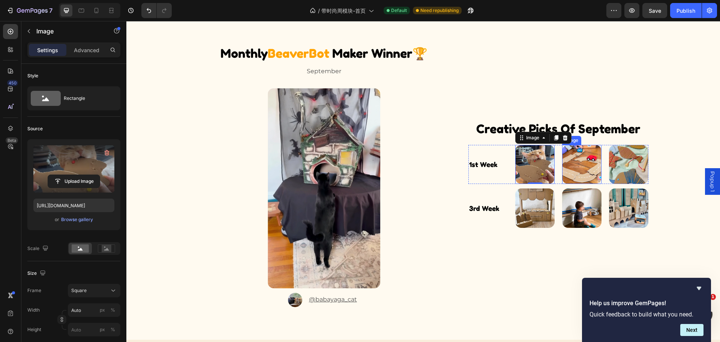
click at [580, 165] on img at bounding box center [581, 164] width 39 height 39
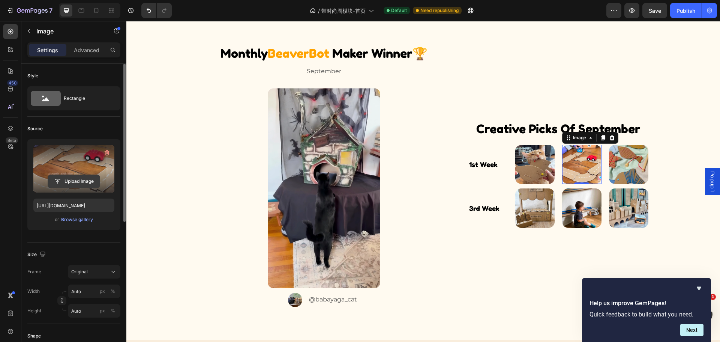
click at [76, 183] on input "file" at bounding box center [74, 181] width 52 height 13
click at [66, 185] on input "file" at bounding box center [74, 181] width 52 height 13
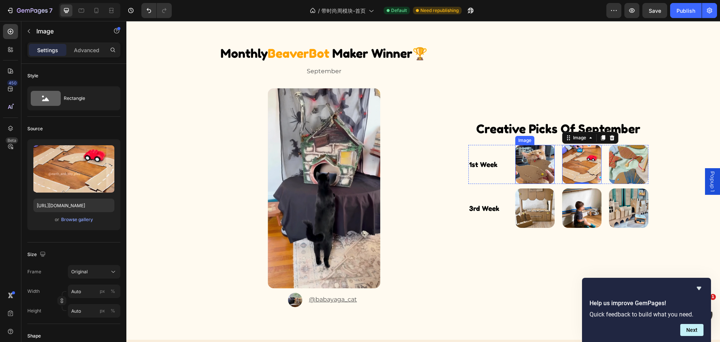
click at [533, 166] on img at bounding box center [534, 164] width 39 height 39
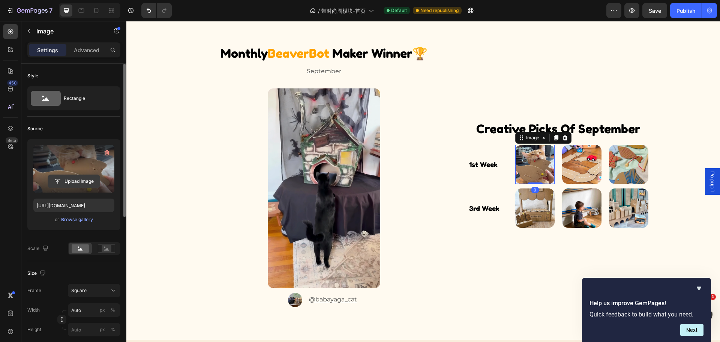
click at [73, 179] on input "file" at bounding box center [74, 181] width 52 height 13
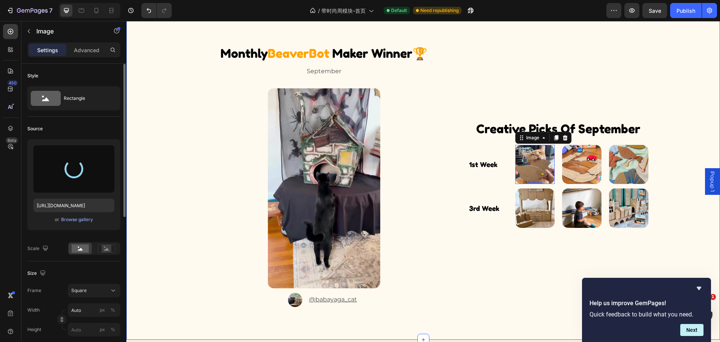
type input "[URL][DOMAIN_NAME]"
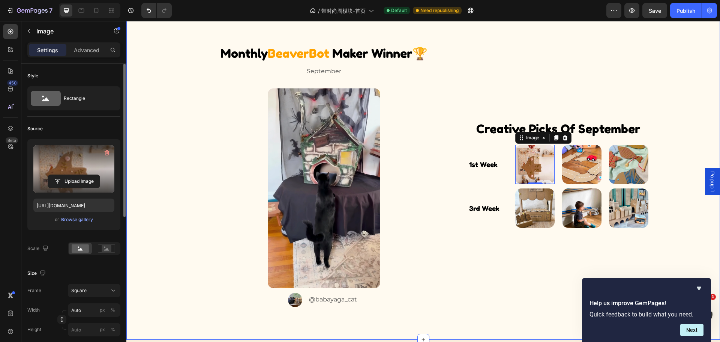
scroll to position [2202, 0]
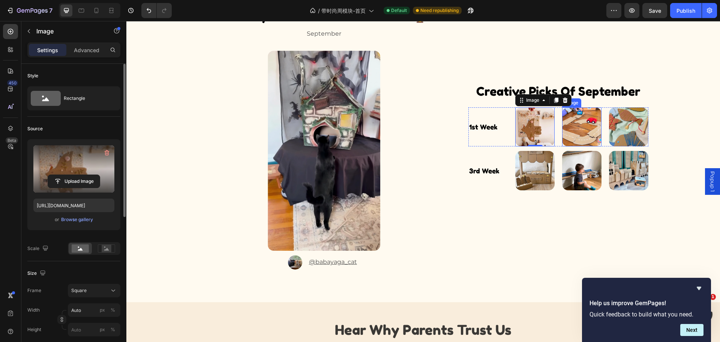
click at [571, 125] on img at bounding box center [581, 126] width 39 height 39
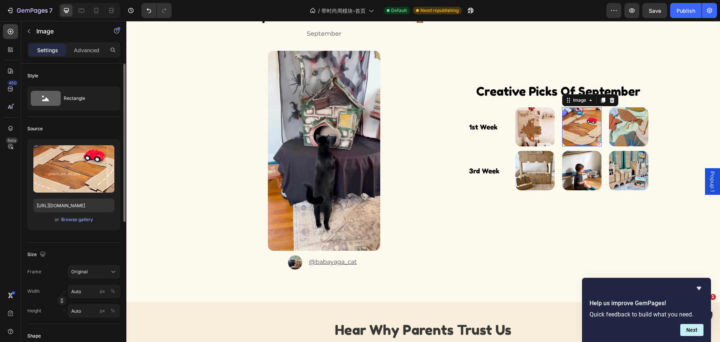
click at [577, 128] on img at bounding box center [581, 126] width 39 height 39
click at [88, 217] on div "Browse gallery" at bounding box center [77, 219] width 32 height 7
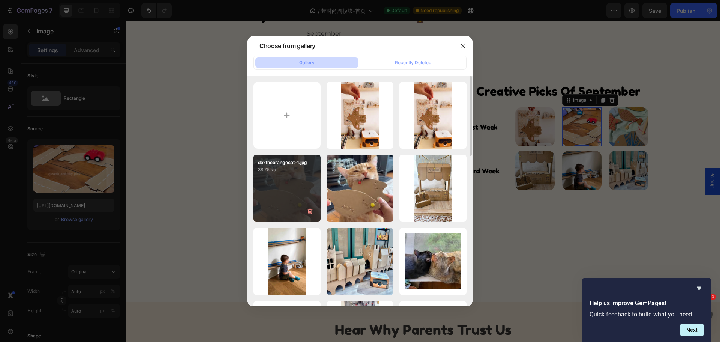
click at [298, 184] on div "dextheorangecat-1.jpg 38.75 kb" at bounding box center [287, 188] width 67 height 67
type input "[URL][DOMAIN_NAME]"
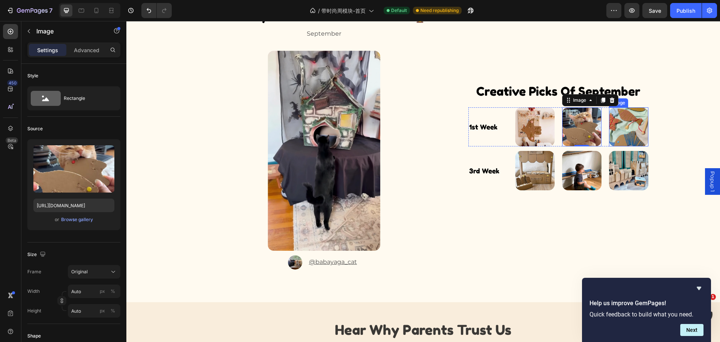
click at [623, 127] on img at bounding box center [628, 126] width 39 height 39
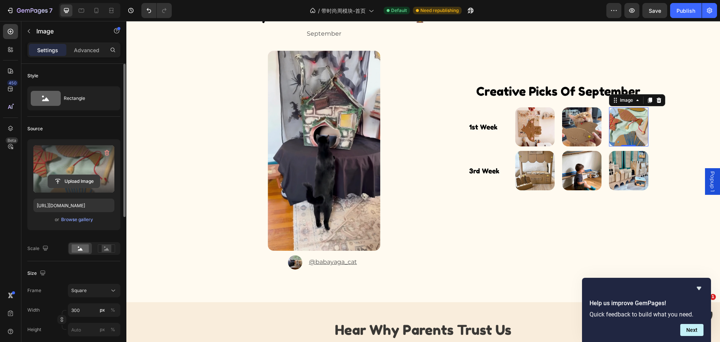
click at [74, 183] on input "file" at bounding box center [74, 181] width 52 height 13
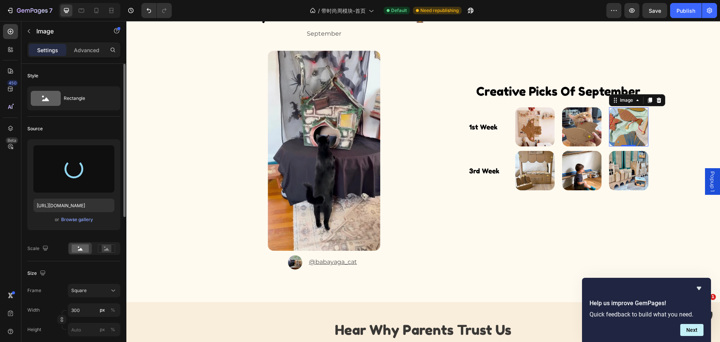
type input "[URL][DOMAIN_NAME]"
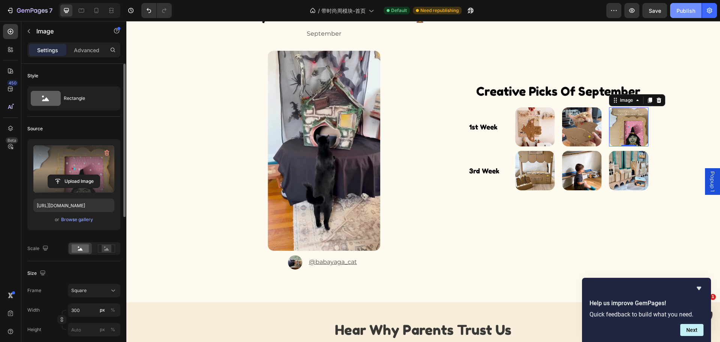
click at [692, 8] on div "Publish" at bounding box center [686, 11] width 19 height 8
click at [99, 7] on icon at bounding box center [97, 11] width 8 height 8
type input "100"
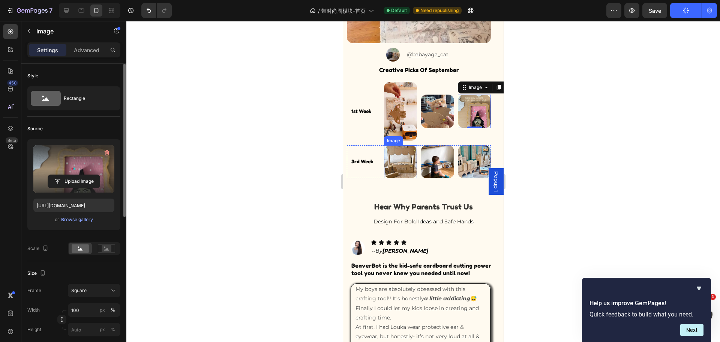
scroll to position [2434, 0]
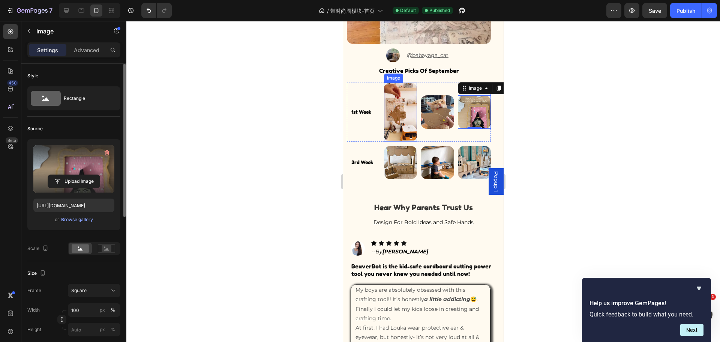
click at [396, 99] on img at bounding box center [400, 112] width 33 height 59
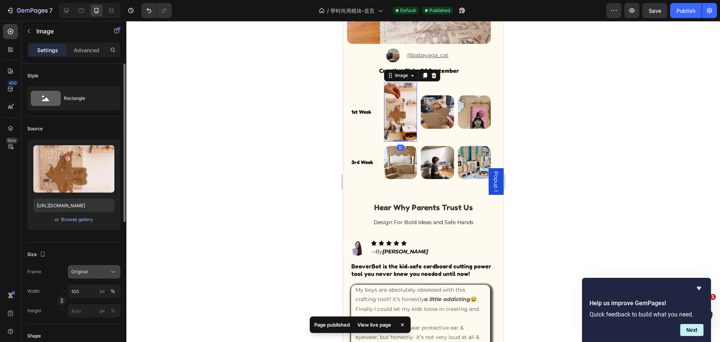
click at [89, 270] on div "Original" at bounding box center [89, 271] width 37 height 7
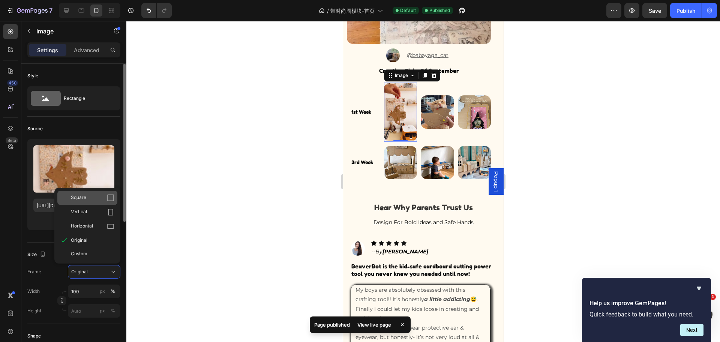
click at [88, 200] on div "Square" at bounding box center [93, 198] width 44 height 8
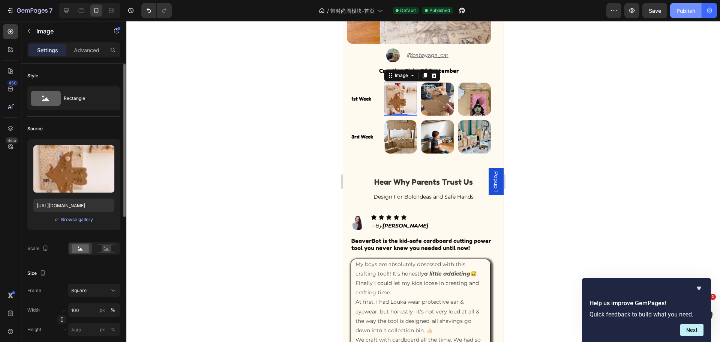
click at [685, 8] on div "Publish" at bounding box center [686, 11] width 19 height 8
click at [68, 9] on icon at bounding box center [67, 11] width 8 height 8
type input "Auto"
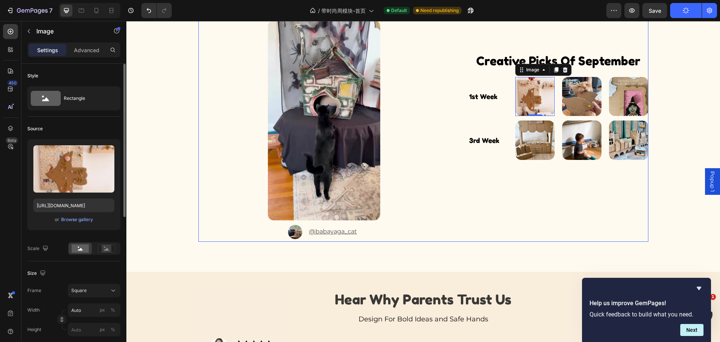
scroll to position [2187, 0]
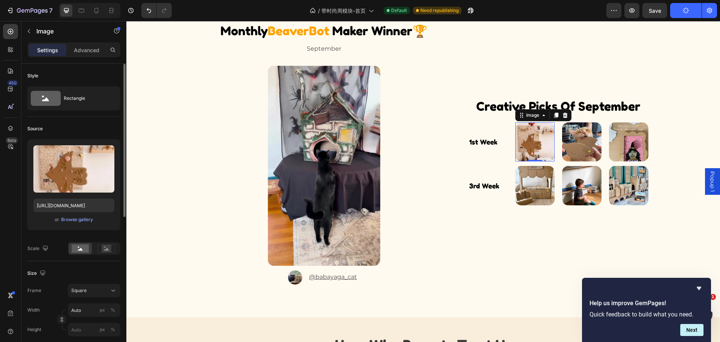
click at [532, 150] on img at bounding box center [534, 141] width 39 height 39
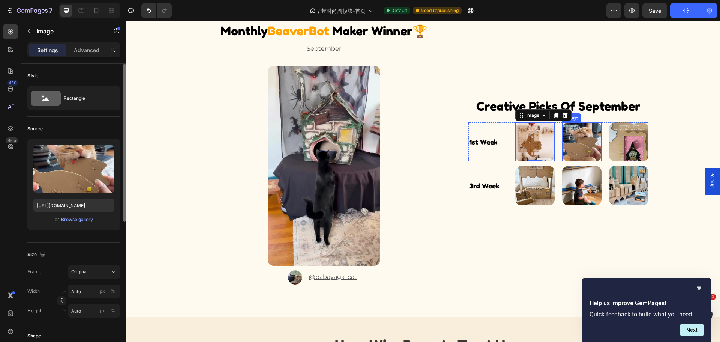
click at [570, 149] on img at bounding box center [581, 141] width 39 height 39
click at [635, 144] on img at bounding box center [628, 141] width 39 height 39
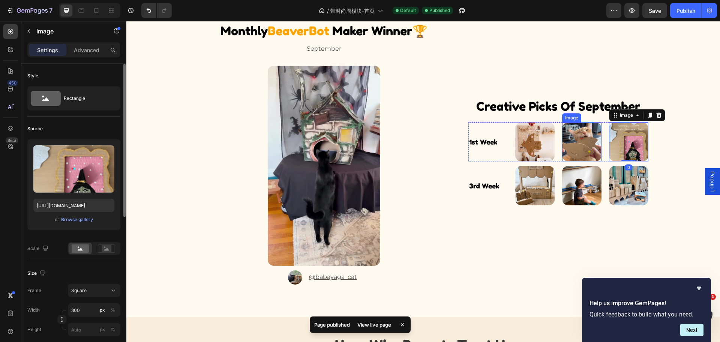
click at [566, 147] on img at bounding box center [581, 141] width 39 height 39
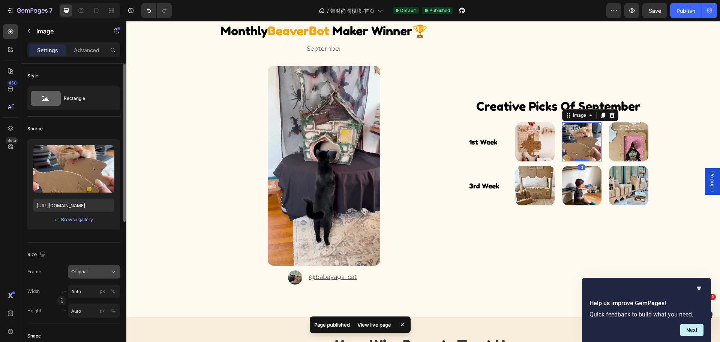
click at [83, 274] on span "Original" at bounding box center [79, 271] width 17 height 7
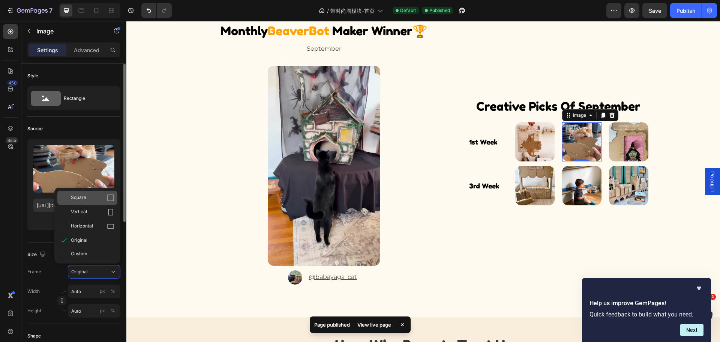
click at [93, 200] on div "Square" at bounding box center [93, 198] width 44 height 8
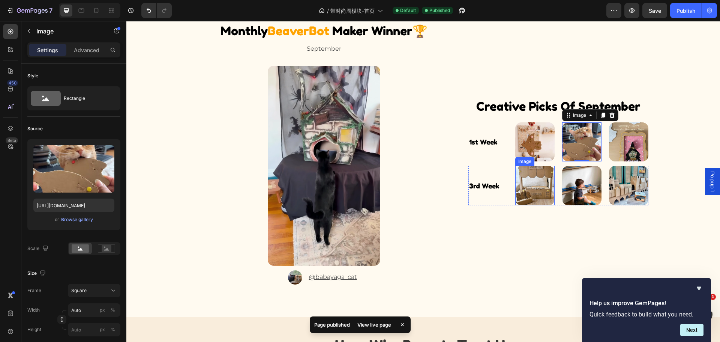
click at [525, 191] on img at bounding box center [534, 185] width 39 height 39
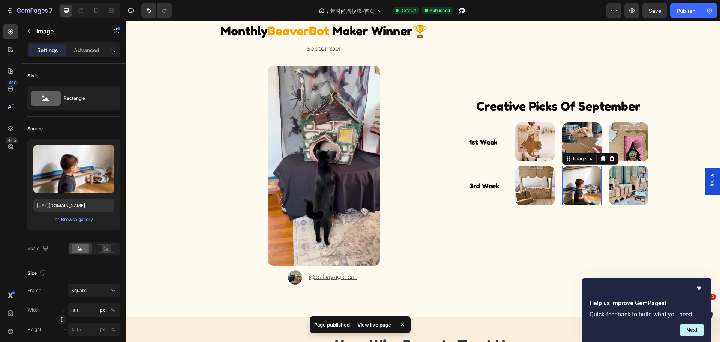
click at [589, 191] on img at bounding box center [581, 185] width 39 height 39
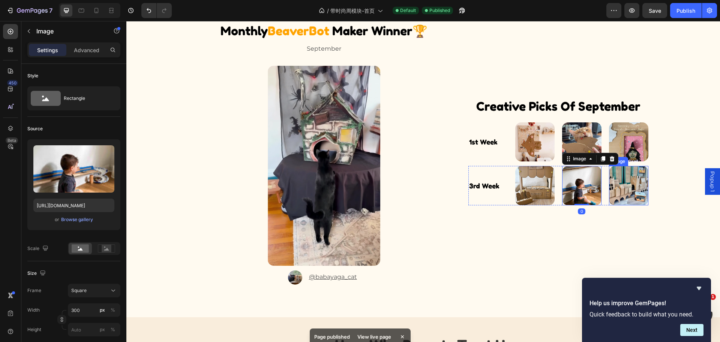
click at [641, 192] on img at bounding box center [628, 185] width 39 height 39
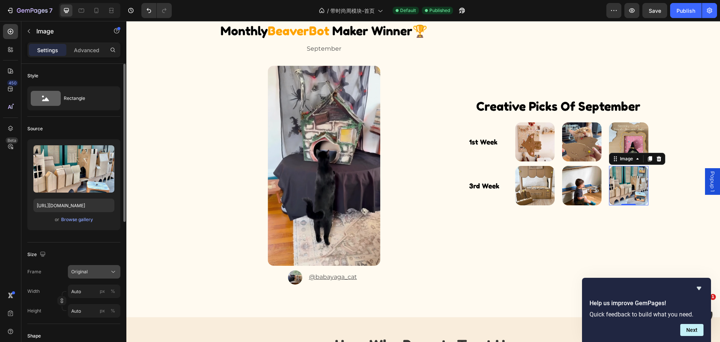
click at [84, 273] on span "Original" at bounding box center [79, 271] width 17 height 7
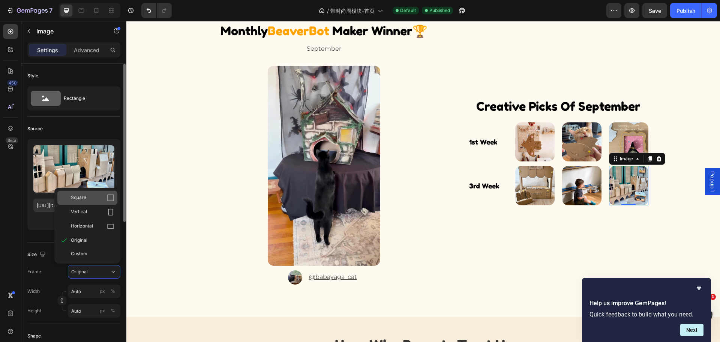
click at [102, 195] on div "Square" at bounding box center [93, 198] width 44 height 8
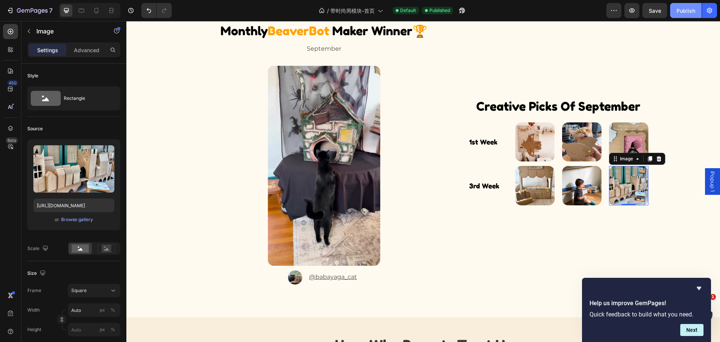
click at [686, 10] on div "Publish" at bounding box center [686, 11] width 19 height 8
click at [79, 9] on icon at bounding box center [82, 11] width 6 height 4
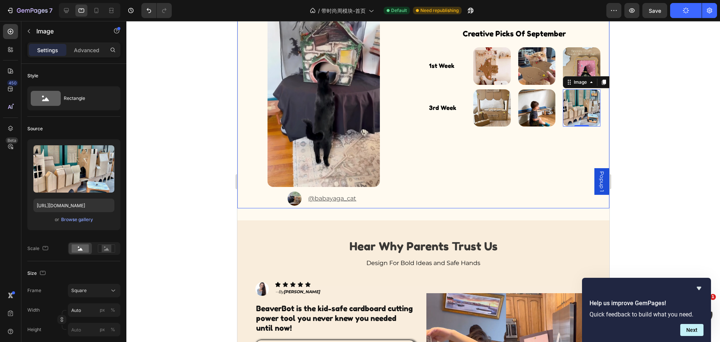
scroll to position [2224, 0]
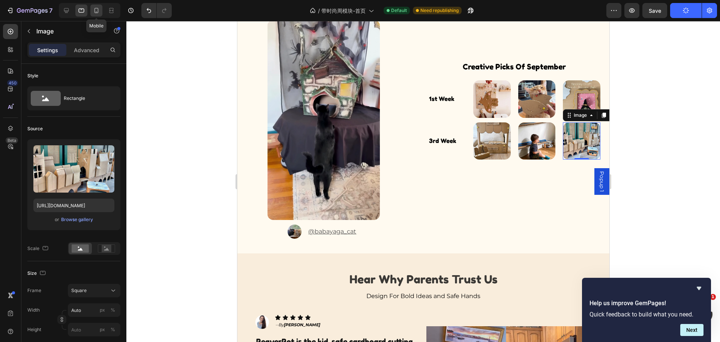
click at [97, 11] on icon at bounding box center [97, 11] width 8 height 8
type input "100"
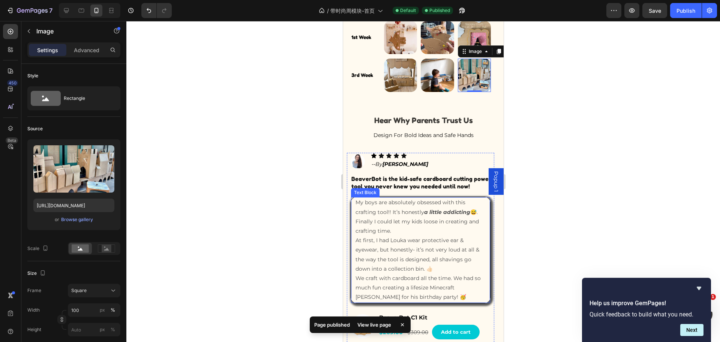
scroll to position [2346, 0]
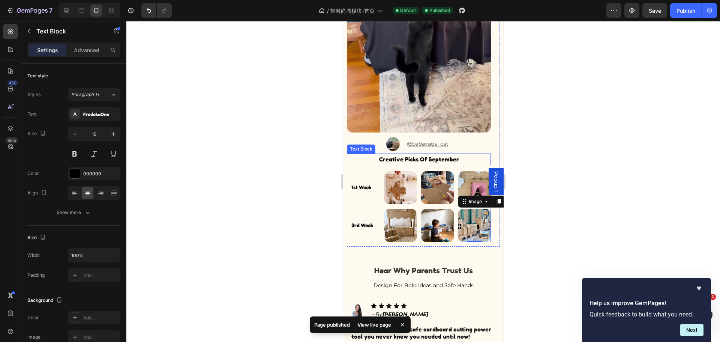
click at [368, 154] on p "Creative Picks of September" at bounding box center [418, 159] width 143 height 10
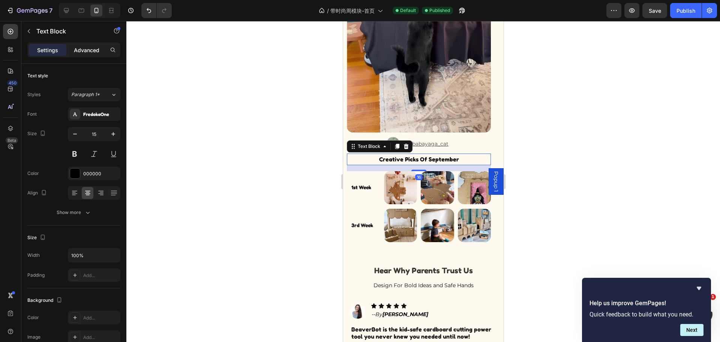
click at [83, 50] on p "Advanced" at bounding box center [87, 50] width 26 height 8
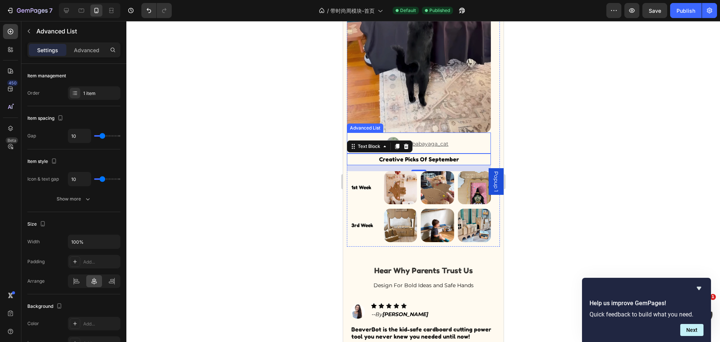
click at [477, 137] on div "Image @babayaga_cat Text Block" at bounding box center [419, 145] width 144 height 17
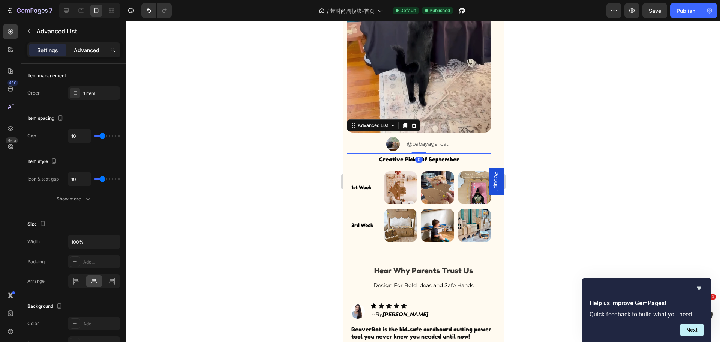
click at [95, 50] on p "Advanced" at bounding box center [87, 50] width 26 height 8
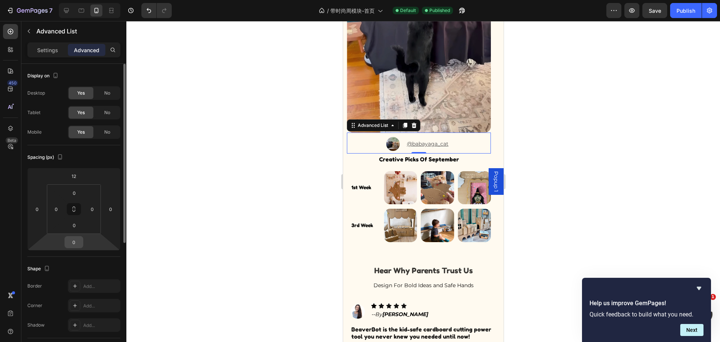
click at [75, 242] on input "0" at bounding box center [73, 241] width 15 height 11
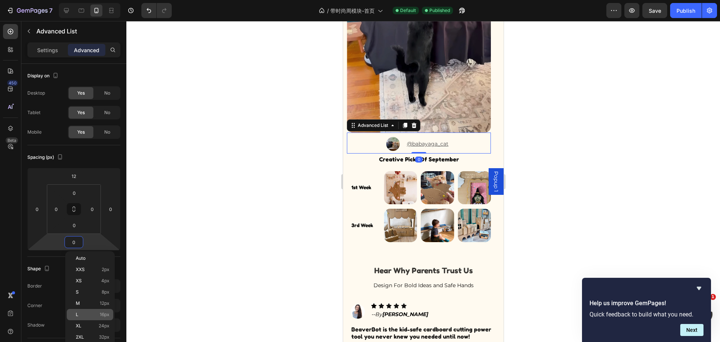
click at [87, 309] on div "L 16px" at bounding box center [90, 314] width 47 height 11
type input "16"
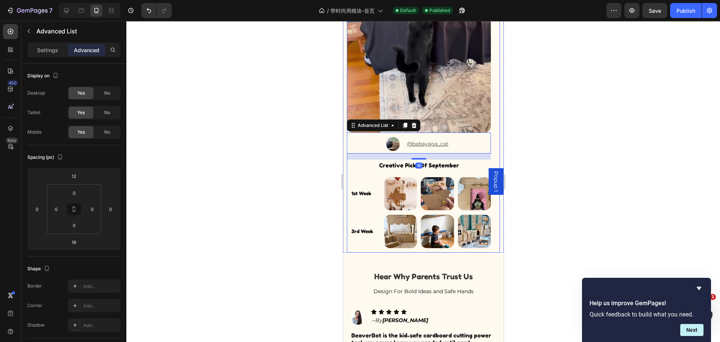
click at [491, 154] on div "Monthly BeaverBot Maker Winner🏆 Text Block September Text Block Image Image @ba…" at bounding box center [423, 47] width 153 height 409
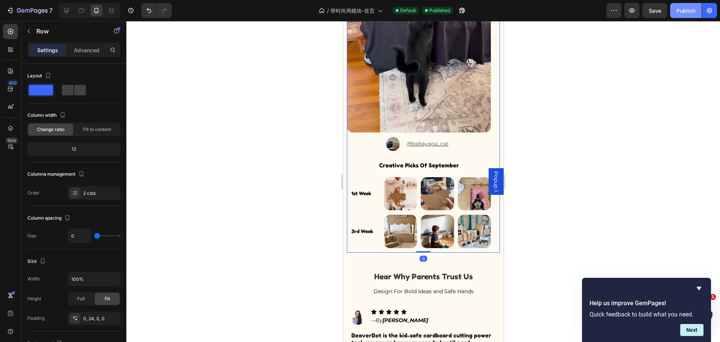
click at [682, 10] on div "Publish" at bounding box center [686, 11] width 19 height 8
click at [66, 10] on icon at bounding box center [67, 11] width 8 height 8
type input "50"
type input "1200"
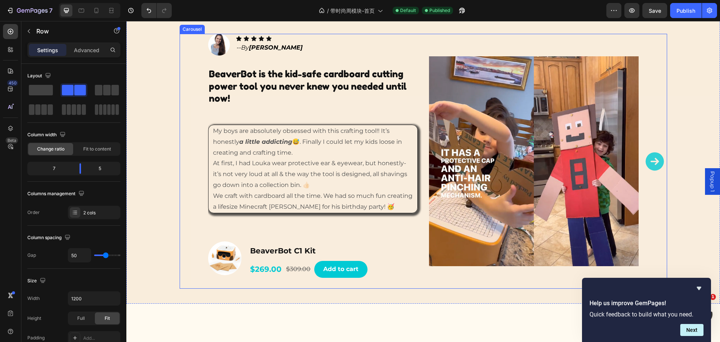
scroll to position [2462, 0]
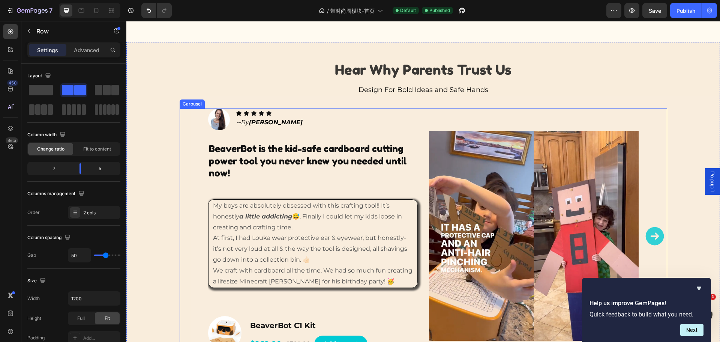
click at [652, 233] on icon "Carousel Next Arrow" at bounding box center [655, 236] width 23 height 23
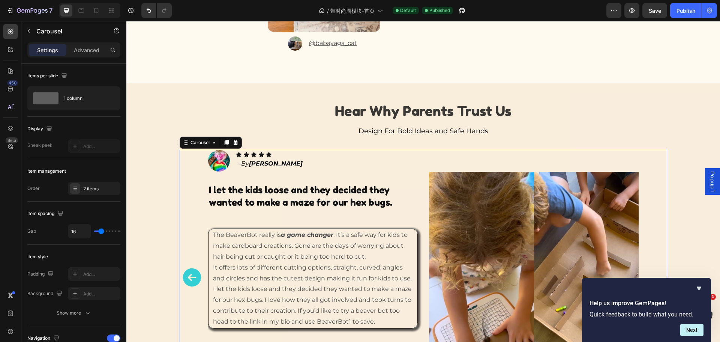
scroll to position [2387, 0]
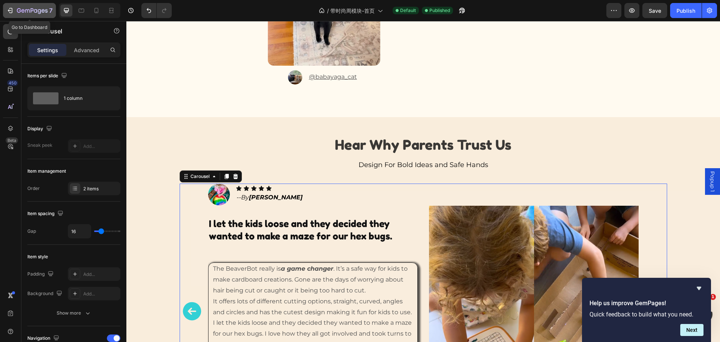
click at [6, 10] on button "7" at bounding box center [29, 10] width 53 height 15
